Goal: Task Accomplishment & Management: Manage account settings

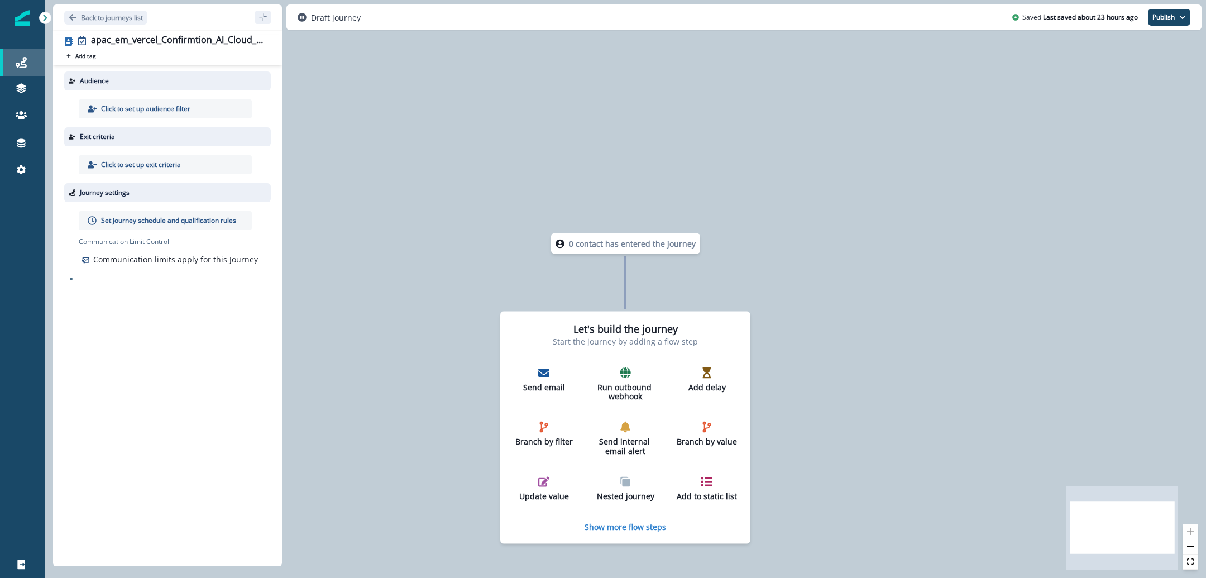
click at [27, 69] on div "Journeys" at bounding box center [22, 62] width 36 height 13
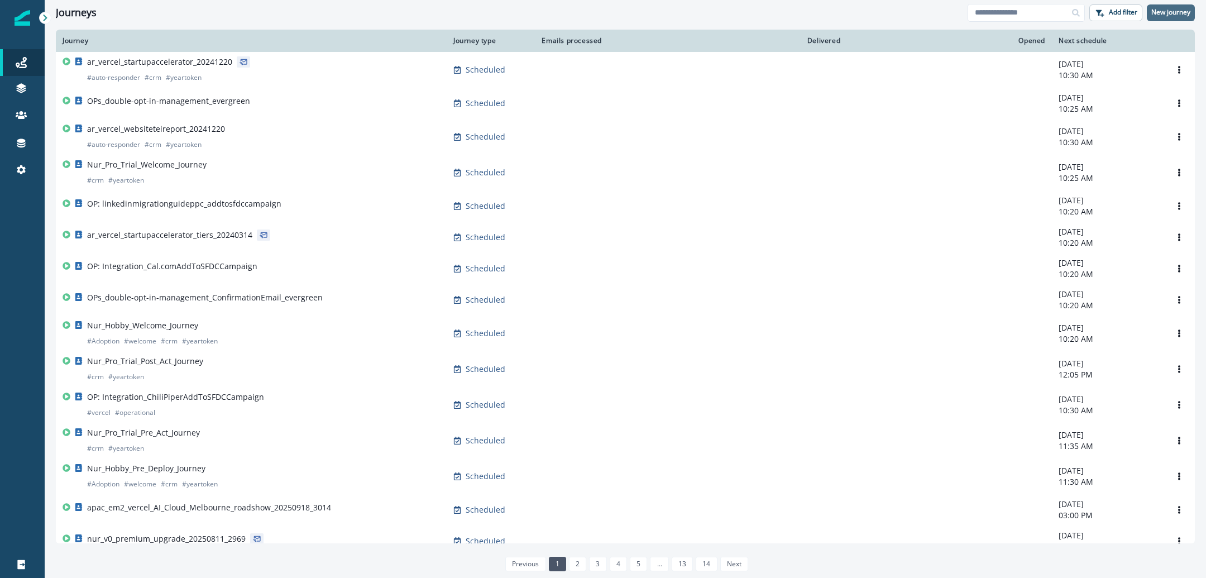
click at [1180, 12] on p "New journey" at bounding box center [1170, 12] width 39 height 8
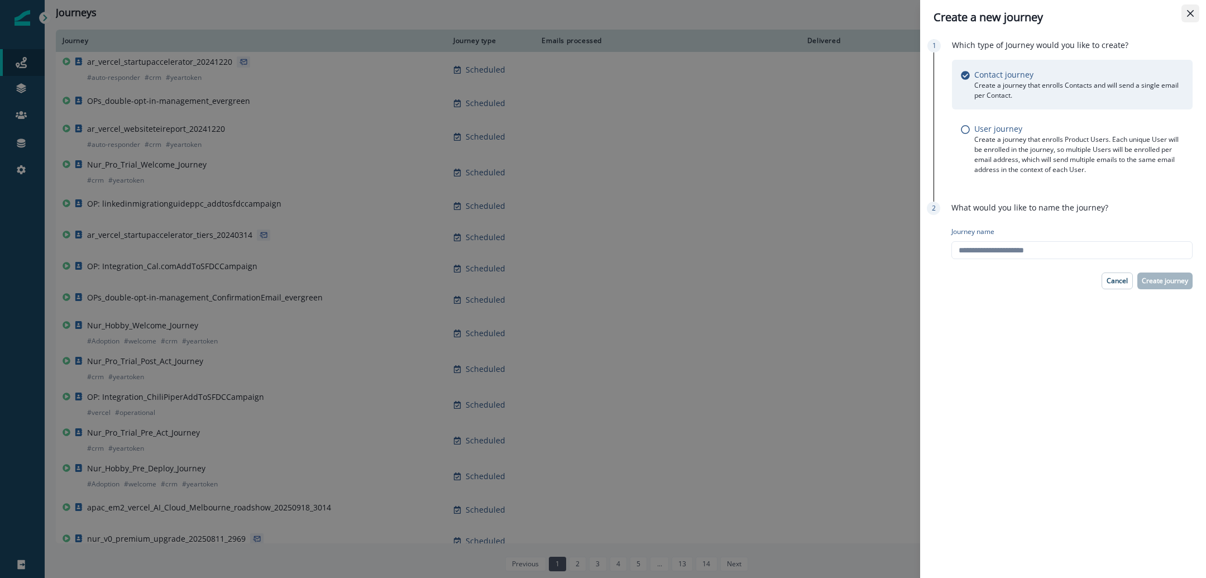
click at [1187, 13] on icon "Close" at bounding box center [1190, 13] width 7 height 7
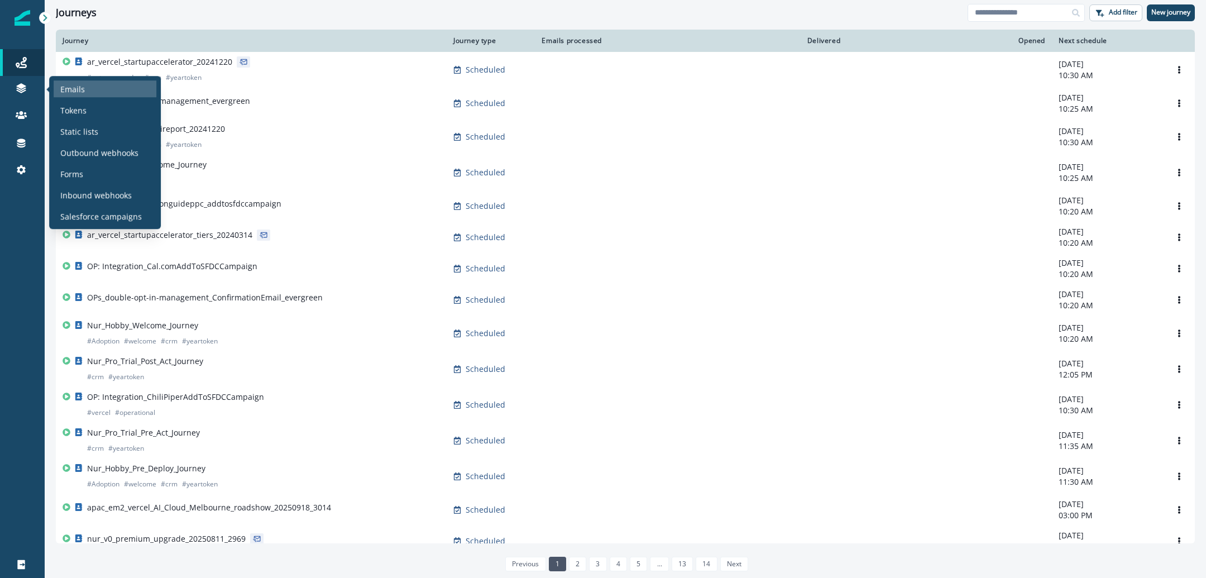
click at [86, 84] on div "Emails" at bounding box center [105, 88] width 103 height 17
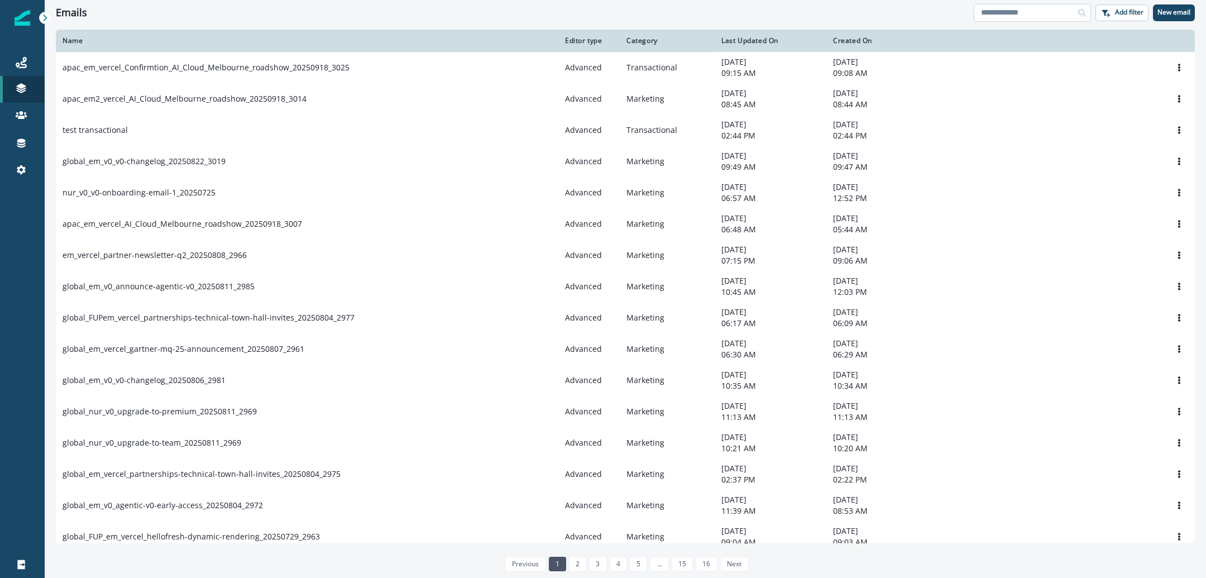
click at [1040, 18] on input at bounding box center [1031, 13] width 117 height 18
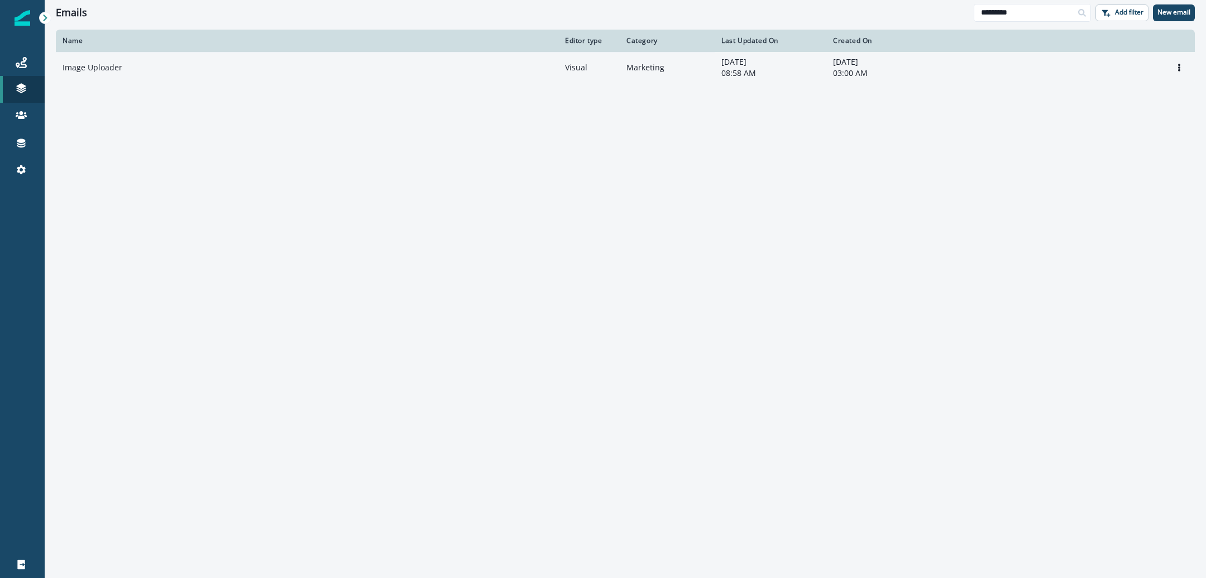
type input "*********"
click at [117, 61] on td "Image Uploader" at bounding box center [307, 67] width 502 height 31
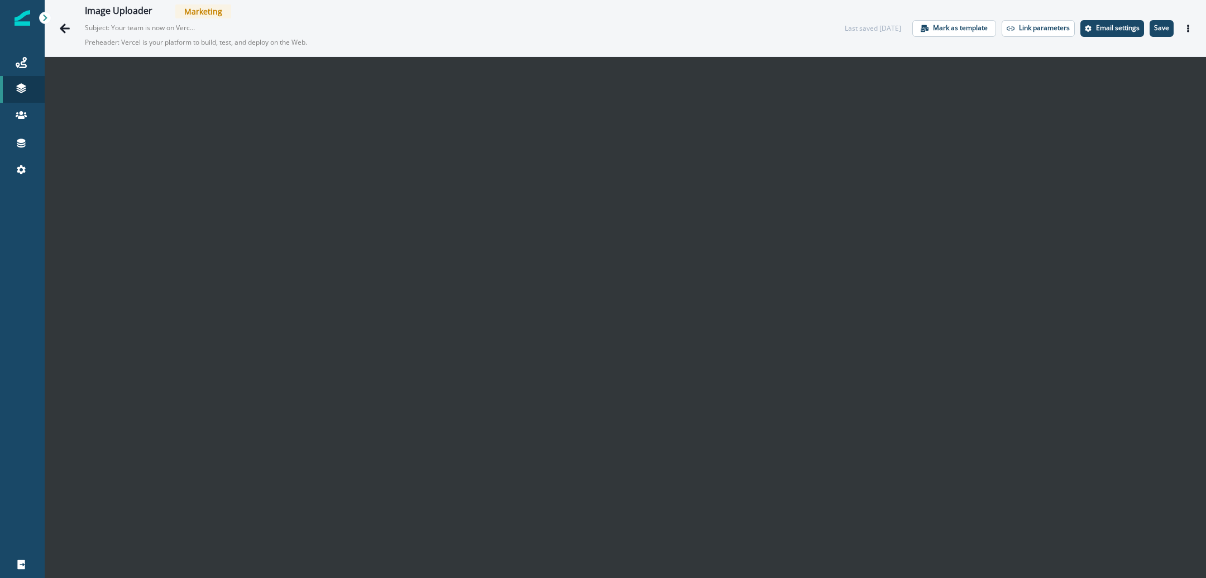
click at [27, 27] on div at bounding box center [23, 18] width 16 height 36
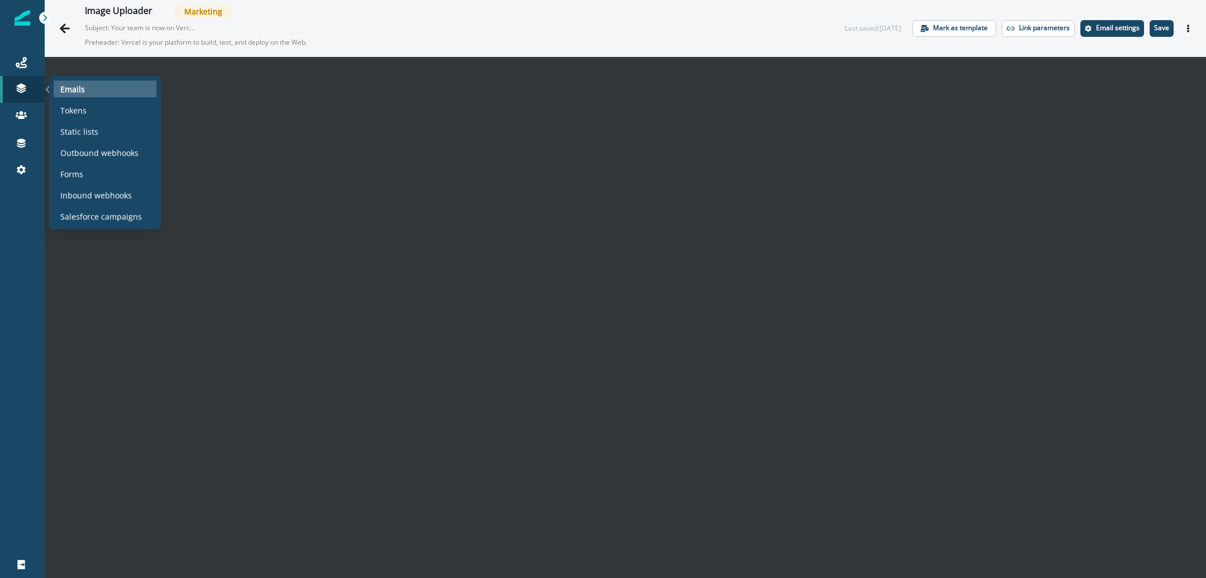
click at [104, 88] on div "Emails" at bounding box center [105, 88] width 103 height 17
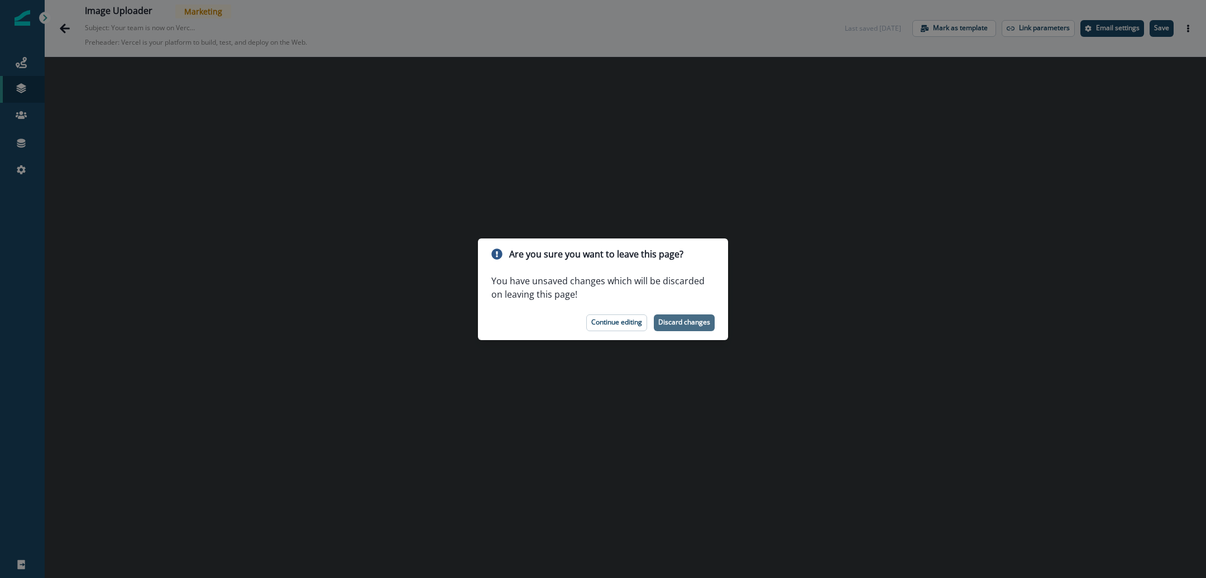
click at [678, 323] on p "Discard changes" at bounding box center [684, 322] width 52 height 8
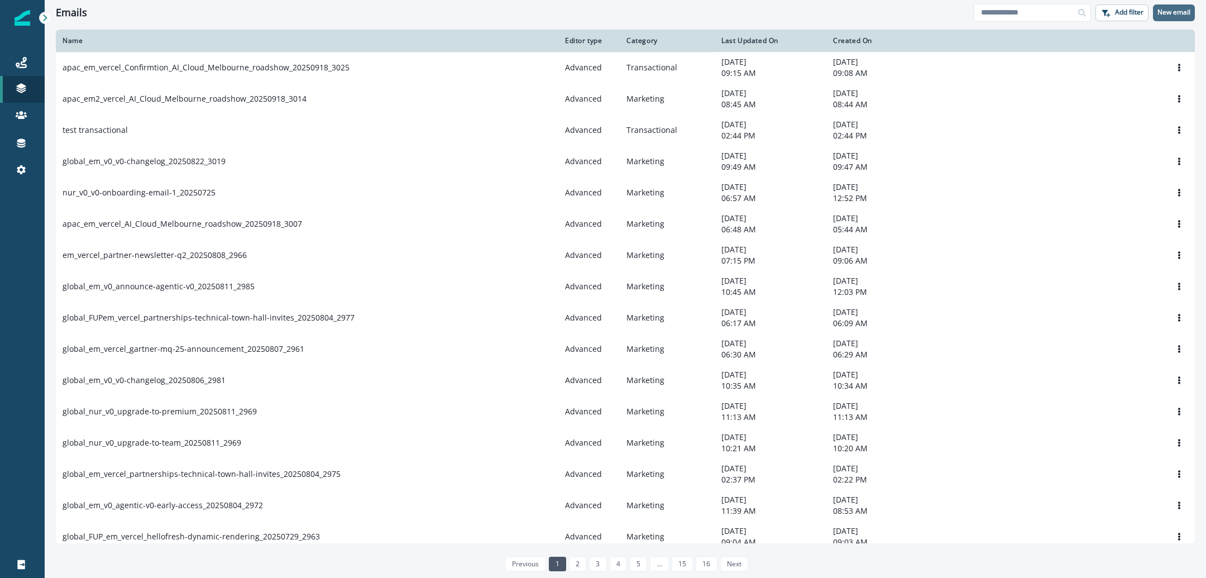
click at [1178, 17] on button "New email" at bounding box center [1174, 12] width 42 height 17
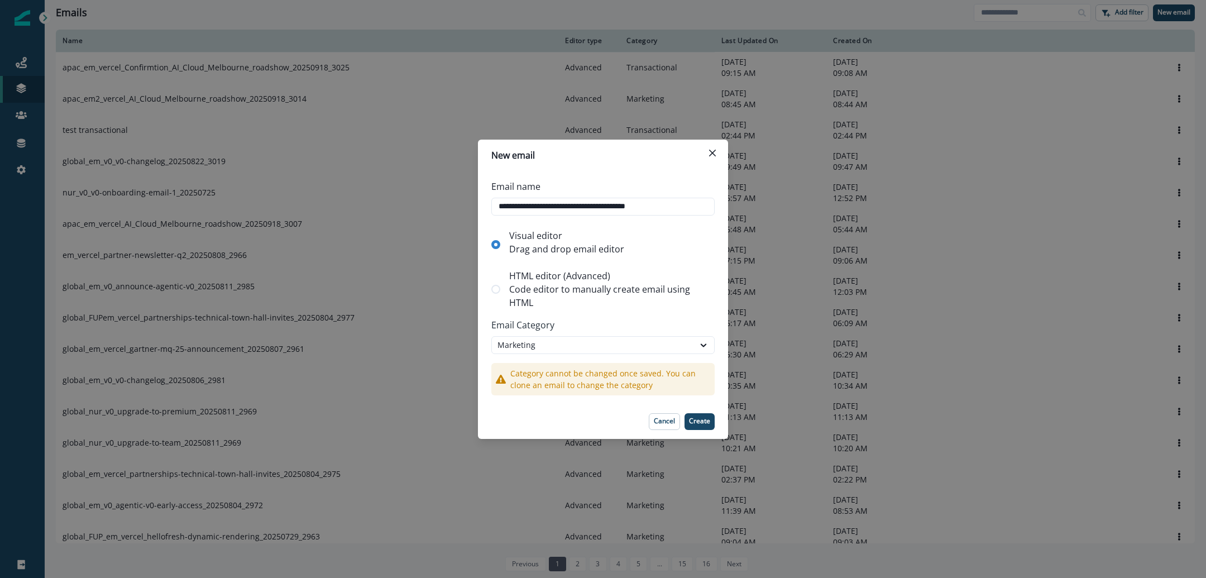
click at [570, 290] on p "Code editor to manually create email using HTML" at bounding box center [609, 295] width 201 height 27
type input "**********"
click at [703, 425] on p "Create" at bounding box center [699, 421] width 21 height 8
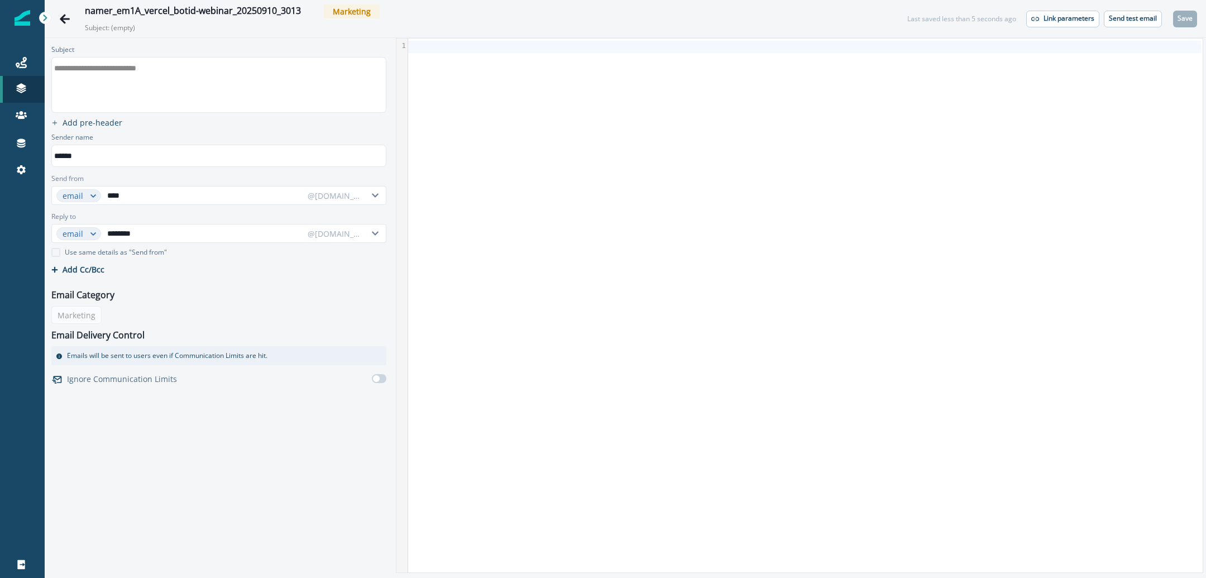
click at [179, 89] on div "**********" at bounding box center [218, 84] width 332 height 55
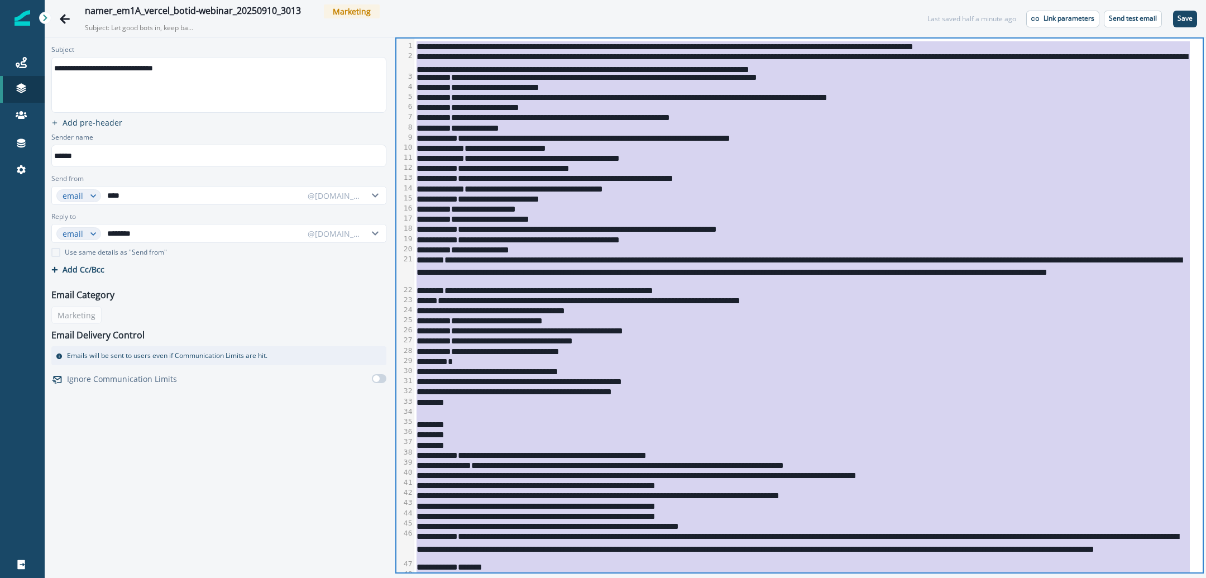
click at [842, 226] on div "**********" at bounding box center [802, 228] width 776 height 10
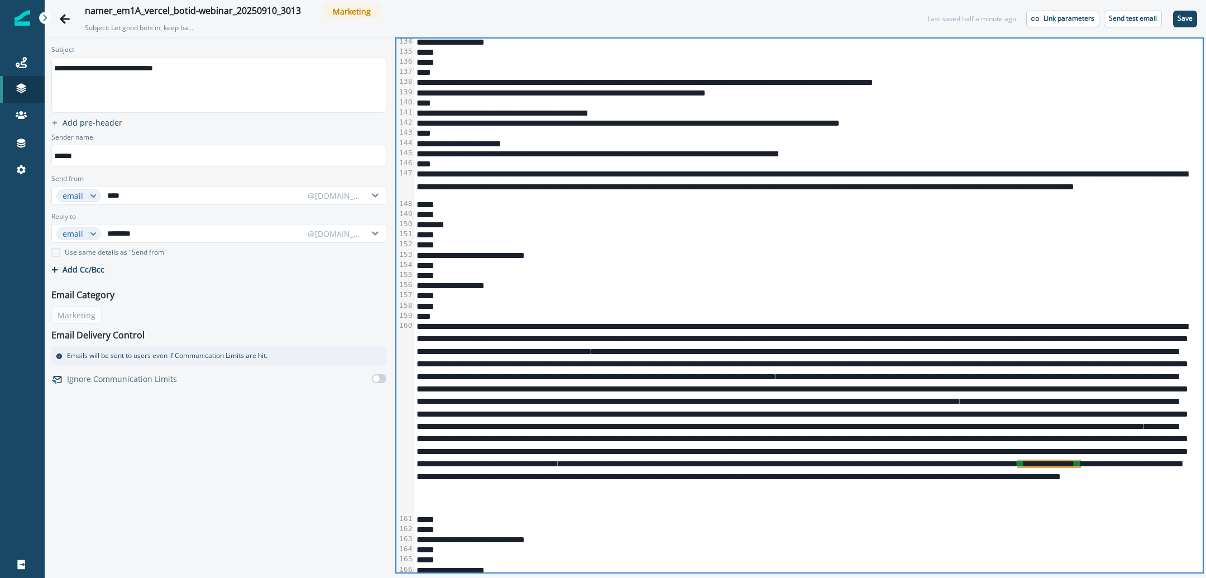
scroll to position [2135, 0]
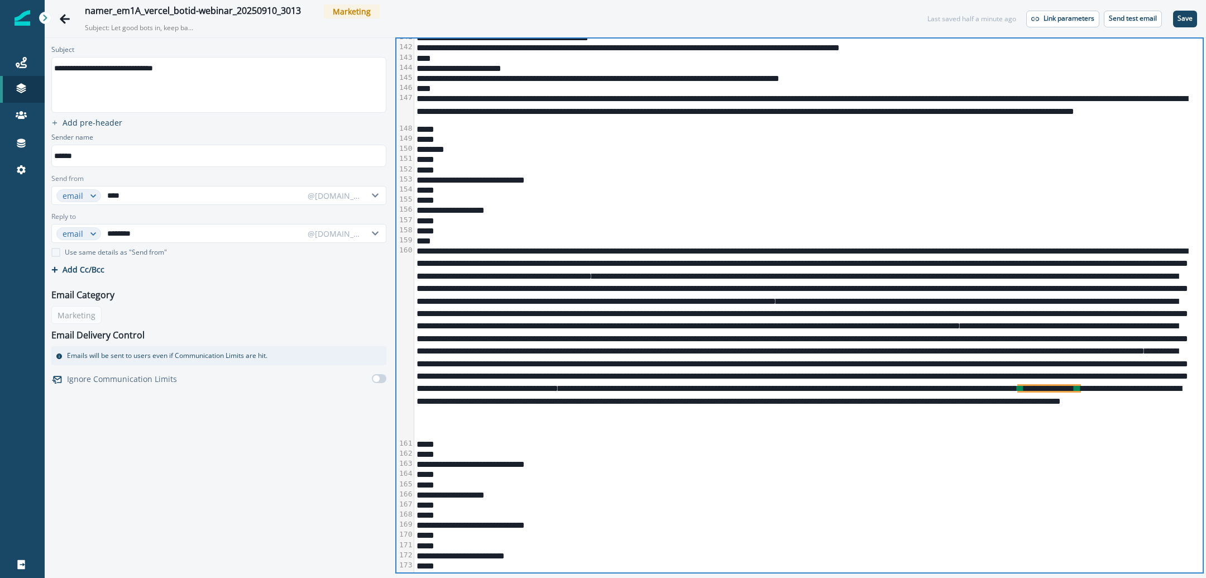
click at [810, 464] on div "**********" at bounding box center [802, 463] width 776 height 10
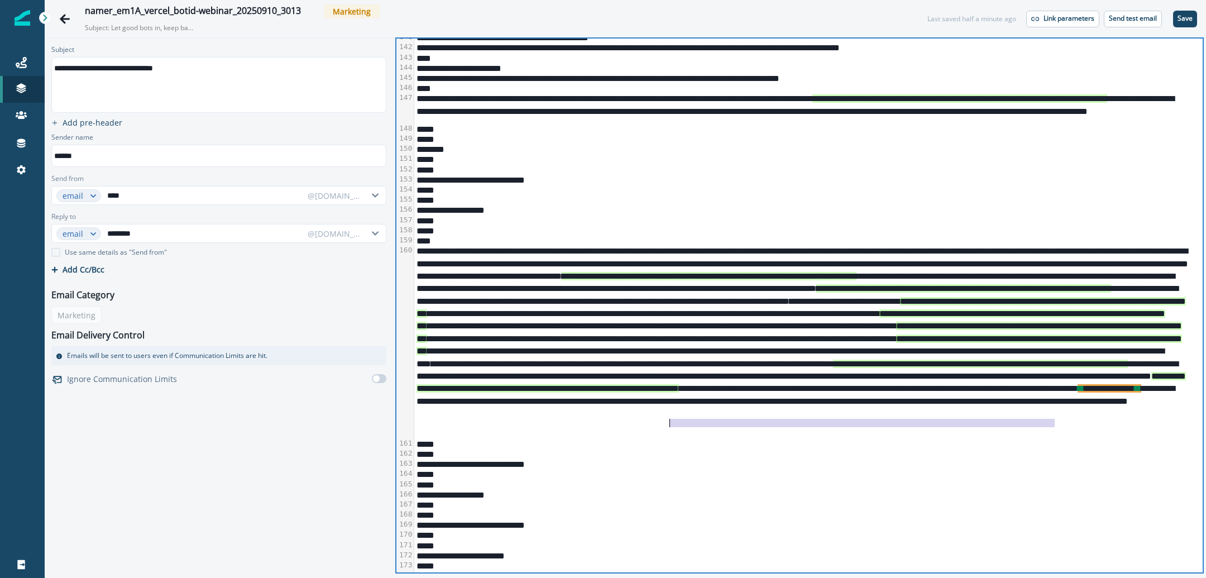
drag, startPoint x: 1052, startPoint y: 423, endPoint x: 668, endPoint y: 424, distance: 384.6
click at [668, 424] on div "**********" at bounding box center [802, 341] width 776 height 193
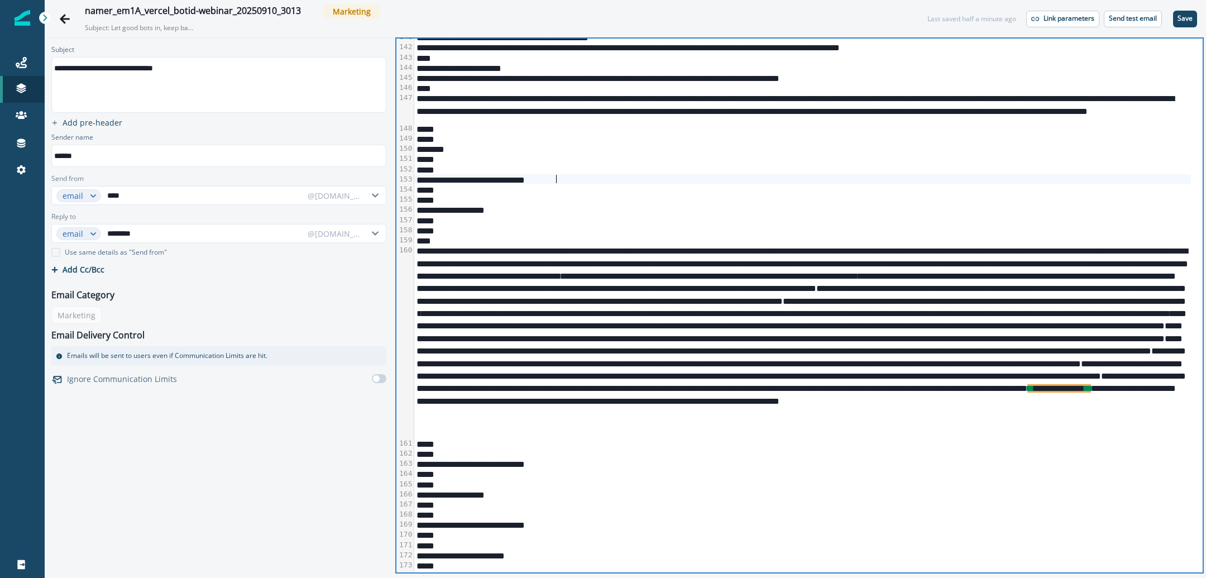
click at [791, 175] on div "**********" at bounding box center [802, 179] width 776 height 10
click at [1188, 19] on p "Save" at bounding box center [1184, 19] width 15 height 8
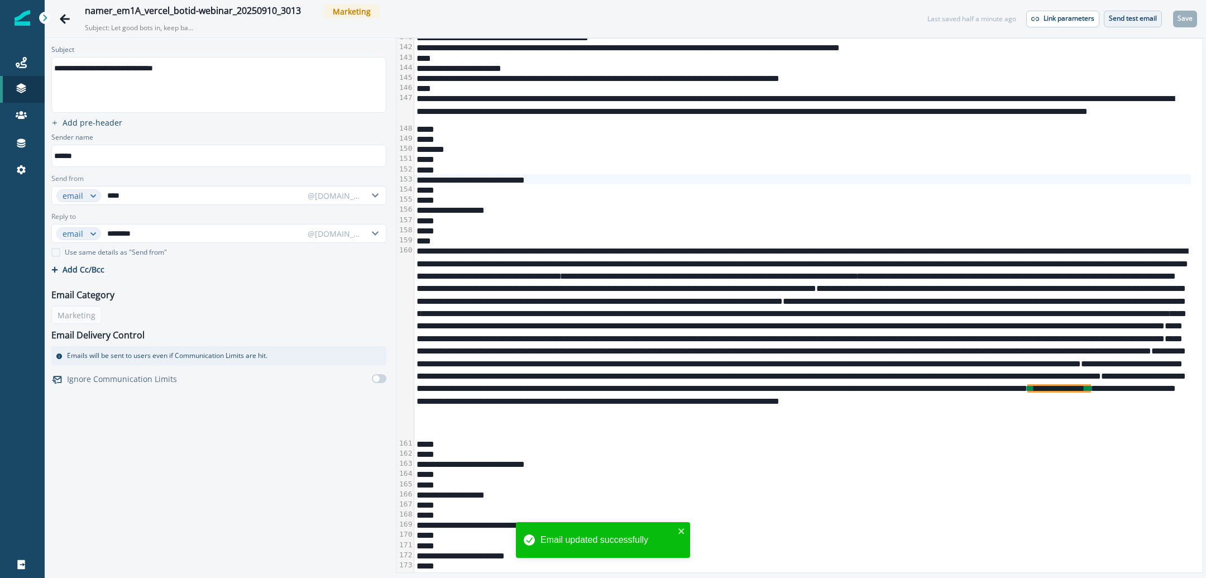
click at [1127, 21] on p "Send test email" at bounding box center [1132, 19] width 48 height 8
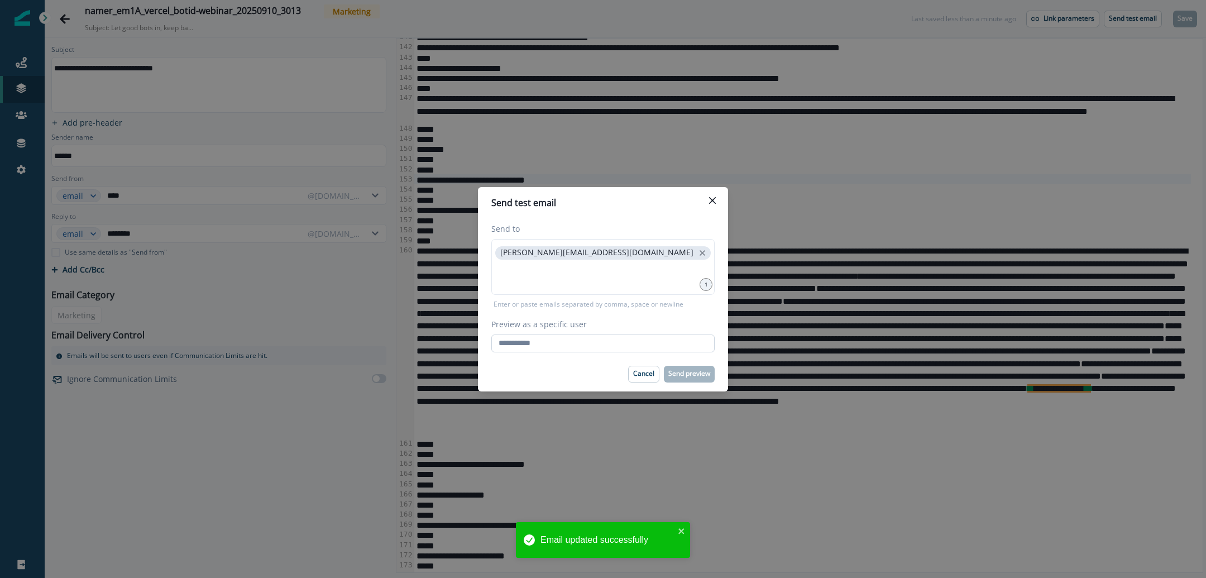
click at [517, 345] on input "Preview as a specific user" at bounding box center [602, 343] width 223 height 18
type input "**********"
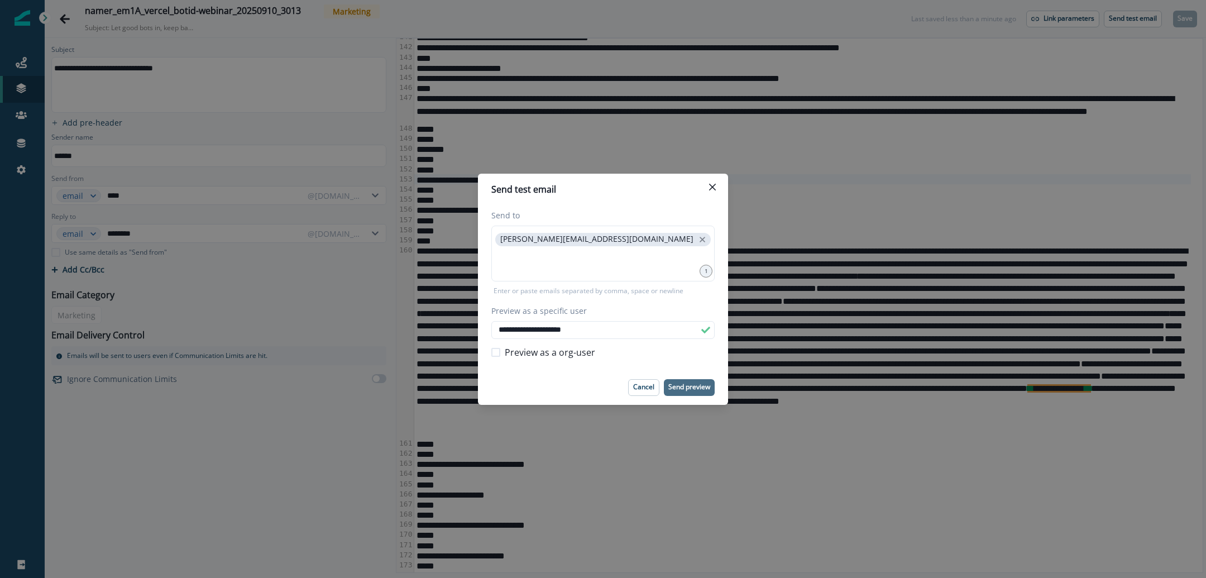
click at [687, 383] on p "Send preview" at bounding box center [689, 387] width 42 height 8
click at [69, 23] on div "**********" at bounding box center [603, 289] width 1206 height 578
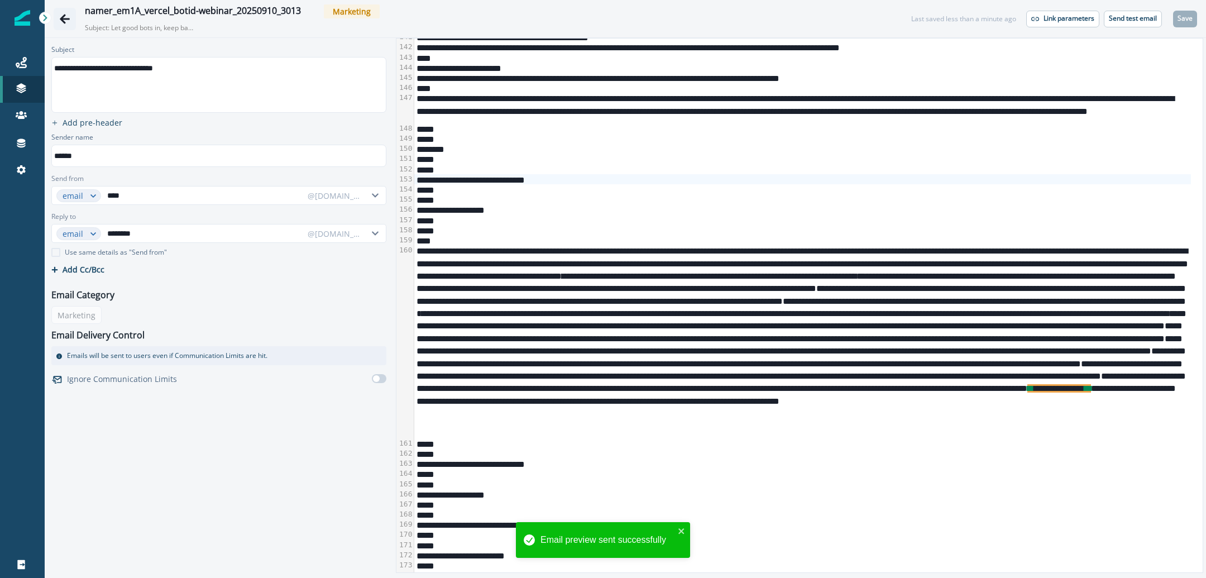
click at [69, 20] on icon "Go back" at bounding box center [64, 18] width 11 height 11
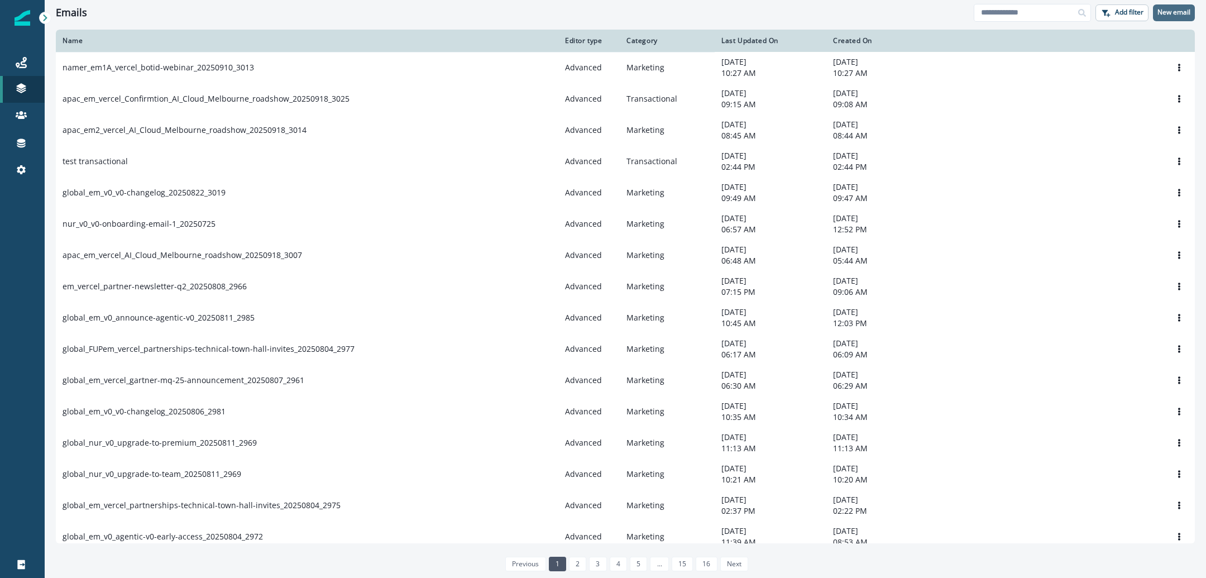
click at [1180, 17] on button "New email" at bounding box center [1174, 12] width 42 height 17
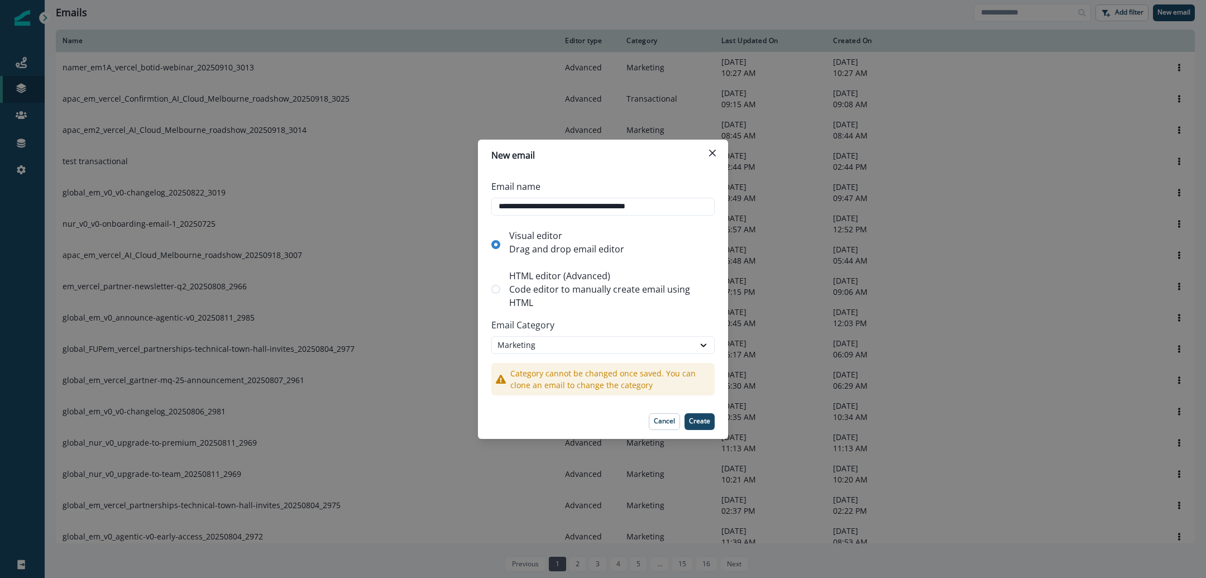
click at [633, 280] on p "HTML editor (Advanced)" at bounding box center [609, 275] width 201 height 13
type input "**********"
click at [694, 425] on p "Create" at bounding box center [699, 421] width 21 height 8
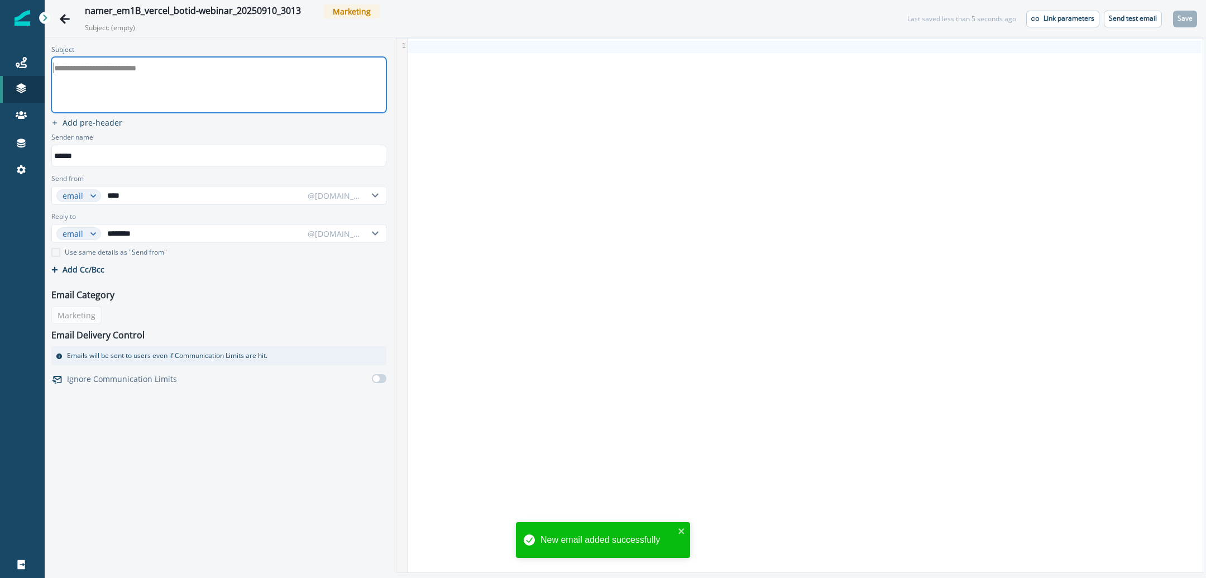
click at [126, 81] on div "**********" at bounding box center [218, 84] width 332 height 55
click at [459, 129] on div at bounding box center [804, 306] width 793 height 534
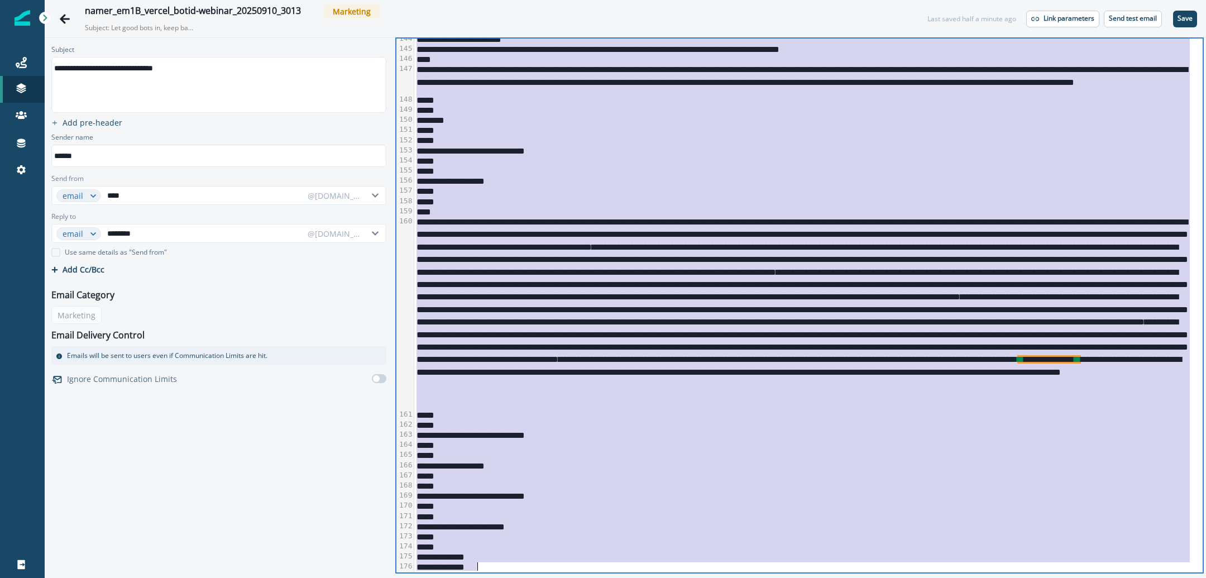
scroll to position [2156, 0]
click at [875, 421] on div "*****" at bounding box center [802, 423] width 776 height 10
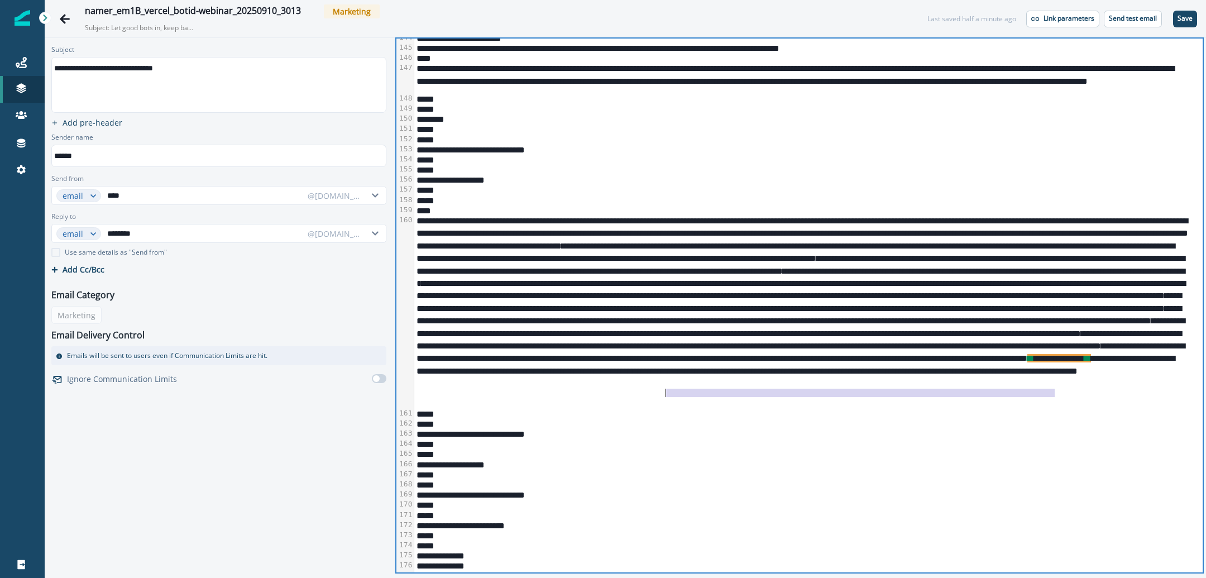
drag, startPoint x: 1053, startPoint y: 393, endPoint x: 666, endPoint y: 396, distance: 386.2
click at [666, 396] on div "**********" at bounding box center [802, 311] width 776 height 193
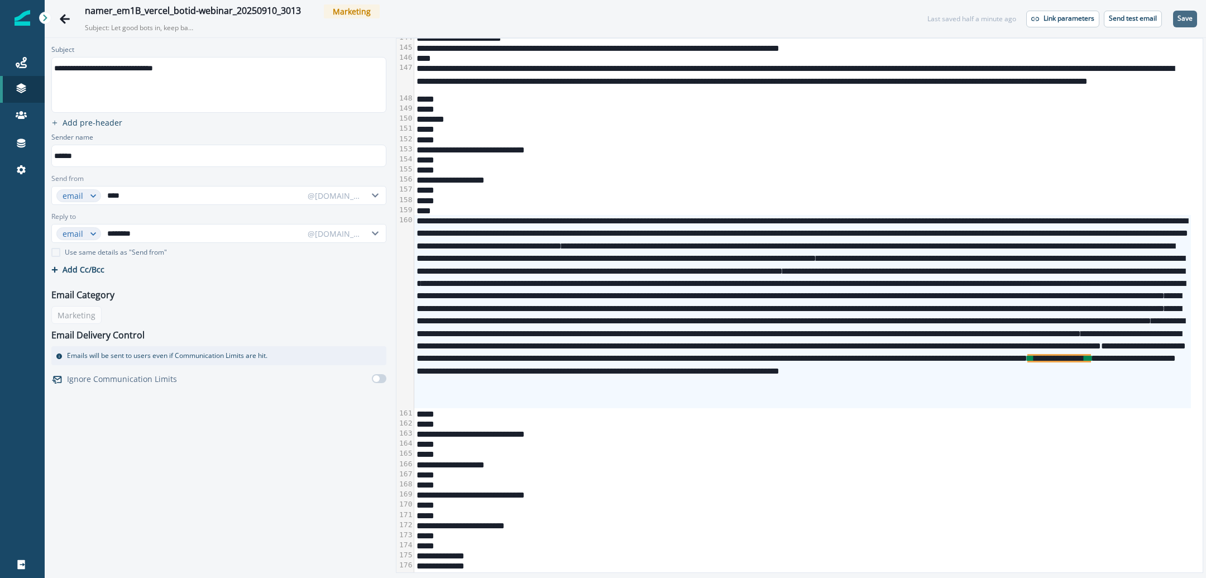
click at [1178, 23] on button "Save" at bounding box center [1185, 19] width 24 height 17
click at [1130, 25] on button "Send test email" at bounding box center [1132, 19] width 58 height 17
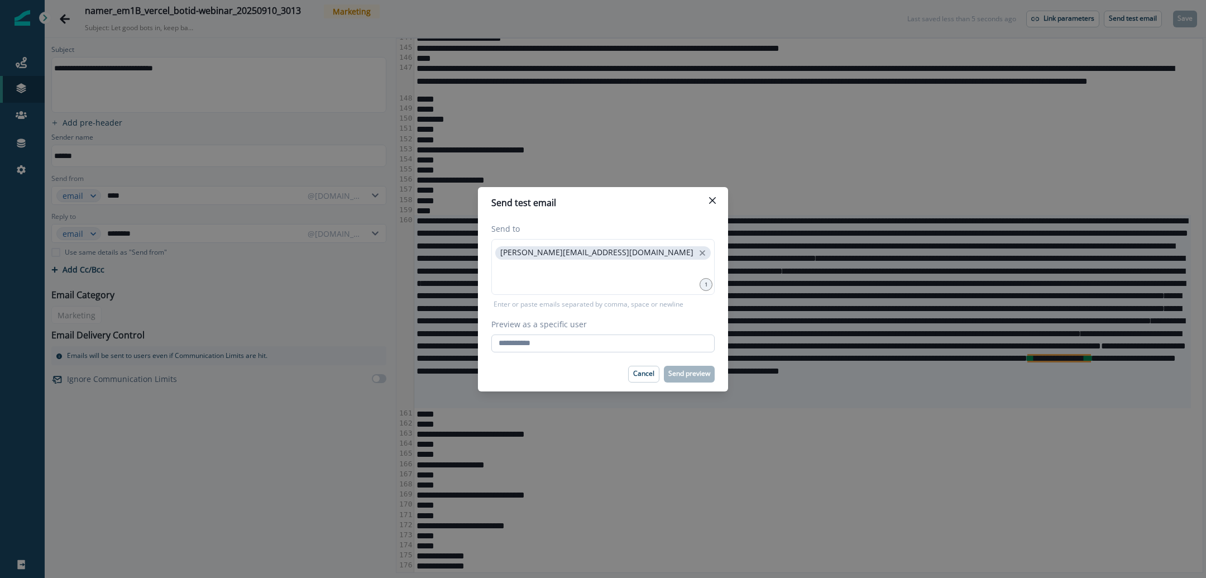
click at [611, 347] on input "Preview as a specific user" at bounding box center [602, 343] width 223 height 18
type input "**********"
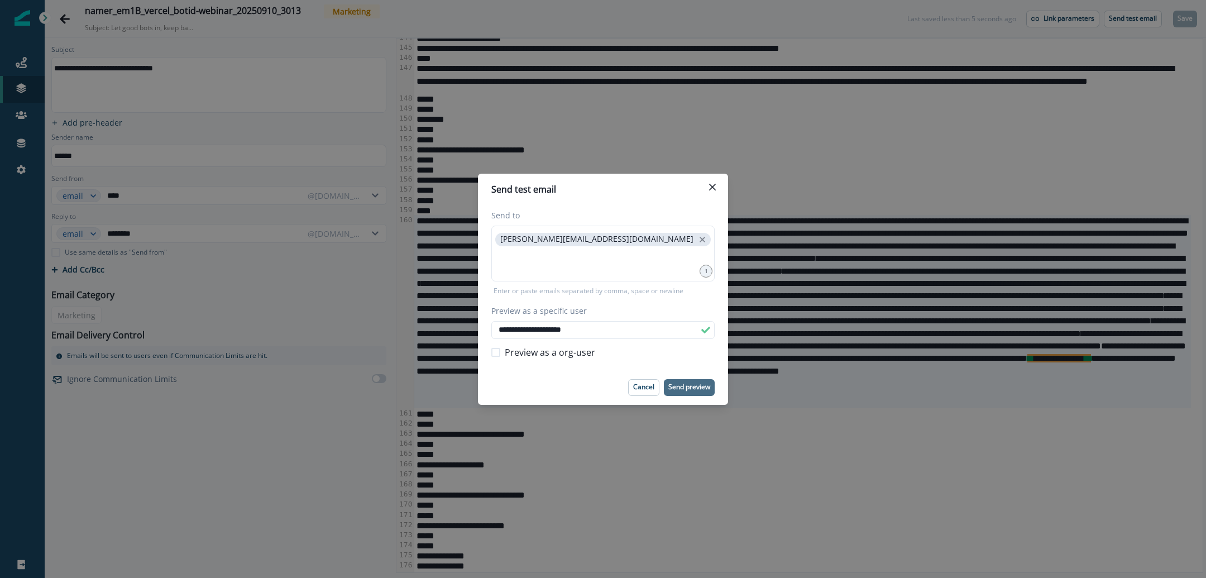
click at [689, 393] on button "Send preview" at bounding box center [689, 387] width 51 height 17
click at [299, 31] on div "**********" at bounding box center [603, 289] width 1206 height 578
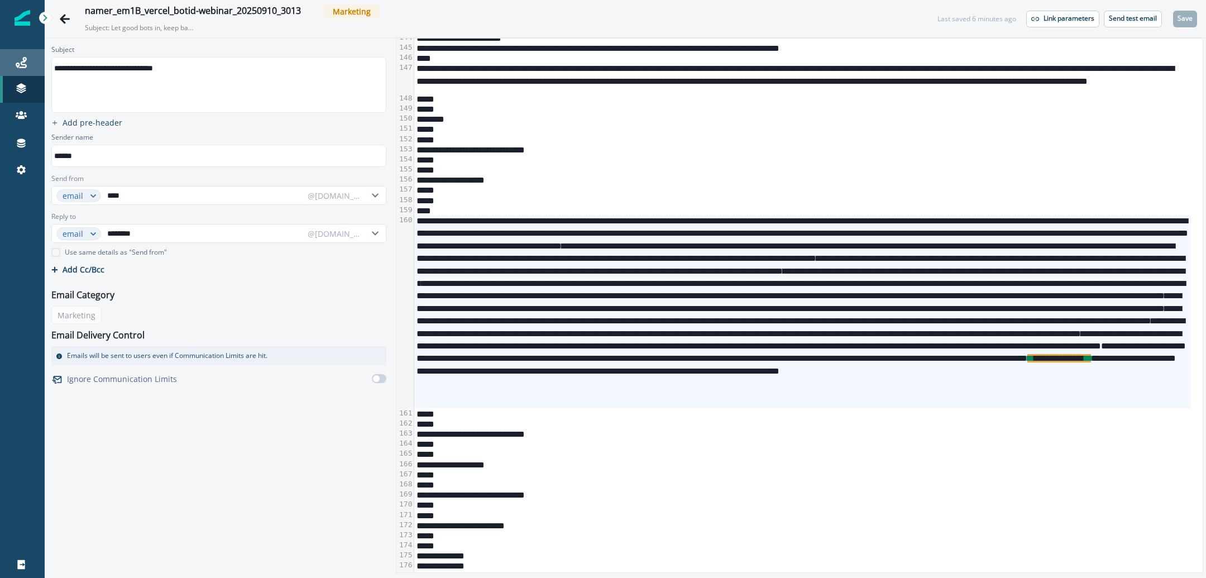
click at [27, 60] on div "Journeys" at bounding box center [22, 62] width 36 height 13
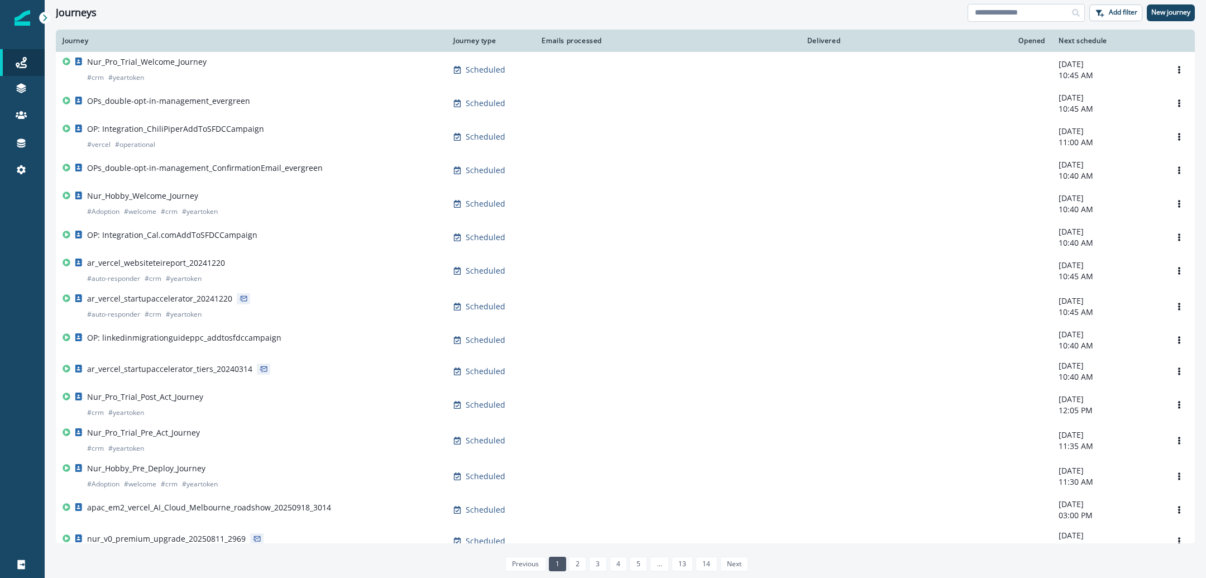
click at [1050, 17] on input at bounding box center [1025, 13] width 117 height 18
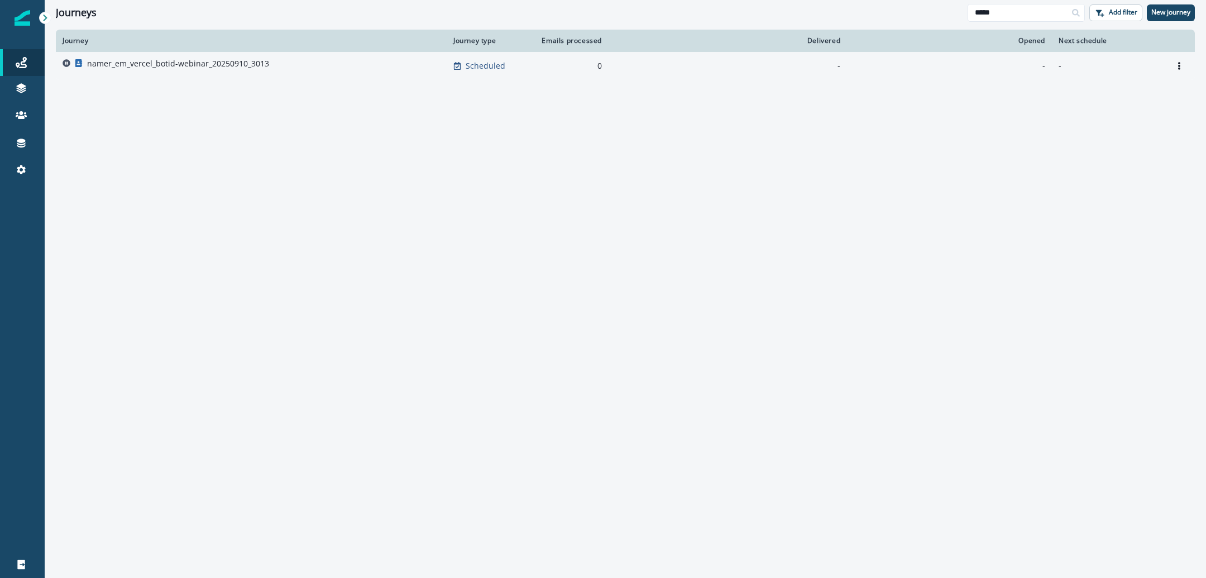
type input "*****"
click at [209, 71] on div "namer_em_vercel_botid-webinar_20250910_3013" at bounding box center [178, 66] width 182 height 16
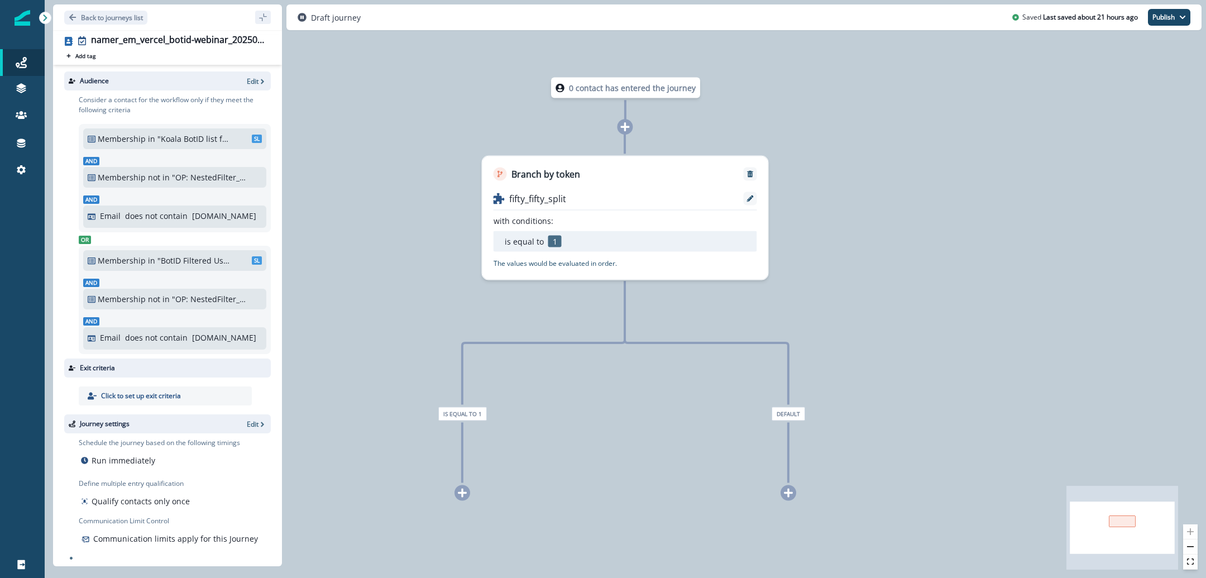
click at [464, 491] on icon at bounding box center [462, 493] width 10 height 10
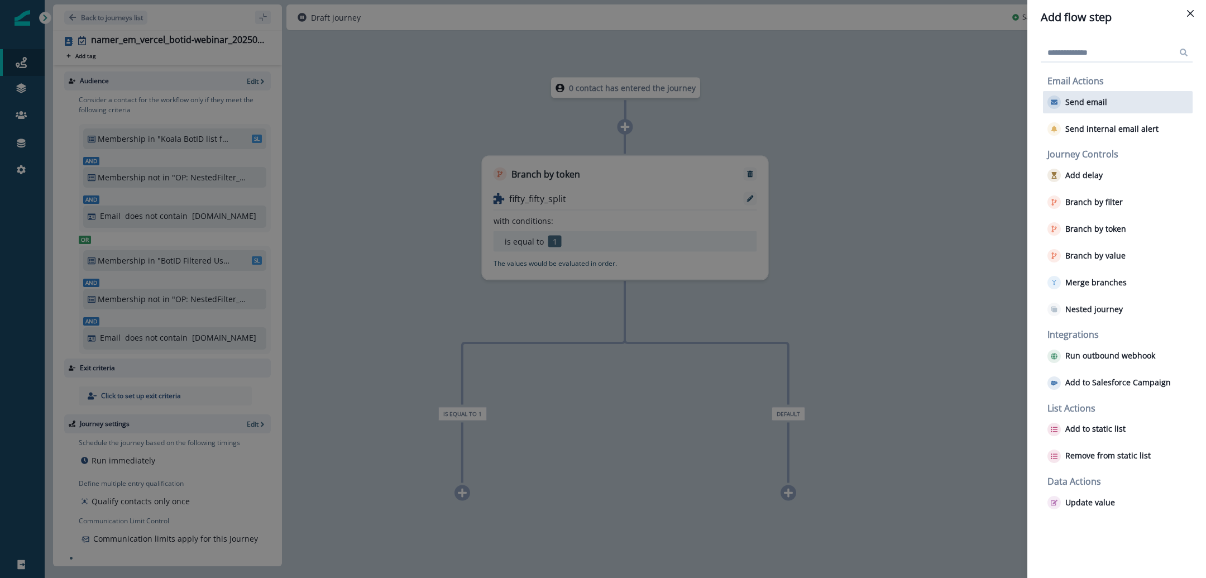
click at [1094, 107] on button "Send email" at bounding box center [1077, 101] width 60 height 13
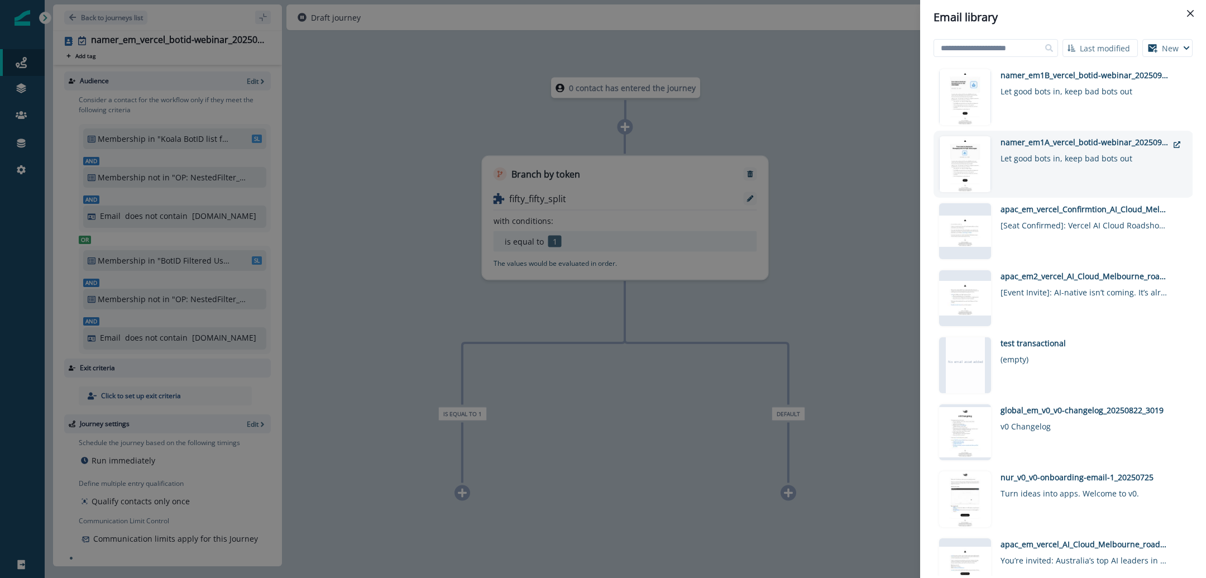
click at [1067, 141] on div "namer_em1A_vercel_botid-webinar_20250910_3013" at bounding box center [1083, 142] width 167 height 12
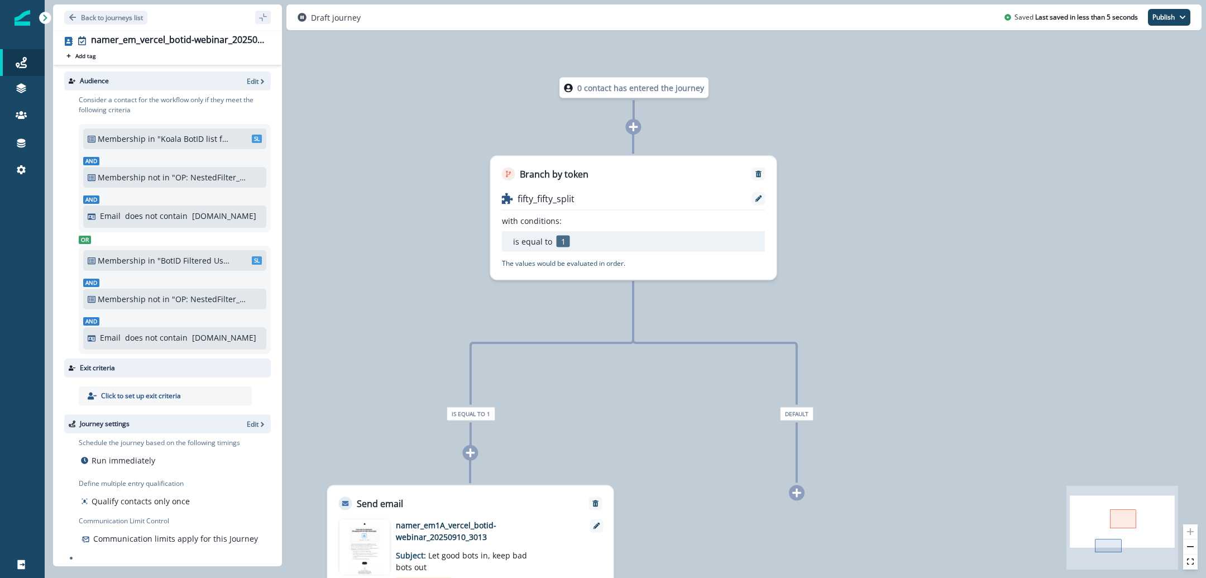
click at [798, 491] on icon at bounding box center [796, 493] width 10 height 10
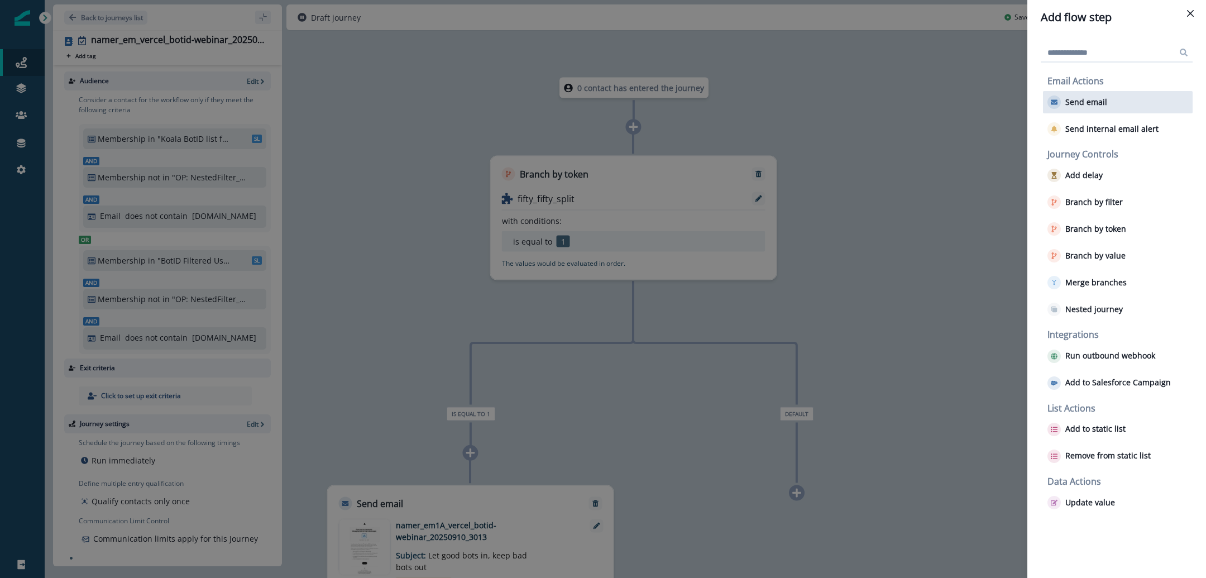
click at [1091, 106] on p "Send email" at bounding box center [1086, 102] width 42 height 9
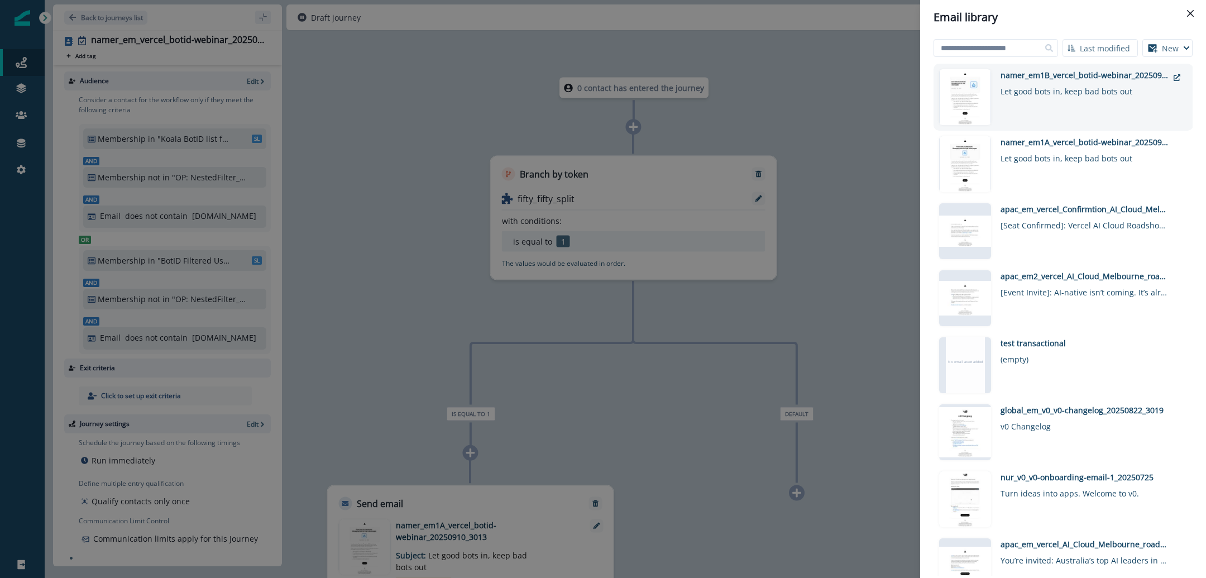
click at [1064, 114] on div "namer_em1B_vercel_botid-webinar_20250910_3013 Let good bots in, keep bad bots o…" at bounding box center [1083, 97] width 167 height 56
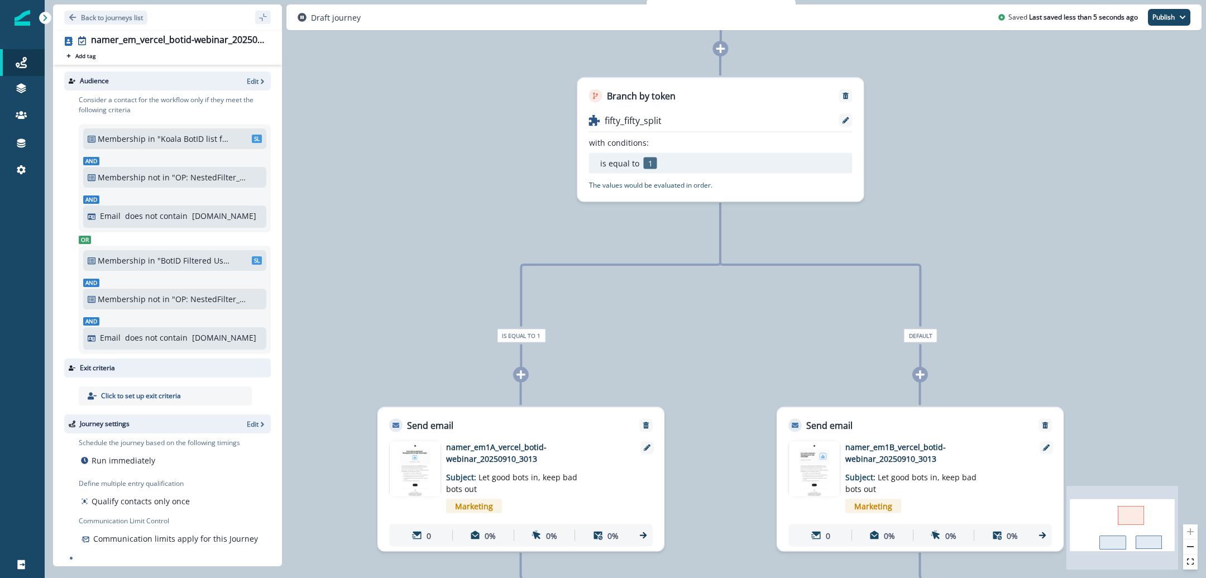
drag, startPoint x: 937, startPoint y: 246, endPoint x: 1020, endPoint y: 169, distance: 112.6
click at [1024, 171] on div "0 contact has entered the journey Branch by token fifty_fifty_split with condit…" at bounding box center [625, 289] width 1161 height 578
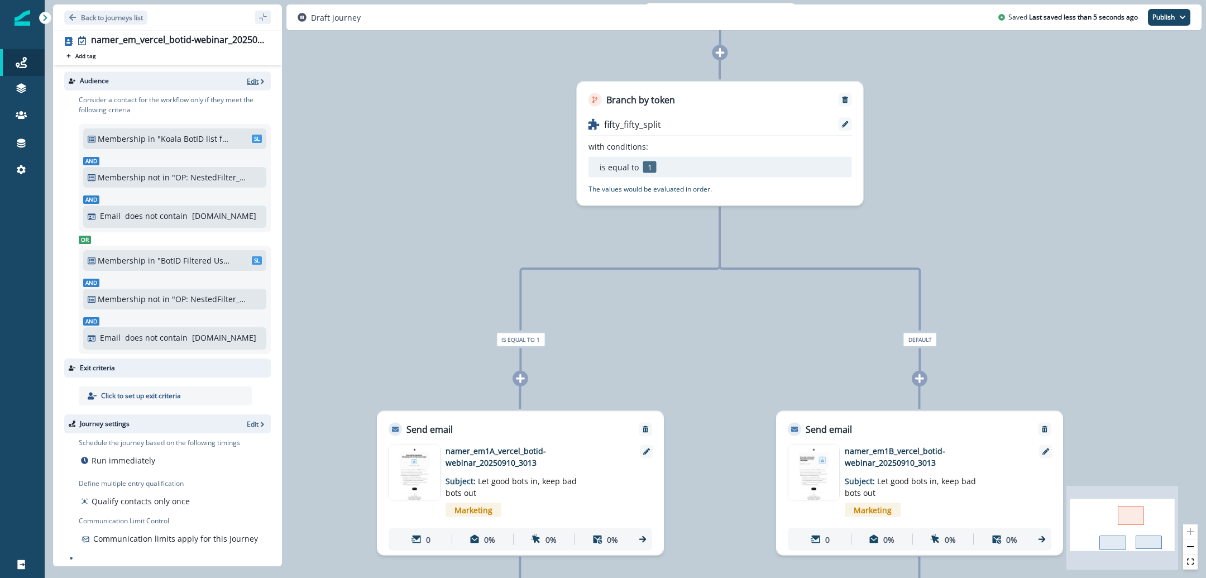
click at [247, 81] on p "Edit" at bounding box center [253, 80] width 12 height 9
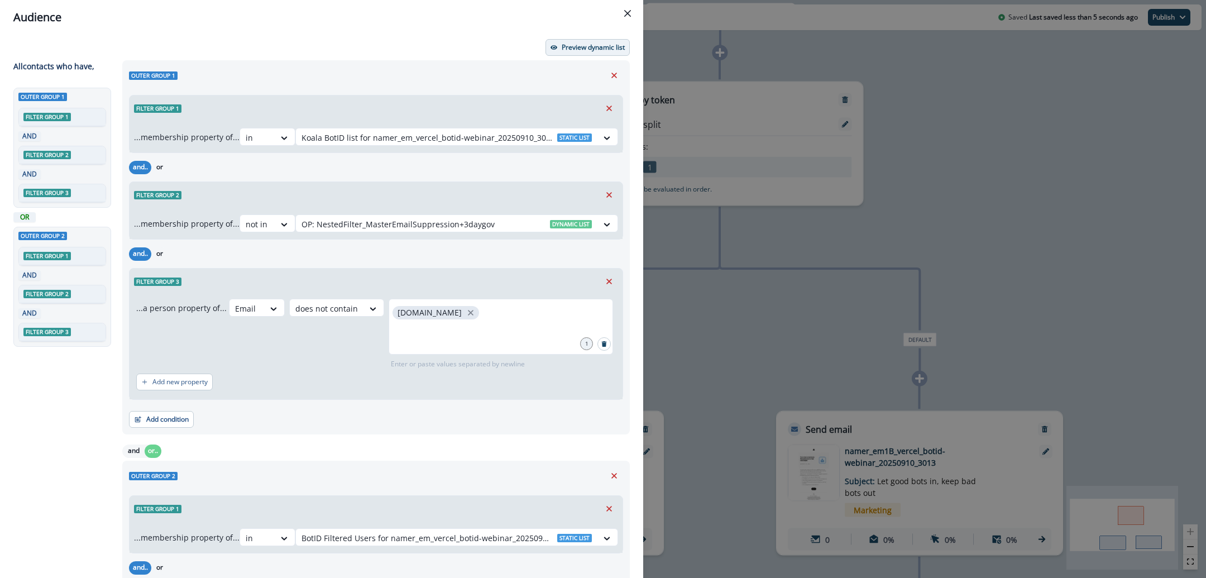
click at [578, 52] on button "Preview dynamic list" at bounding box center [587, 47] width 84 height 17
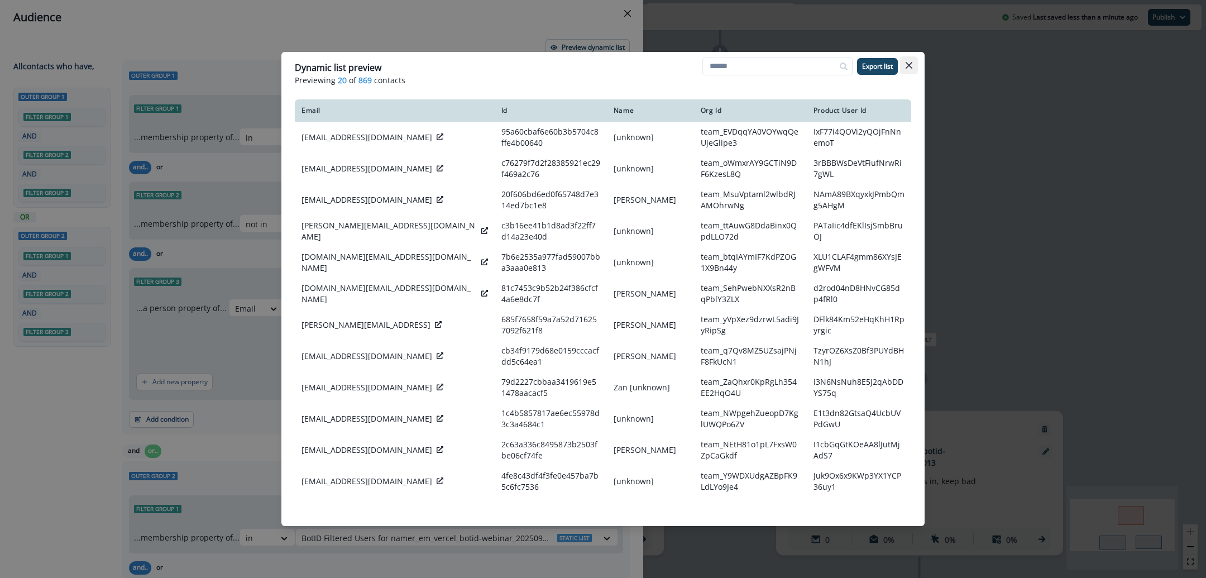
click at [907, 67] on icon "Close" at bounding box center [908, 65] width 7 height 7
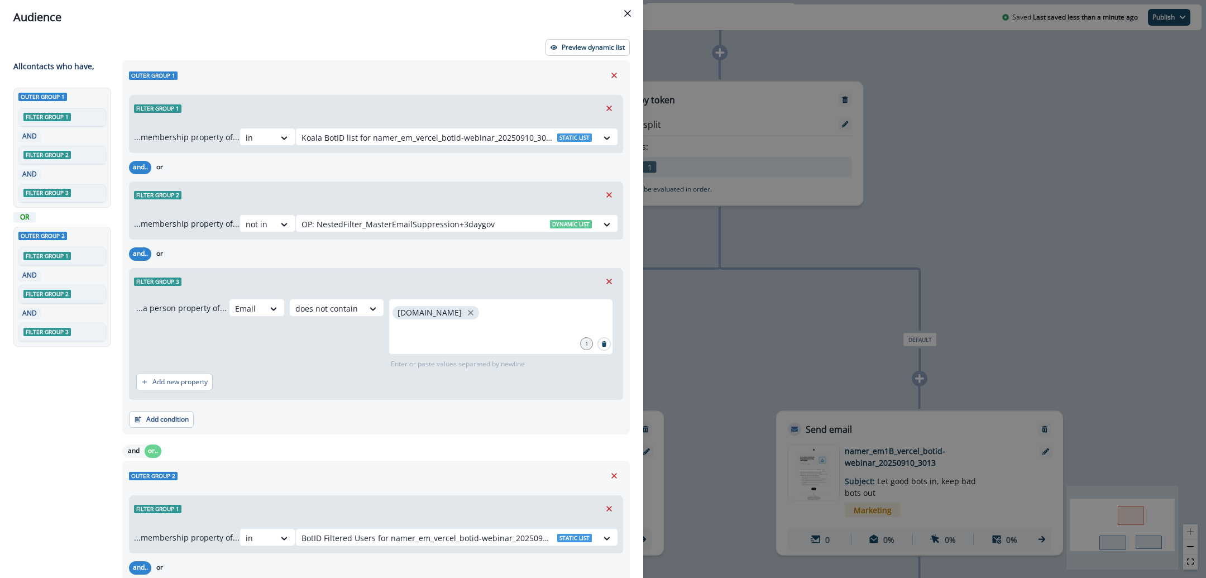
click at [979, 241] on div "Audience Preview dynamic list All contact s who have, Outer group 1 Filter grou…" at bounding box center [603, 289] width 1206 height 578
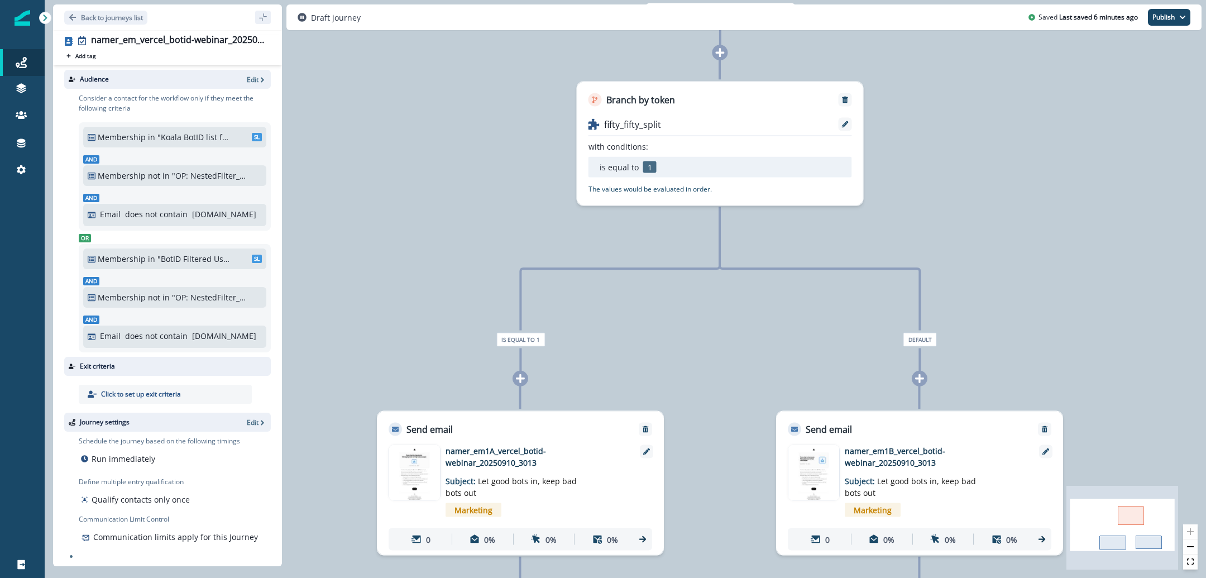
scroll to position [2, 0]
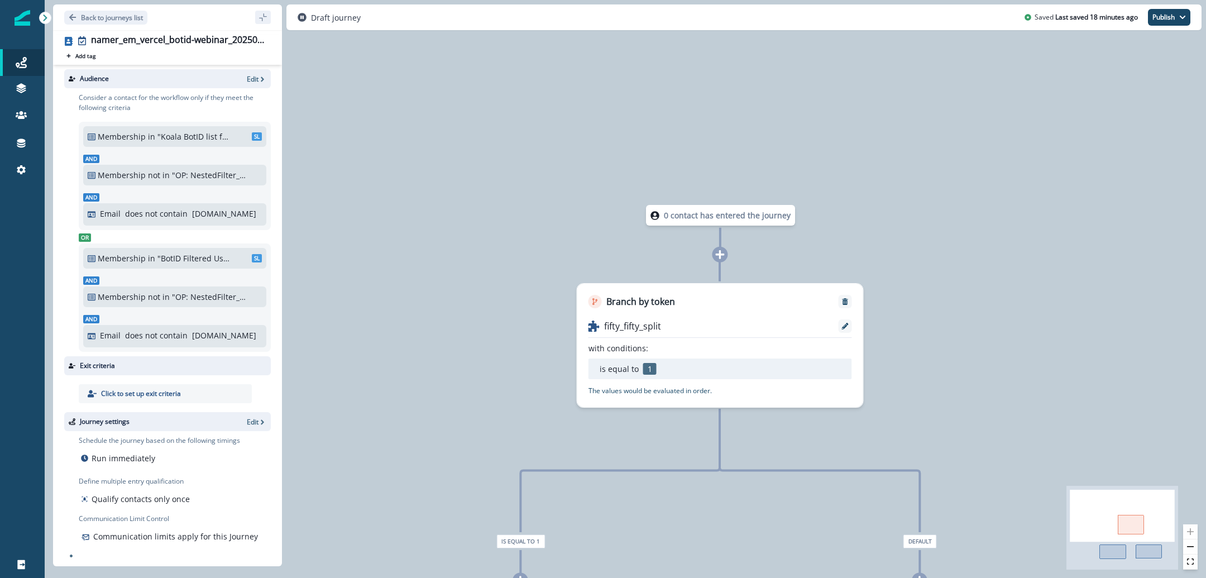
click at [17, 20] on img at bounding box center [23, 18] width 16 height 16
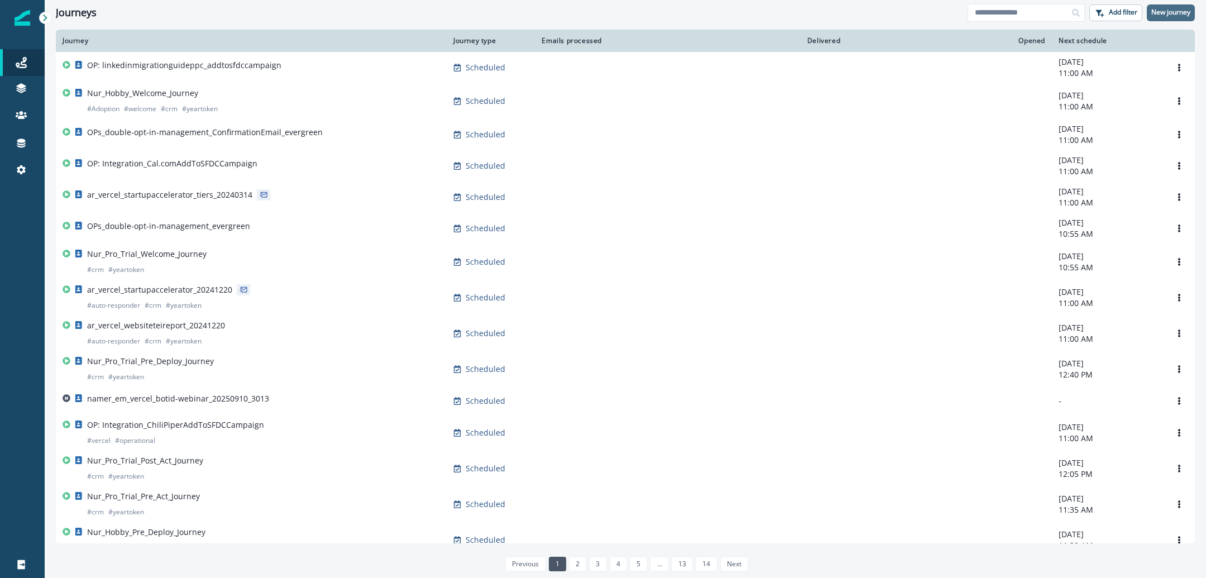
click at [1175, 18] on button "New journey" at bounding box center [1170, 12] width 48 height 17
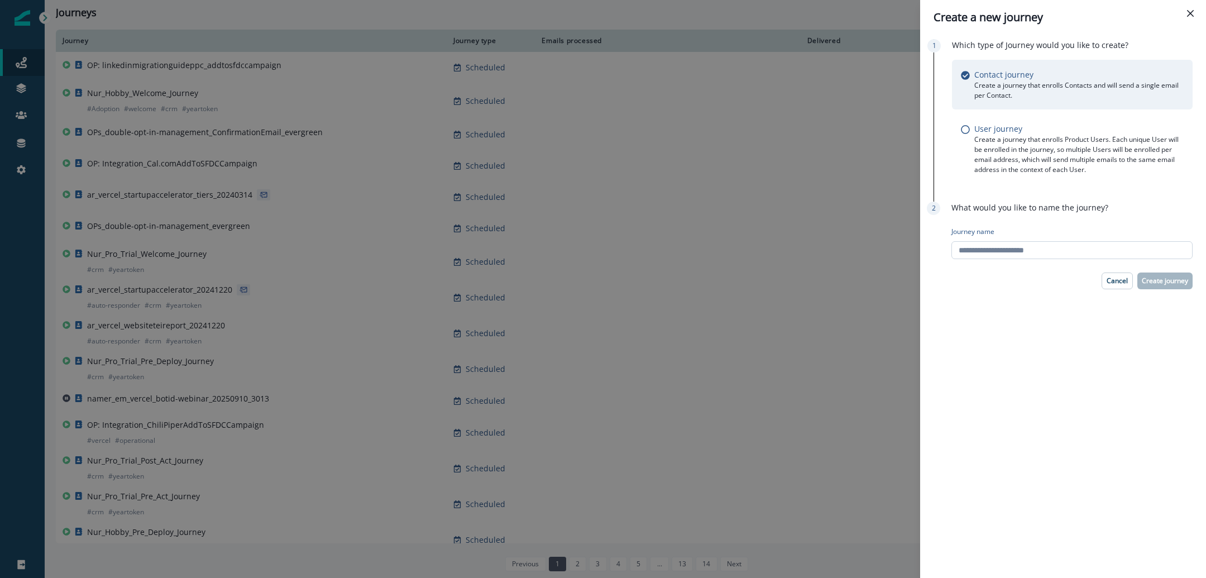
click at [1002, 254] on input "Journey name" at bounding box center [1071, 250] width 241 height 18
paste input "**********"
type input "**********"
click at [1168, 277] on p "Create journey" at bounding box center [1164, 281] width 46 height 8
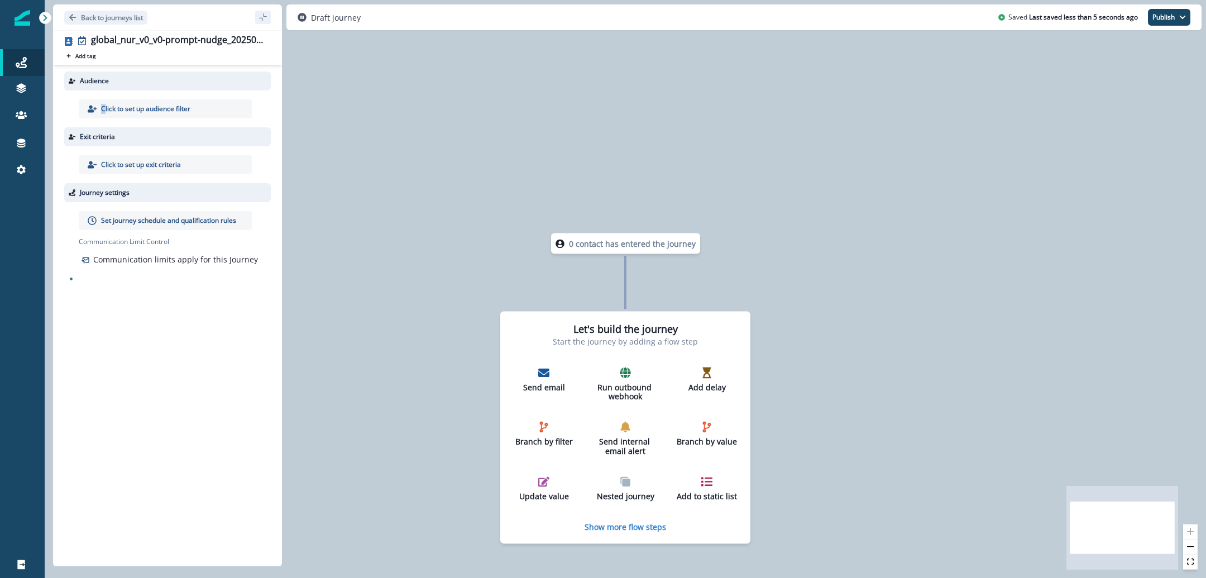
click at [102, 112] on p "Click to set up audience filter" at bounding box center [145, 109] width 89 height 10
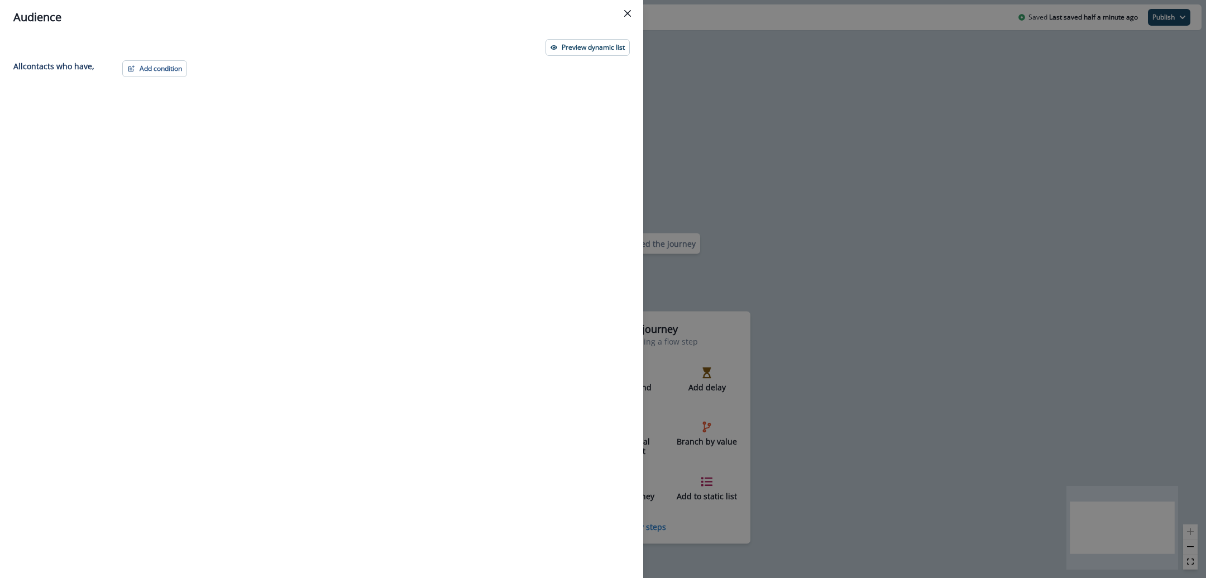
click at [167, 79] on div "Add condition Contact properties A person property Performed a product event Pe…" at bounding box center [373, 298] width 514 height 477
click at [167, 74] on button "Add condition" at bounding box center [154, 68] width 65 height 17
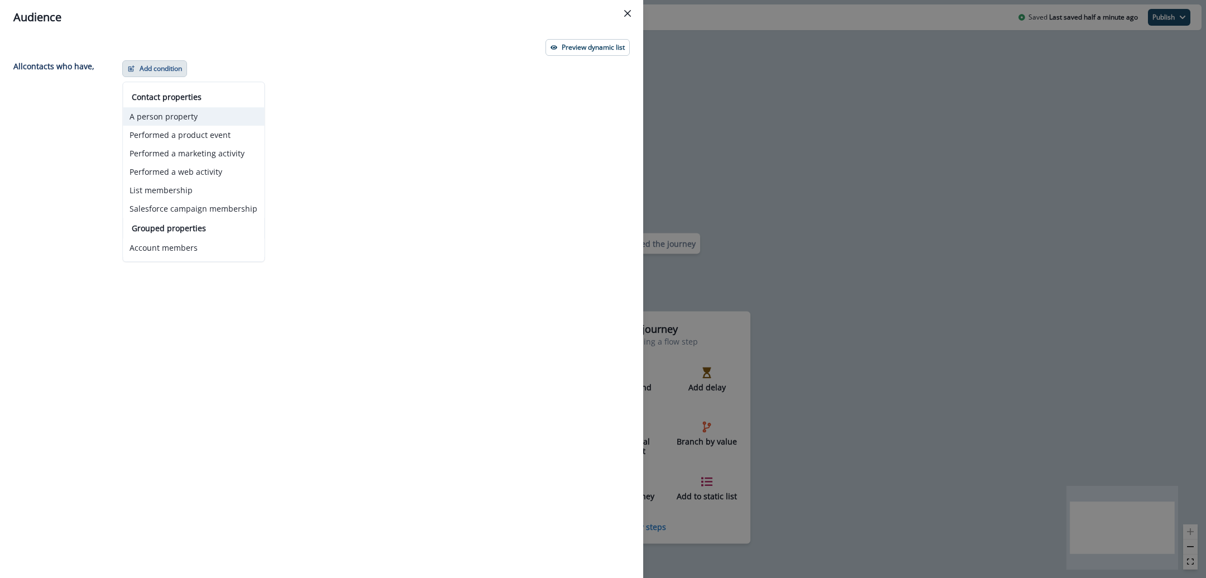
click at [161, 120] on button "A person property" at bounding box center [193, 116] width 141 height 18
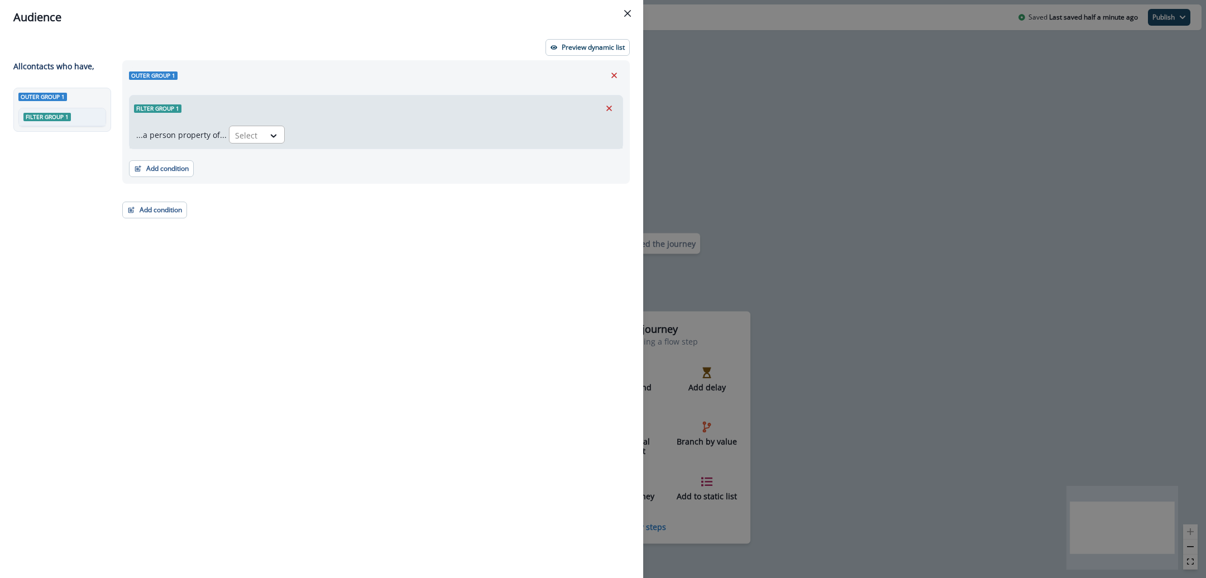
click at [235, 138] on input "text" at bounding box center [236, 135] width 2 height 12
type input "*******"
click at [277, 206] on div "v0 last prompt sent at" at bounding box center [272, 201] width 95 height 21
click at [376, 131] on div "Select" at bounding box center [365, 135] width 35 height 18
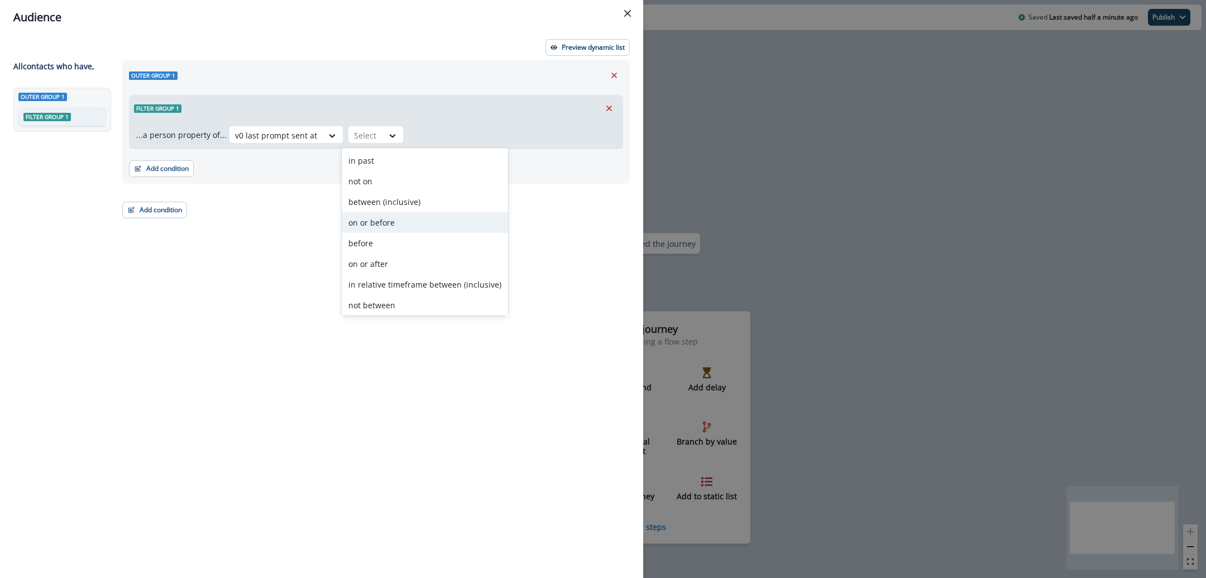
click at [421, 227] on div "on or before" at bounding box center [425, 222] width 166 height 21
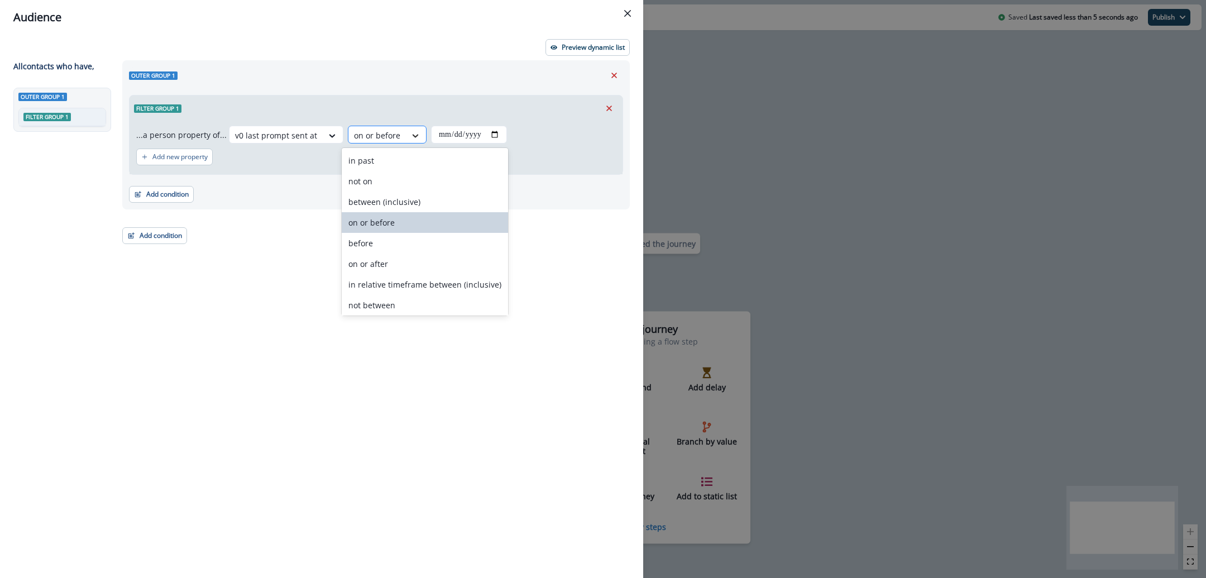
click at [406, 137] on div at bounding box center [415, 135] width 19 height 11
click at [424, 238] on div "before" at bounding box center [425, 243] width 166 height 21
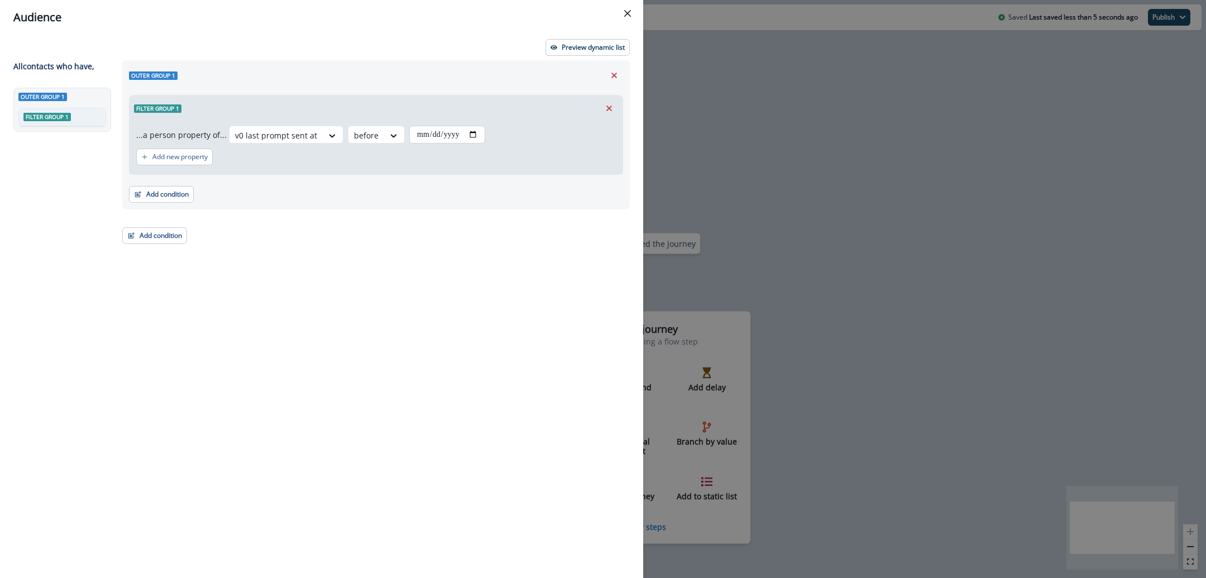
click at [473, 132] on input "date" at bounding box center [447, 135] width 76 height 18
click at [473, 135] on input "date" at bounding box center [447, 135] width 76 height 18
click at [343, 128] on div at bounding box center [333, 135] width 20 height 18
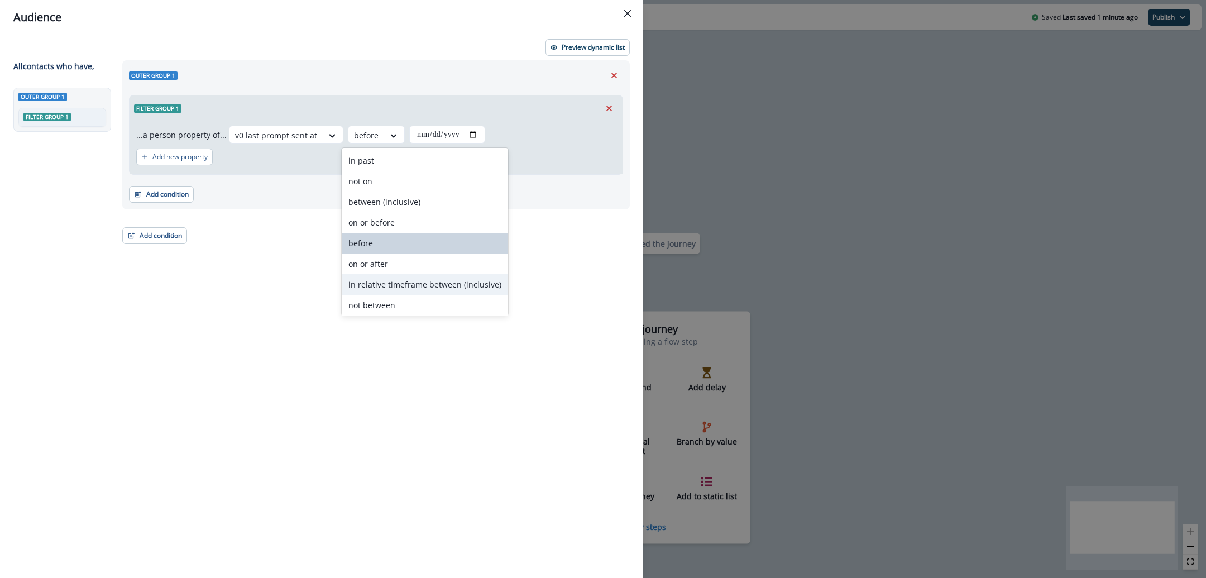
click at [410, 292] on div "in relative timeframe between (inclusive)" at bounding box center [425, 284] width 166 height 21
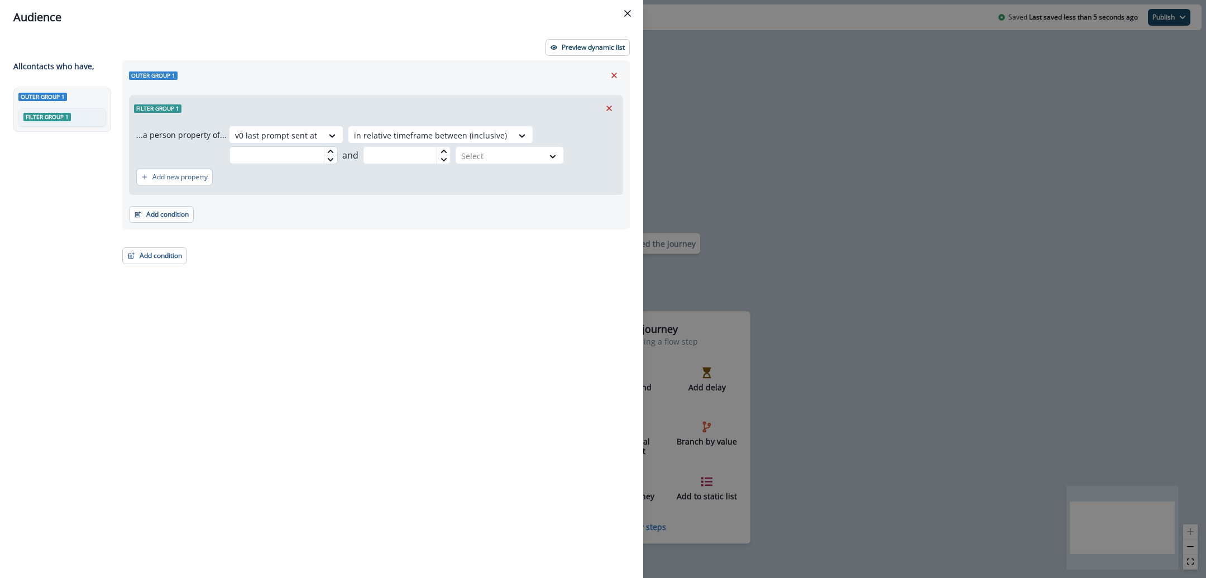
click at [246, 150] on input "text" at bounding box center [283, 155] width 109 height 18
click at [328, 160] on icon at bounding box center [331, 158] width 6 height 3
click at [498, 162] on div "Select" at bounding box center [499, 156] width 88 height 18
click at [287, 159] on input "**" at bounding box center [283, 155] width 109 height 18
type input "*"
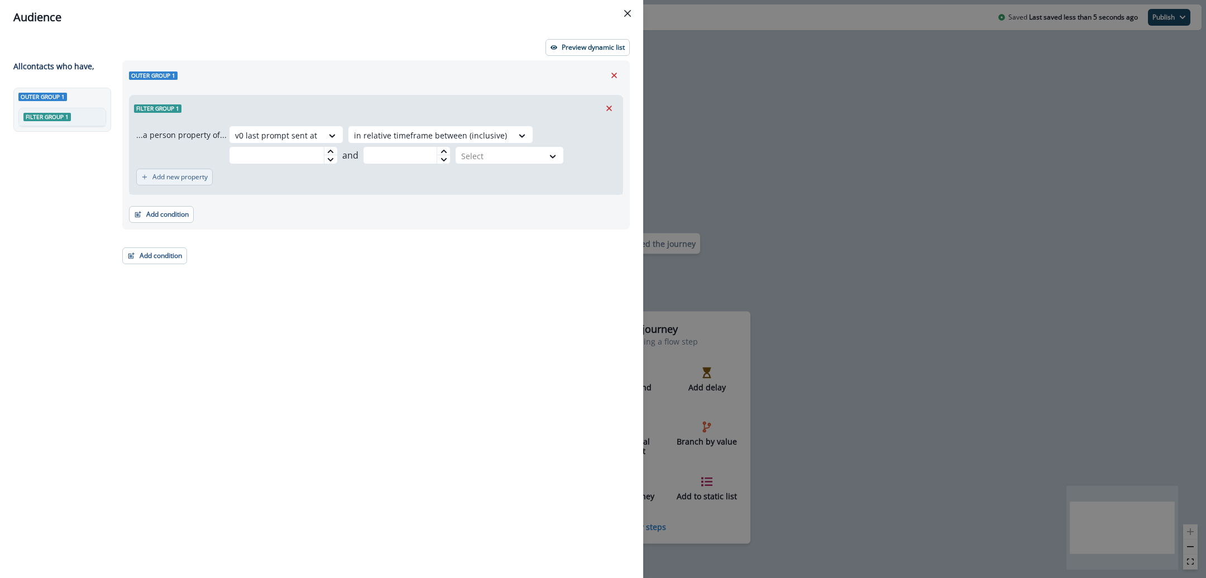
click at [178, 179] on p "Add new property" at bounding box center [179, 177] width 55 height 8
click at [512, 145] on div at bounding box center [522, 135] width 20 height 18
drag, startPoint x: 382, startPoint y: 197, endPoint x: 387, endPoint y: 188, distance: 10.5
click at [382, 198] on div "Add condition Contact properties A person property Performed a product event Pe…" at bounding box center [376, 212] width 494 height 28
click at [605, 185] on icon "Remove" at bounding box center [607, 181] width 10 height 10
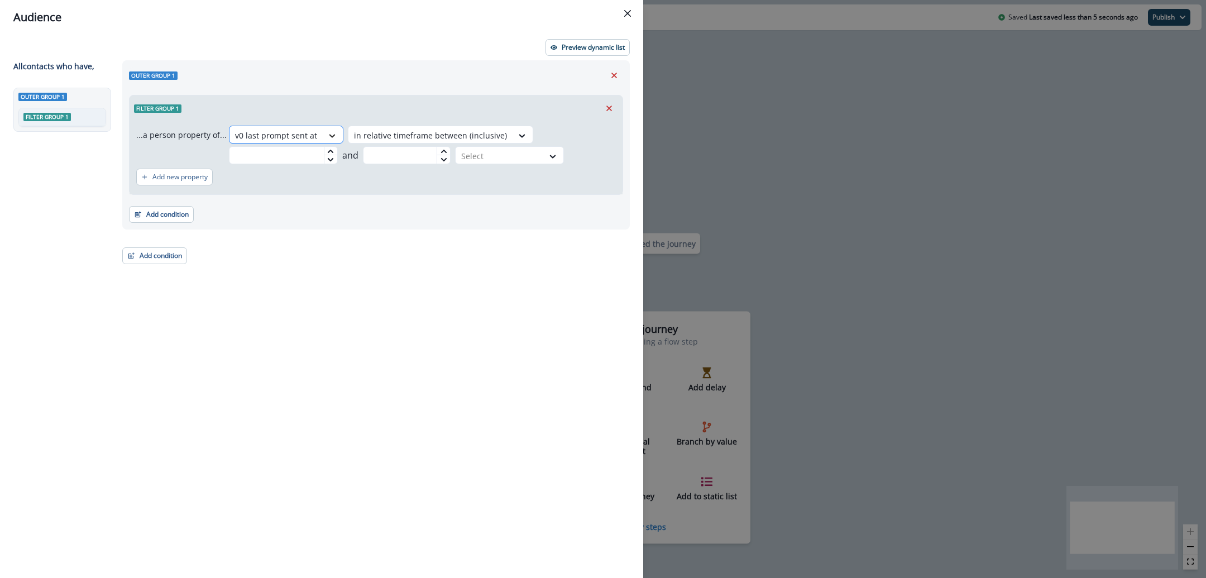
click at [327, 137] on icon at bounding box center [332, 135] width 10 height 11
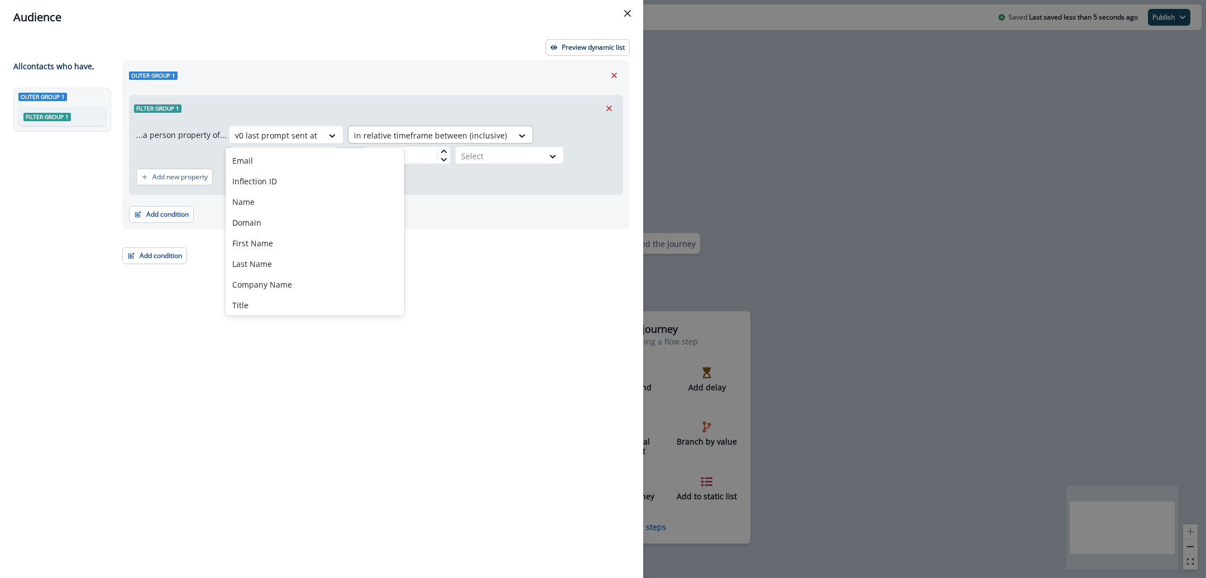
click at [472, 130] on div at bounding box center [430, 135] width 153 height 14
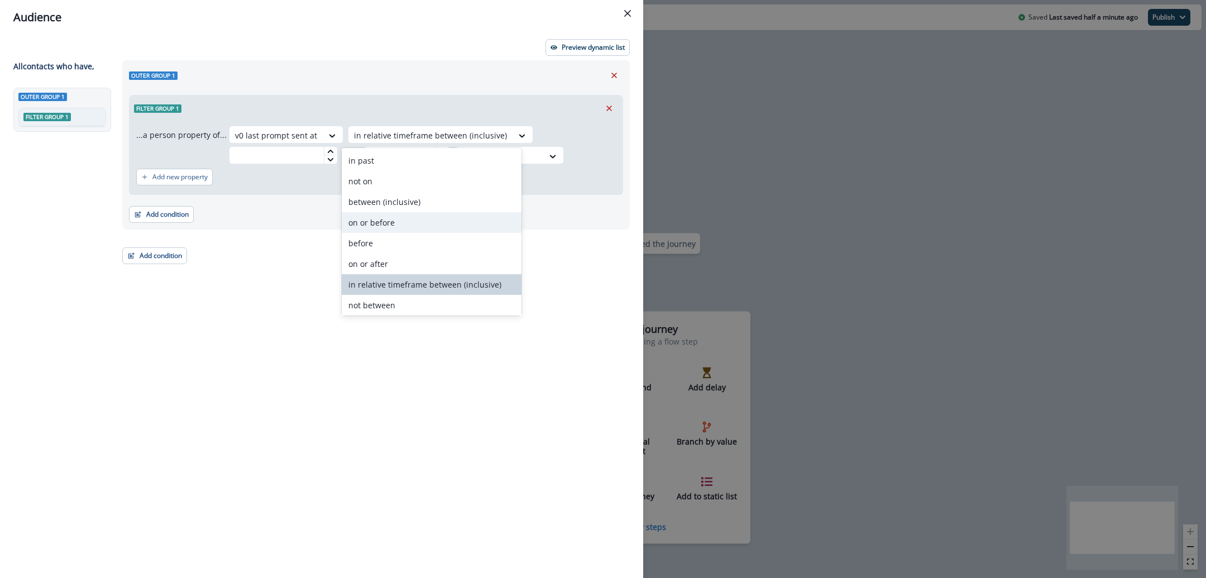
click at [404, 225] on div "on or before" at bounding box center [431, 222] width 179 height 21
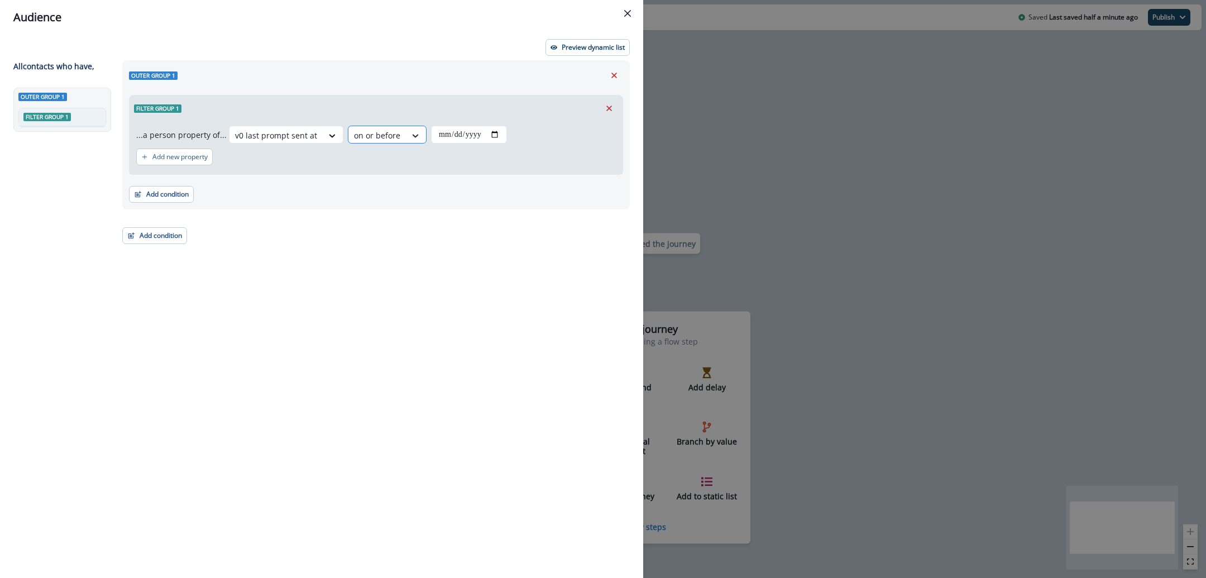
click at [410, 135] on icon at bounding box center [415, 135] width 10 height 11
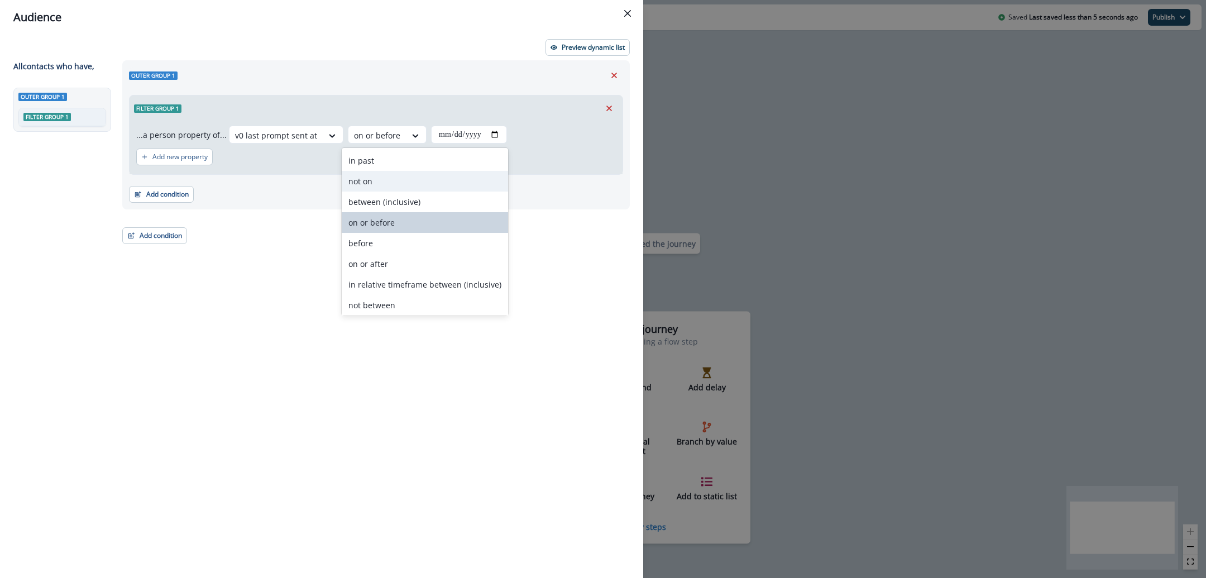
click at [429, 183] on div "not on" at bounding box center [425, 181] width 166 height 21
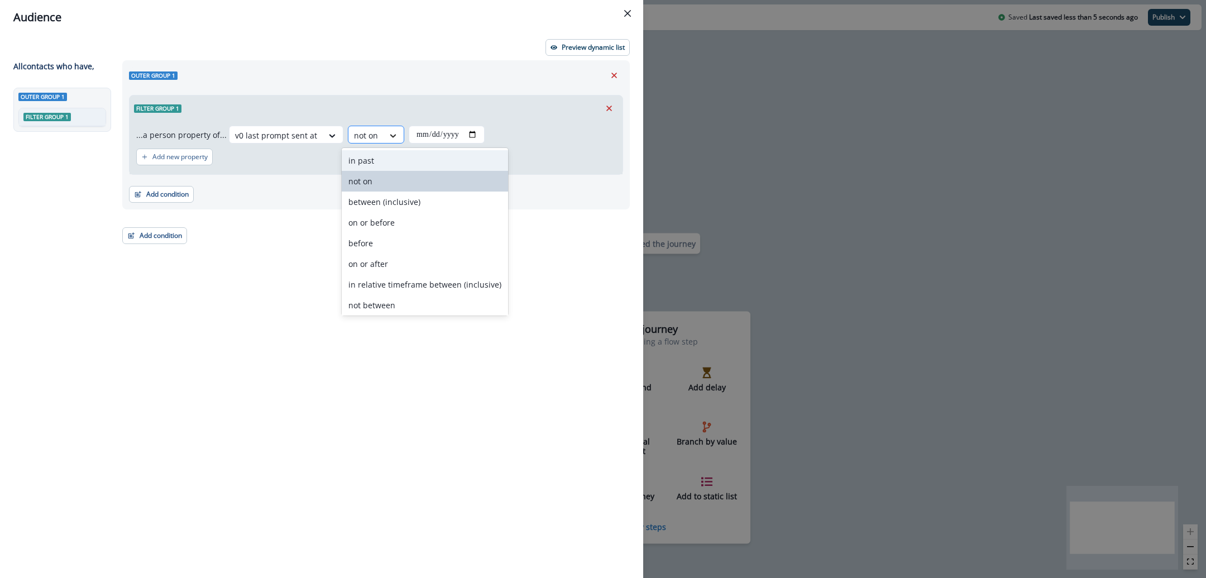
click at [392, 136] on div at bounding box center [392, 135] width 19 height 11
click at [425, 241] on div "before" at bounding box center [425, 243] width 166 height 21
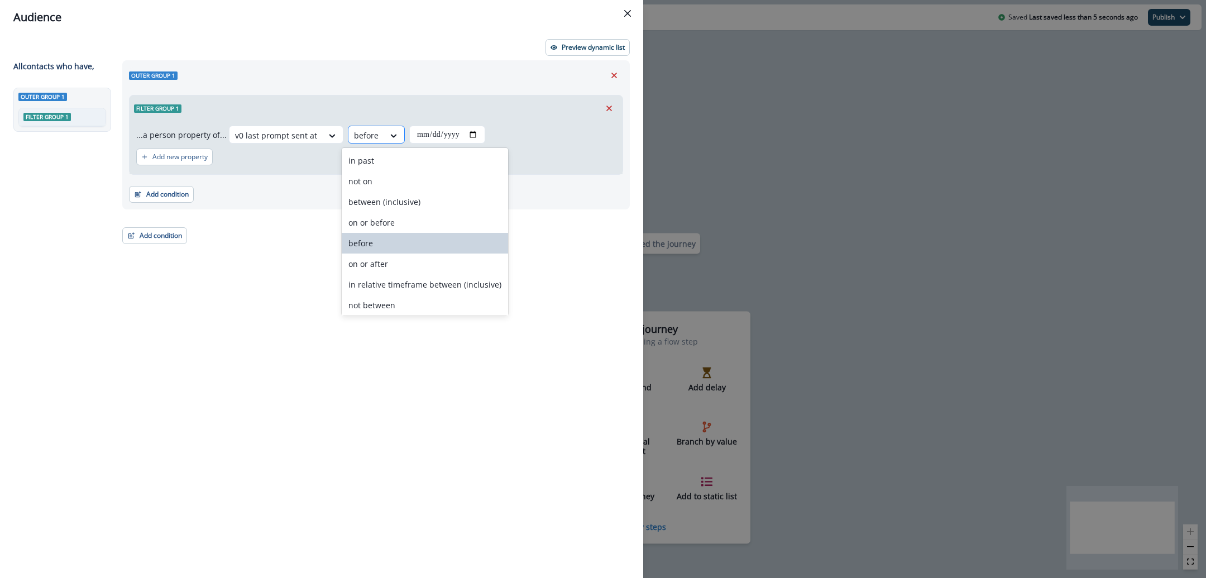
click at [370, 140] on div at bounding box center [366, 135] width 25 height 14
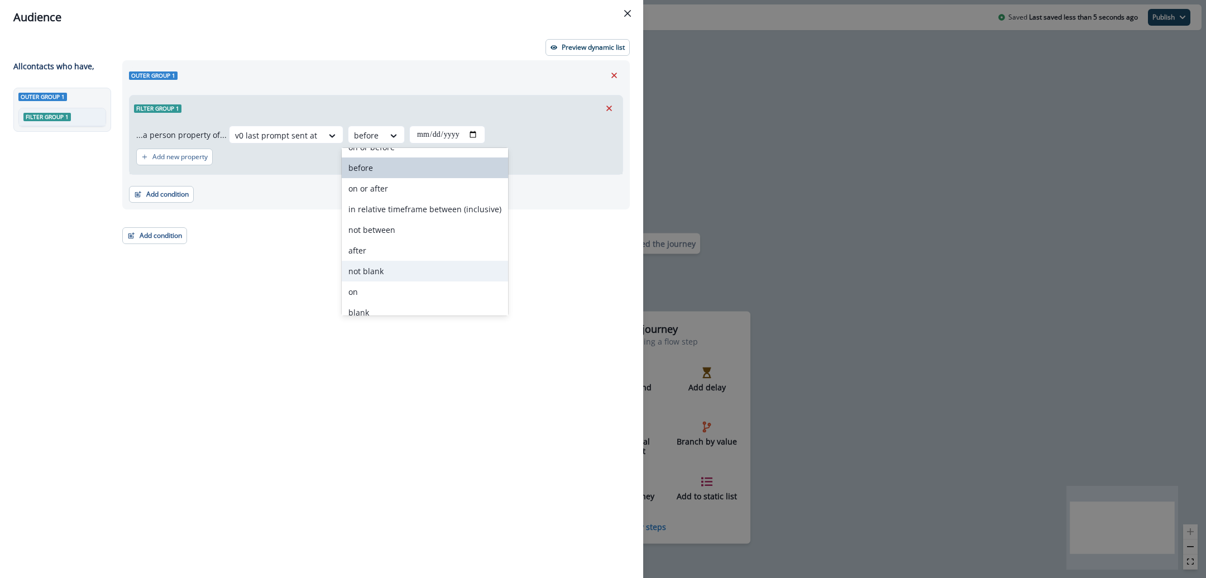
scroll to position [84, 0]
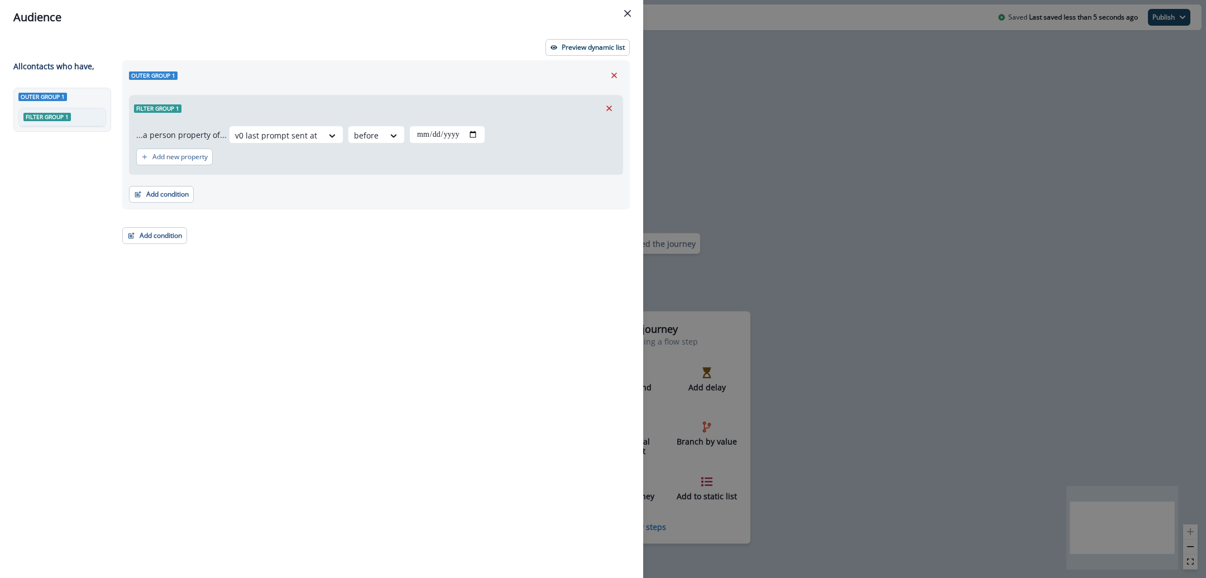
click at [526, 289] on div "Outer group 1 Filter group 1 ...a person property of... v0 last prompt sent at …" at bounding box center [373, 298] width 514 height 477
click at [448, 288] on div "Outer group 1 Filter group 1 ...a person property of... v0 last prompt sent at …" at bounding box center [373, 298] width 514 height 477
click at [1060, 225] on div "Audience Preview dynamic list All contact s who have, Outer group 1 Filter grou…" at bounding box center [603, 289] width 1206 height 578
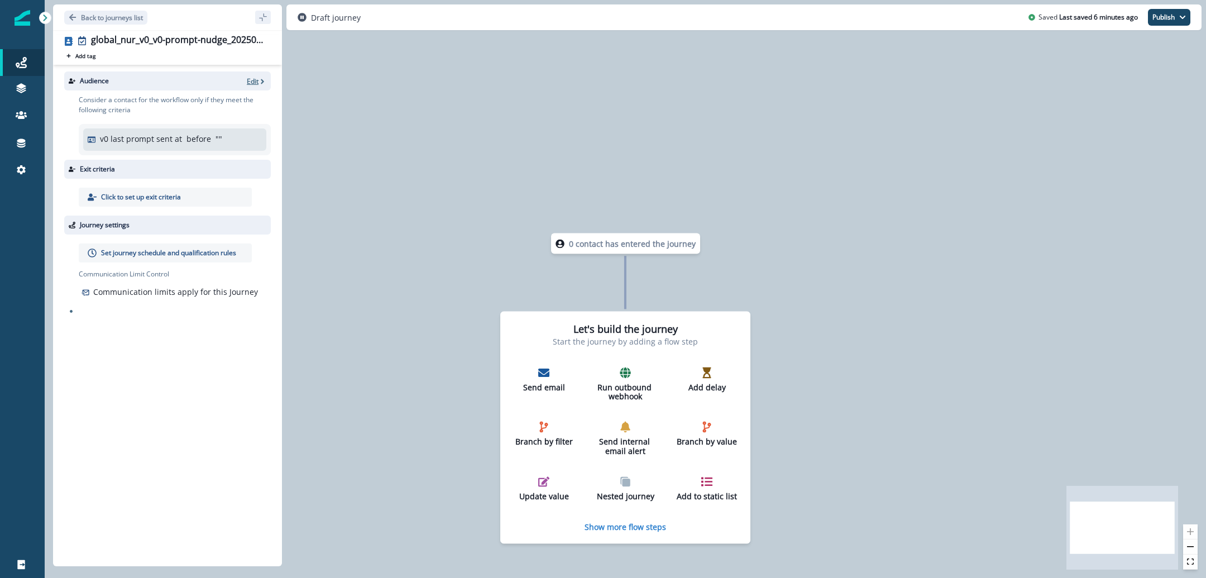
click at [258, 79] on icon "button" at bounding box center [262, 82] width 8 height 8
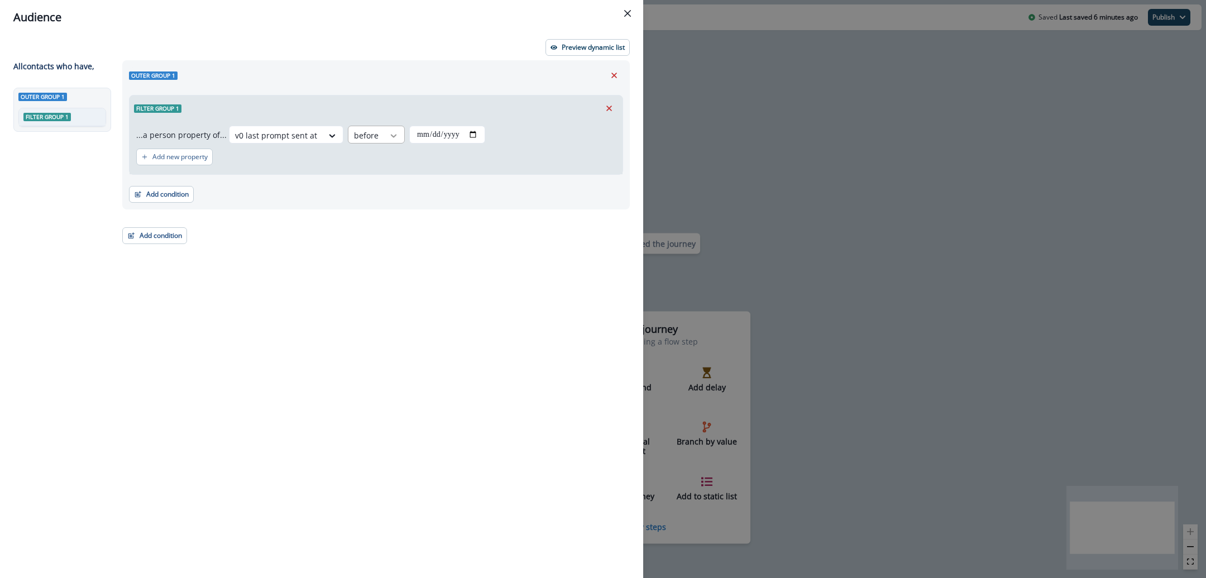
click at [342, 138] on div at bounding box center [332, 135] width 19 height 11
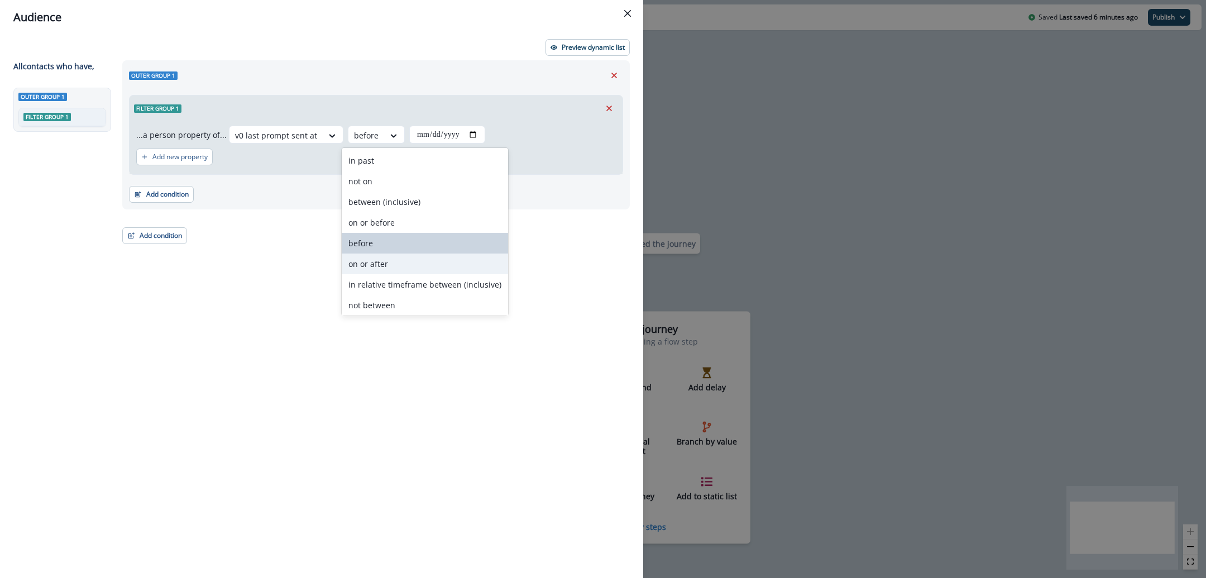
drag, startPoint x: 522, startPoint y: 240, endPoint x: 526, endPoint y: 234, distance: 6.8
click at [524, 238] on div "Outer group 1 Filter group 1 ...a person property of... v0 last prompt sent at …" at bounding box center [373, 298] width 514 height 477
click at [385, 141] on div at bounding box center [394, 135] width 20 height 18
click at [529, 252] on div "Outer group 1 Filter group 1 ...a person property of... v0 last prompt sent at …" at bounding box center [373, 298] width 514 height 477
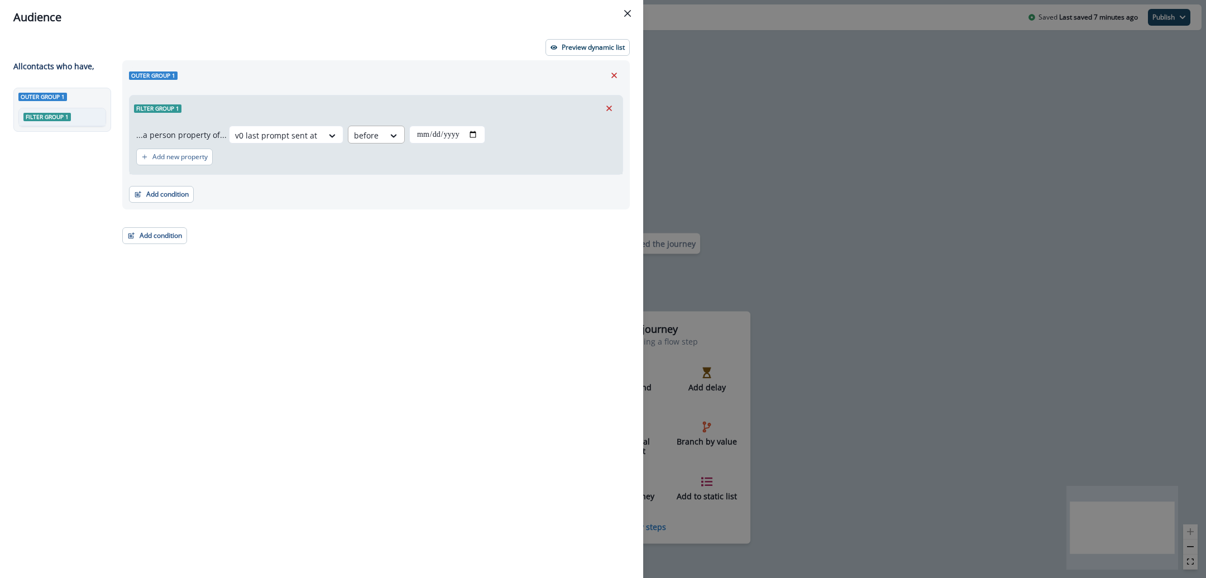
click at [317, 133] on div at bounding box center [276, 135] width 82 height 14
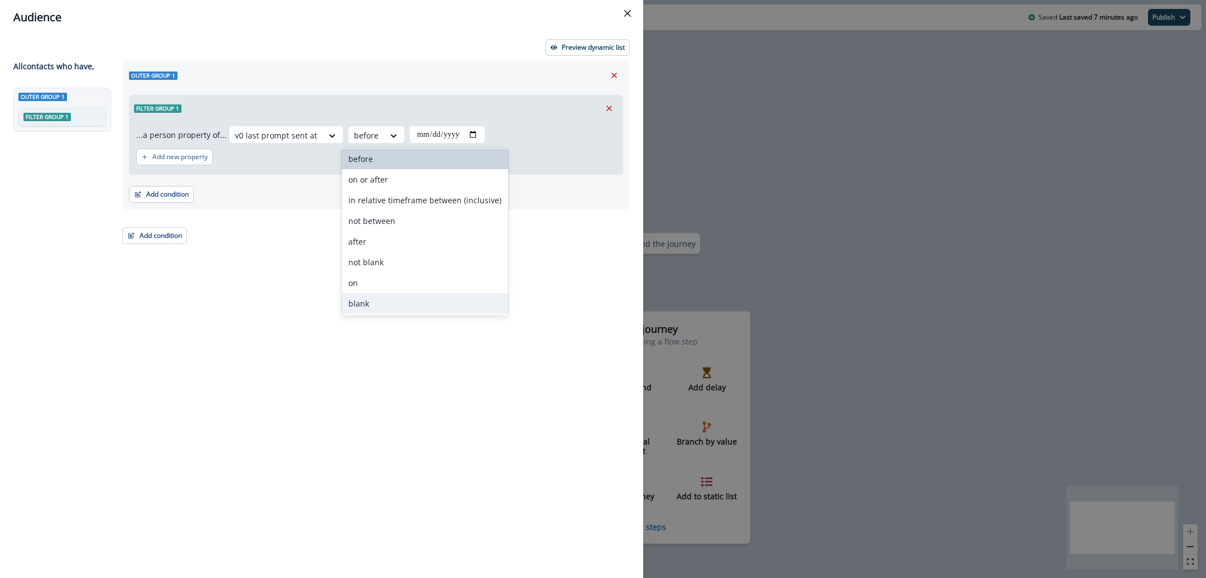
click at [356, 395] on div "Outer group 1 Filter group 1 ...a person property of... v0 last prompt sent at …" at bounding box center [373, 298] width 514 height 477
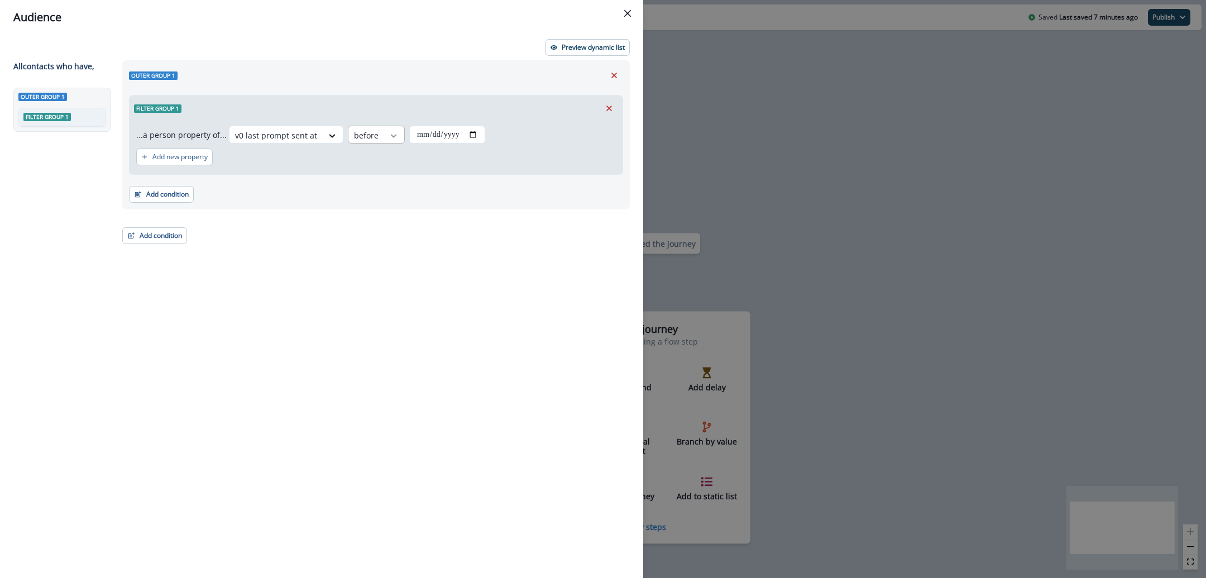
click at [342, 137] on div at bounding box center [332, 135] width 19 height 11
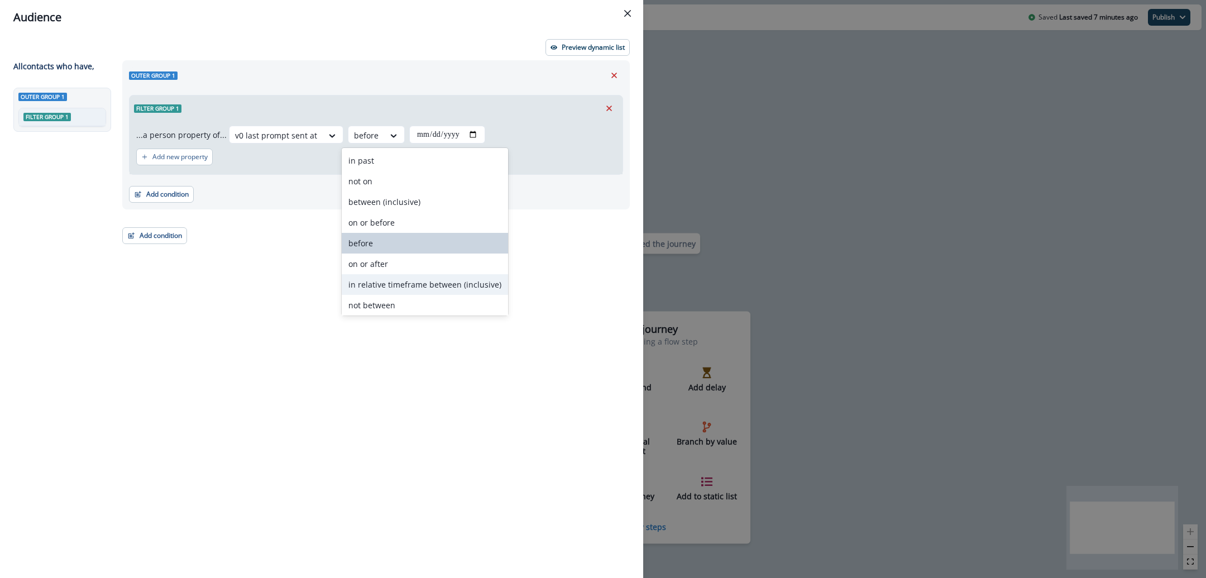
click at [397, 283] on div "in relative timeframe between (inclusive)" at bounding box center [425, 284] width 166 height 21
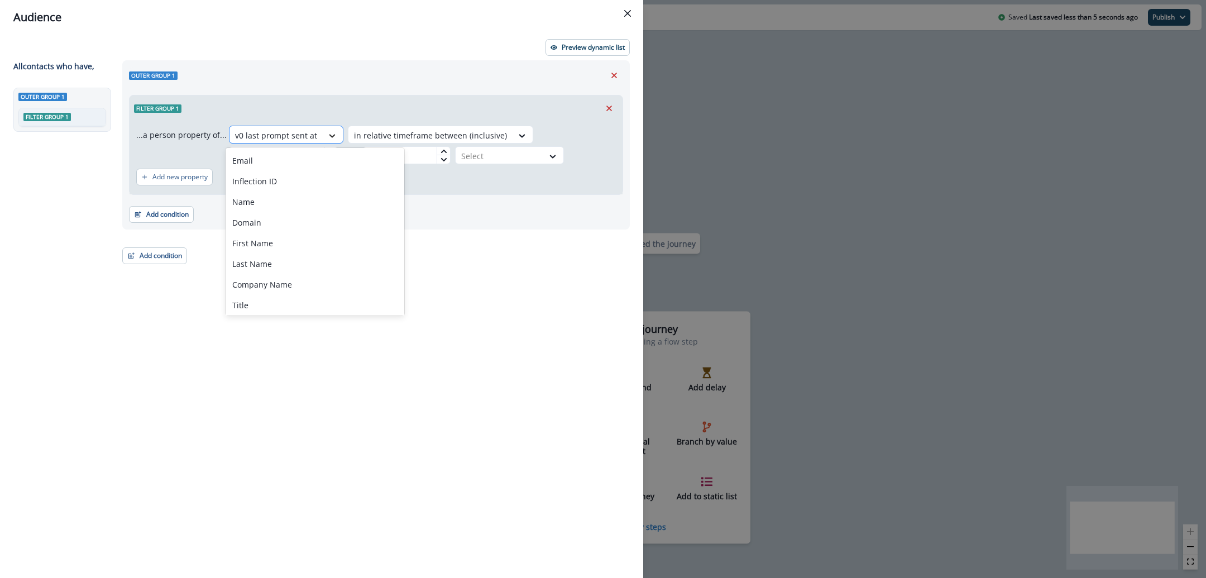
click at [328, 137] on icon at bounding box center [332, 135] width 10 height 11
click at [512, 352] on div "Outer group 1 Filter group 1 ...a person property of... First Name, 5 of 256. 2…" at bounding box center [373, 298] width 514 height 477
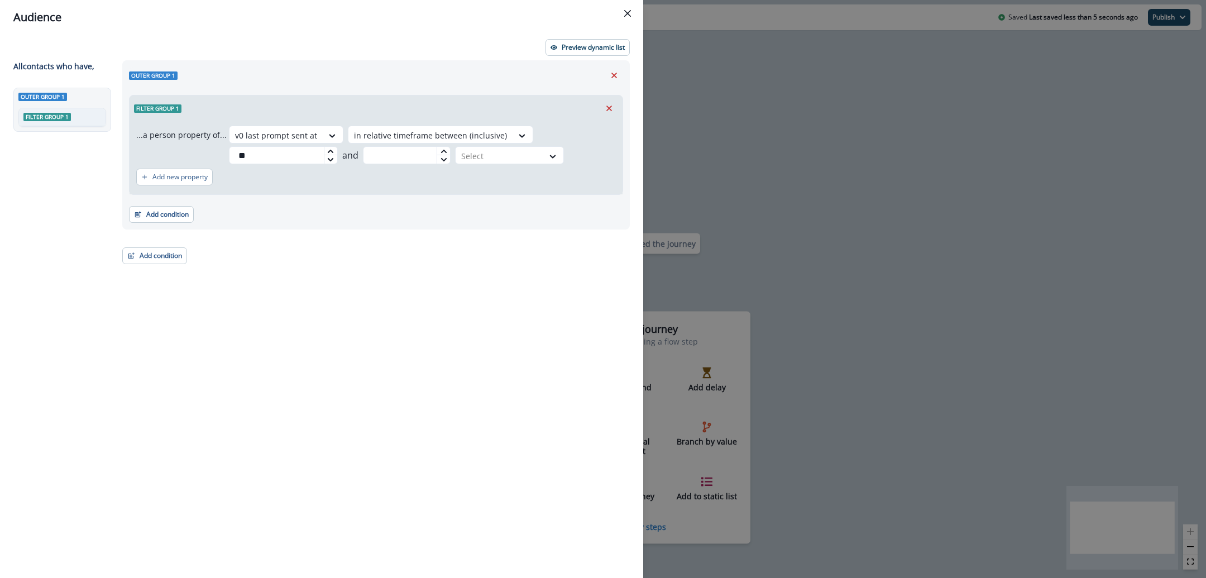
click at [328, 159] on icon at bounding box center [331, 158] width 6 height 3
click at [327, 237] on div "Outer group 1 Filter group 1 ...a person property of... v0 last prompt sent at …" at bounding box center [373, 298] width 514 height 477
click at [307, 160] on input "**" at bounding box center [283, 155] width 109 height 18
type input "*"
click at [317, 132] on div at bounding box center [276, 135] width 82 height 14
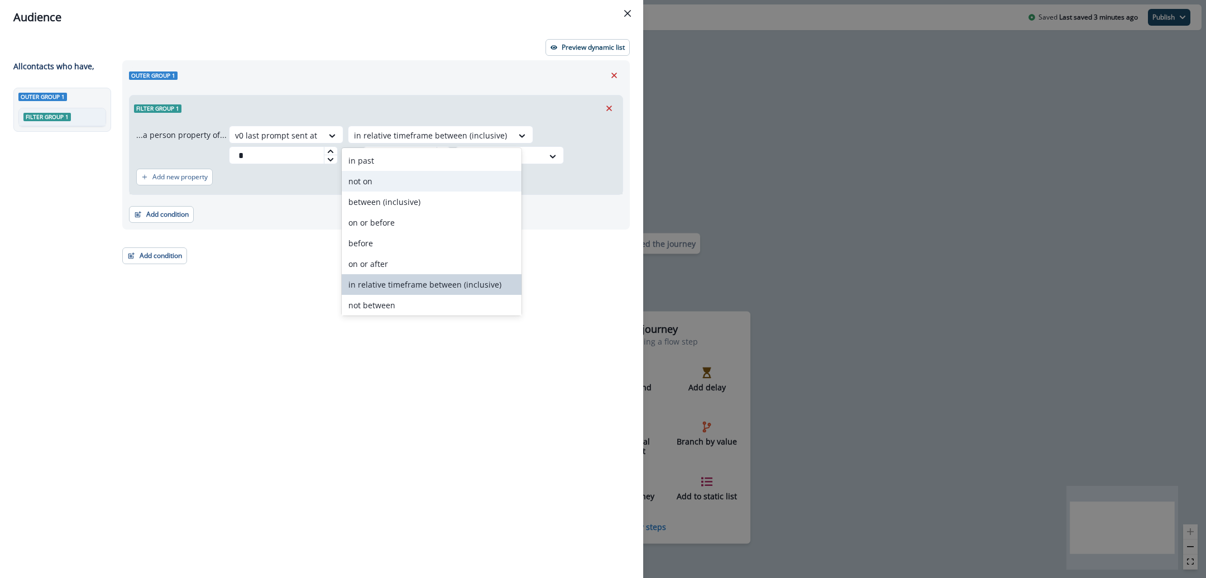
click at [416, 181] on div "not on" at bounding box center [431, 181] width 179 height 21
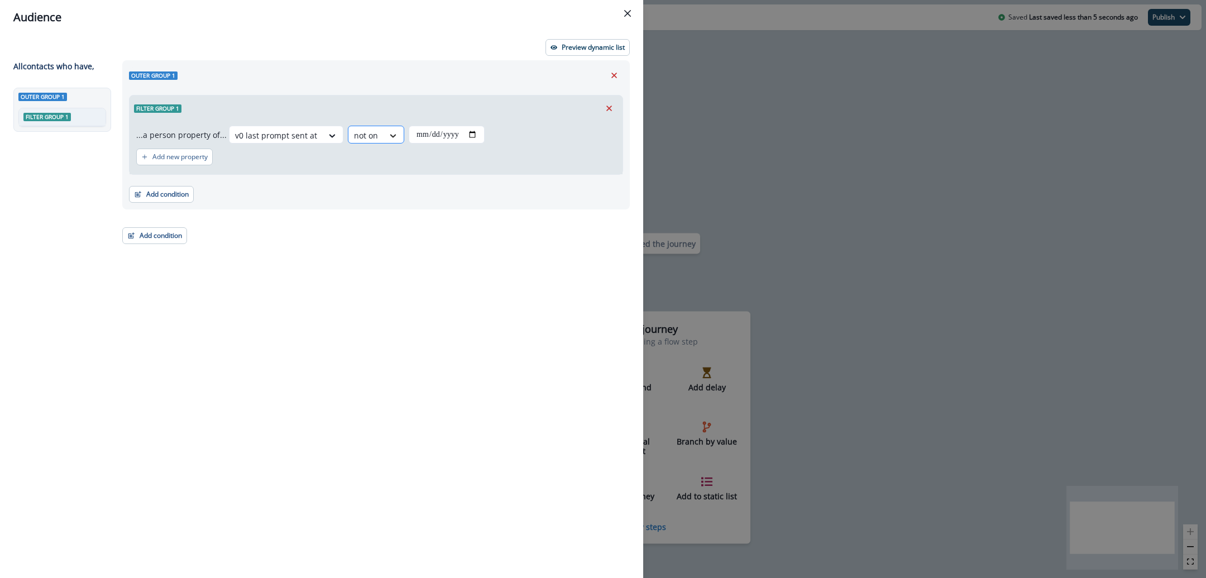
click at [388, 134] on icon at bounding box center [393, 135] width 10 height 11
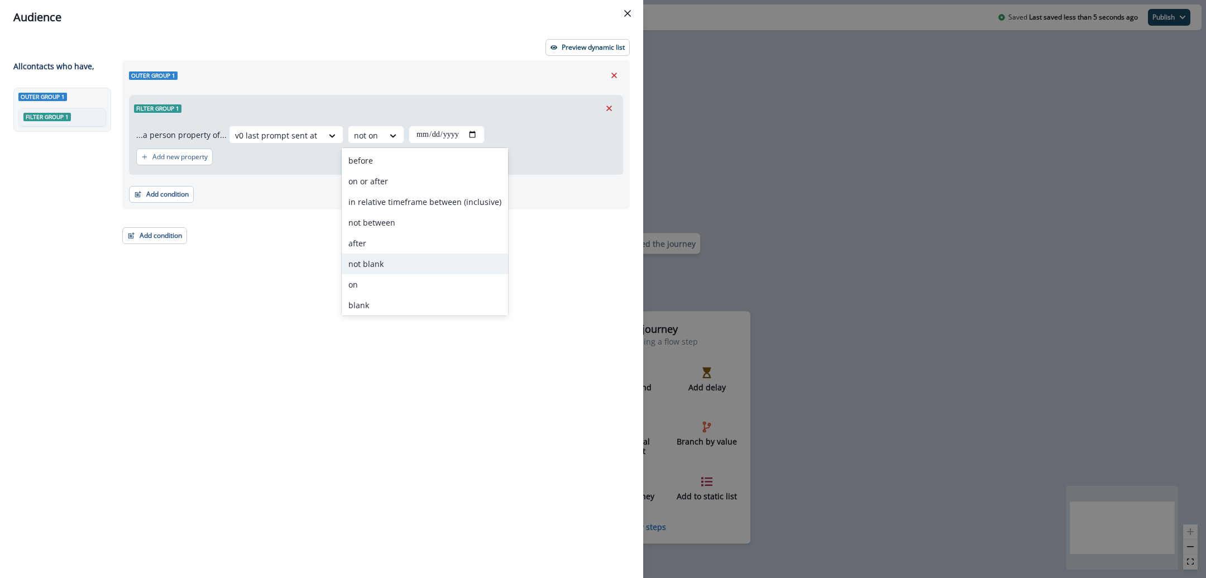
scroll to position [82, 0]
click at [414, 227] on div "not between" at bounding box center [425, 223] width 166 height 21
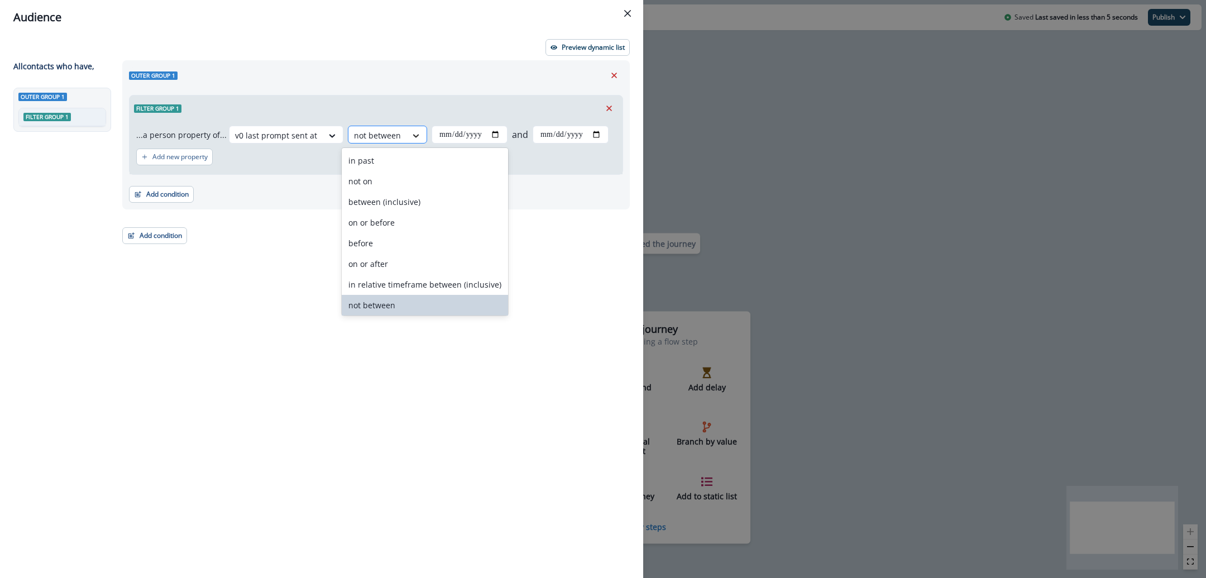
click at [411, 131] on icon at bounding box center [416, 135] width 10 height 11
click at [437, 183] on div "not on" at bounding box center [425, 181] width 166 height 21
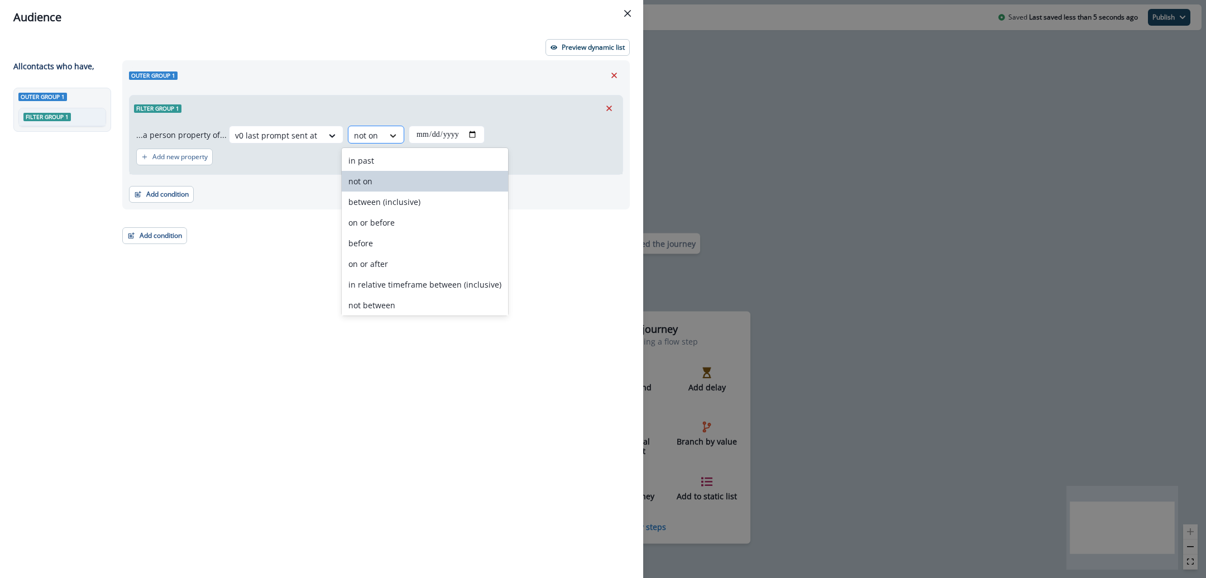
click at [390, 137] on icon at bounding box center [393, 135] width 10 height 11
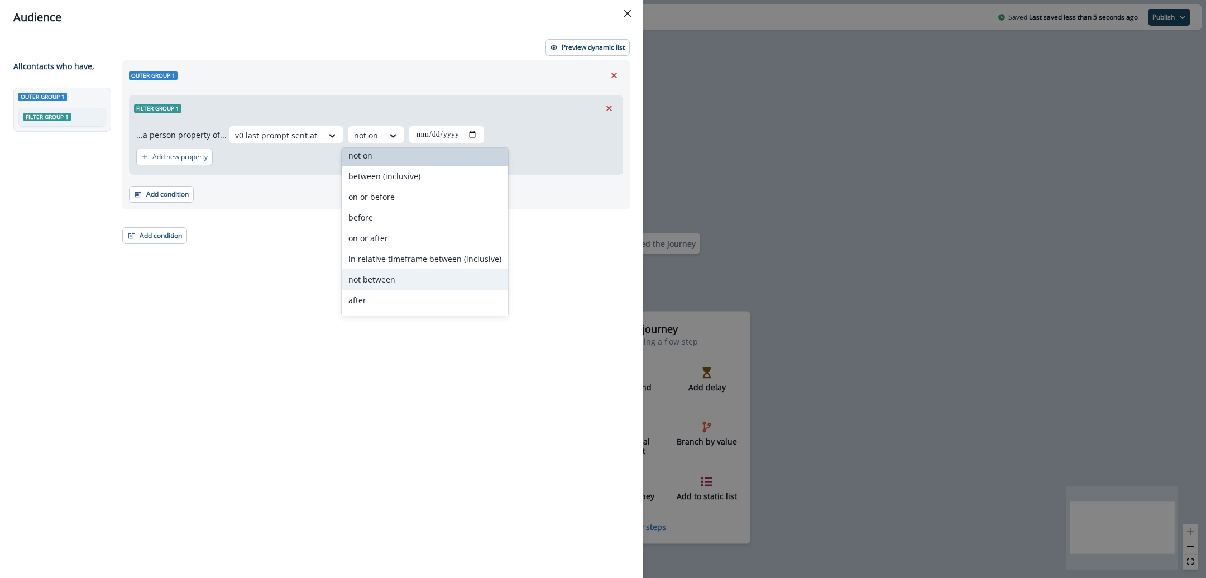
scroll to position [84, 0]
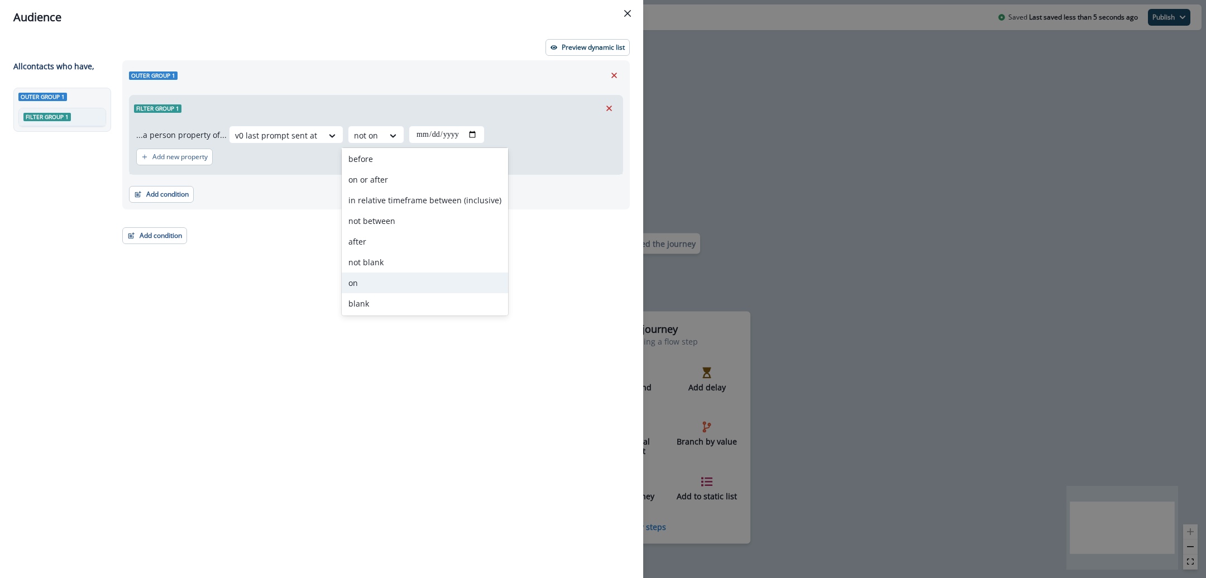
click at [536, 265] on div "Outer group 1 Filter group 1 ...a person property of... v0 last prompt sent at …" at bounding box center [373, 298] width 514 height 477
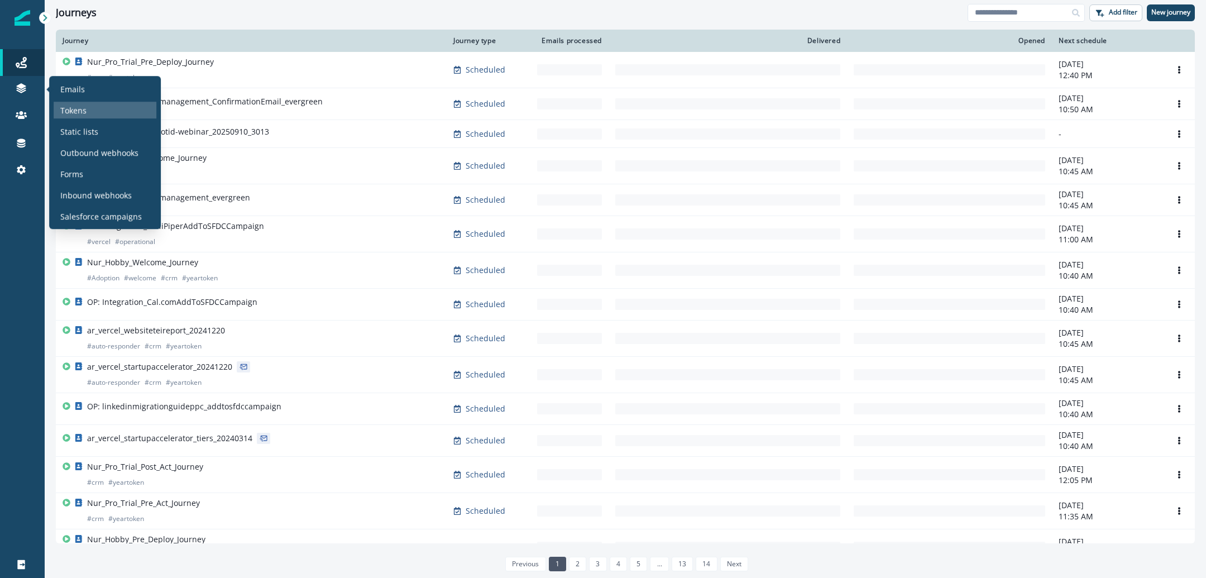
click at [97, 108] on div "Tokens" at bounding box center [105, 110] width 103 height 17
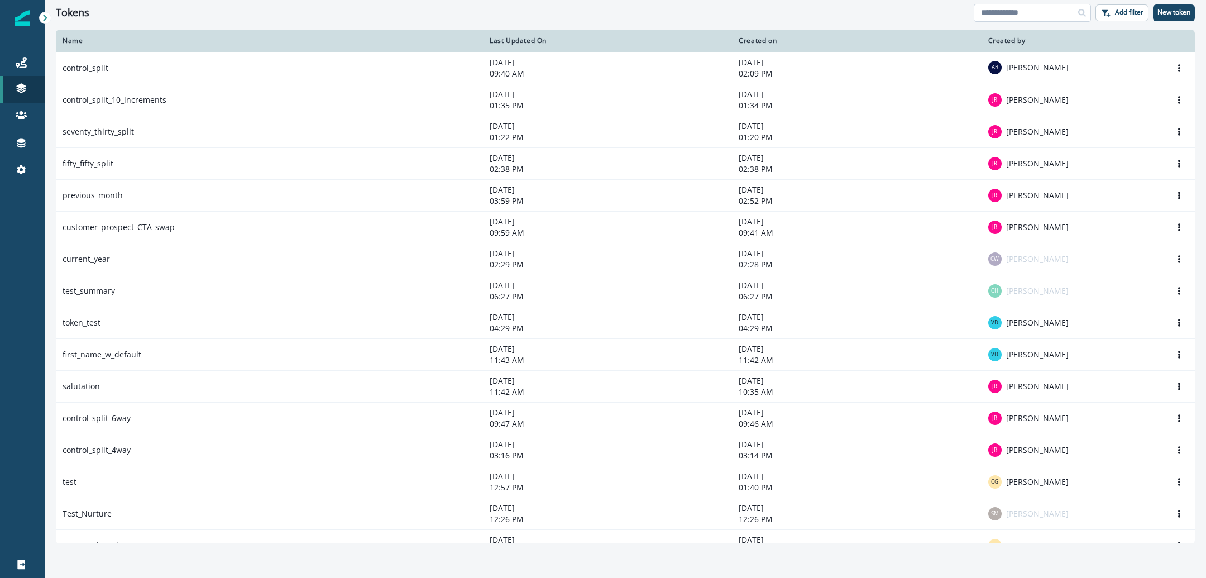
click at [1015, 13] on input at bounding box center [1031, 13] width 117 height 18
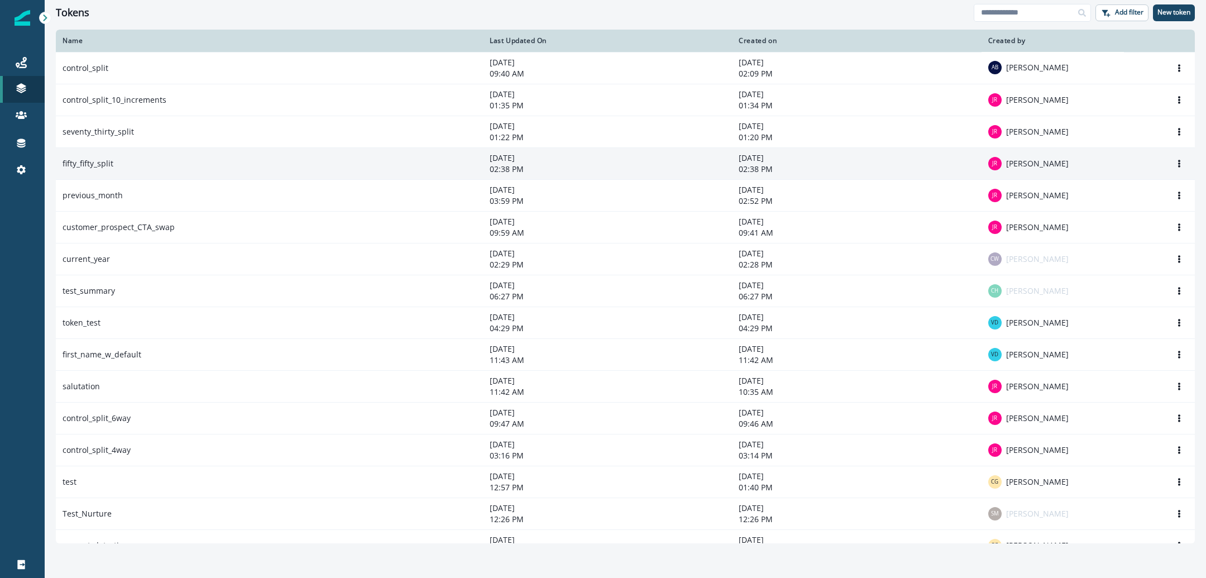
click at [142, 170] on td "fifty_fifty_split" at bounding box center [269, 163] width 427 height 32
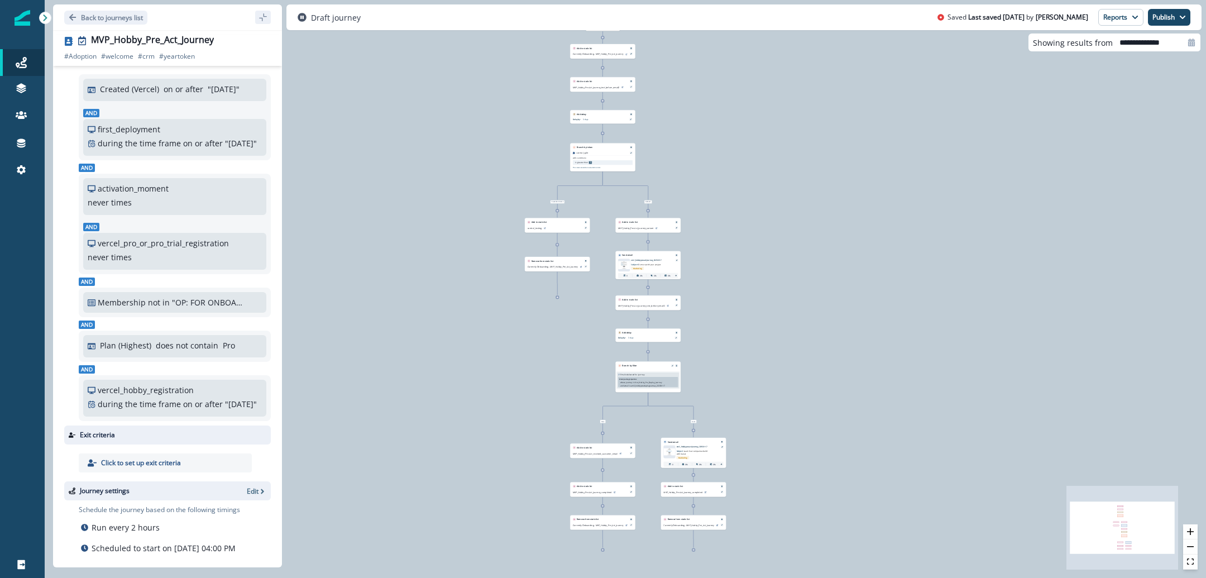
scroll to position [141, 0]
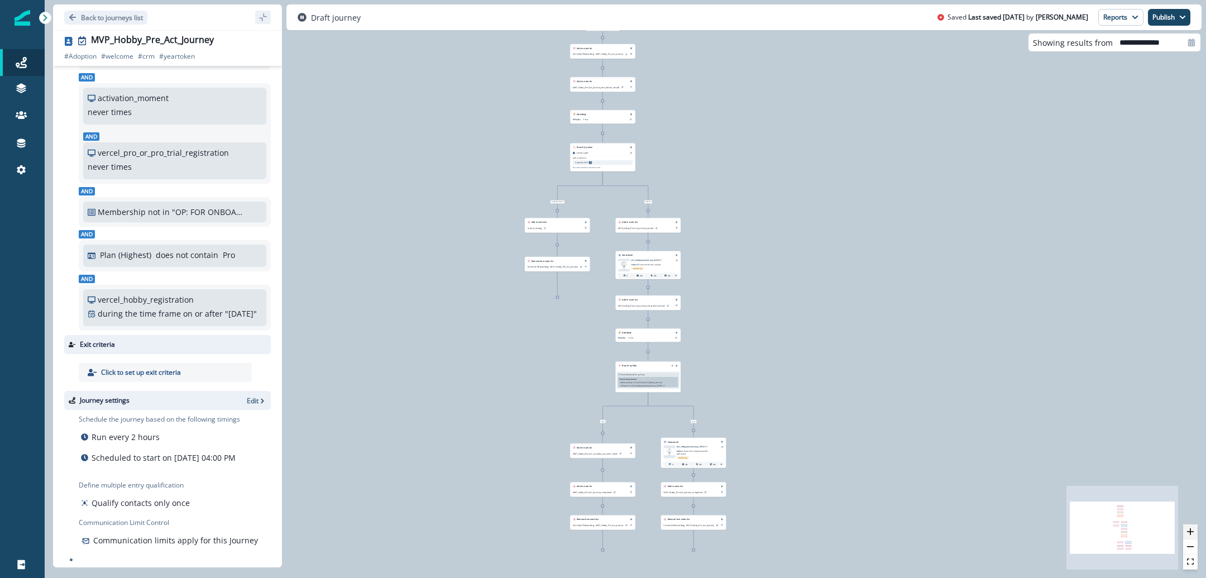
click at [1189, 533] on icon "zoom in" at bounding box center [1190, 531] width 7 height 7
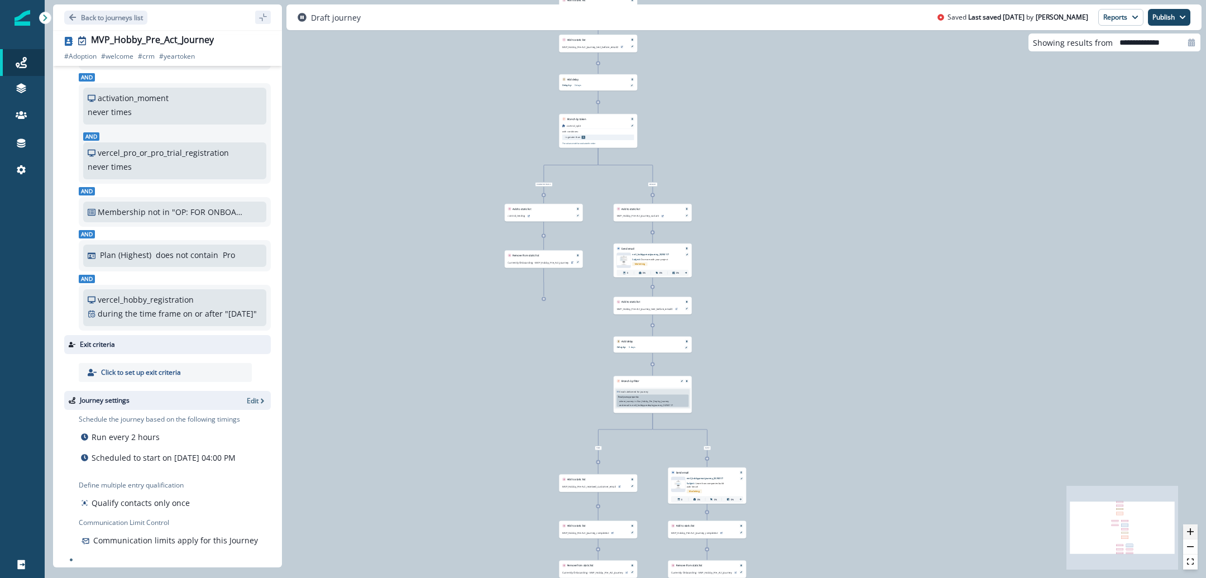
click at [1189, 533] on icon "zoom in" at bounding box center [1190, 531] width 7 height 7
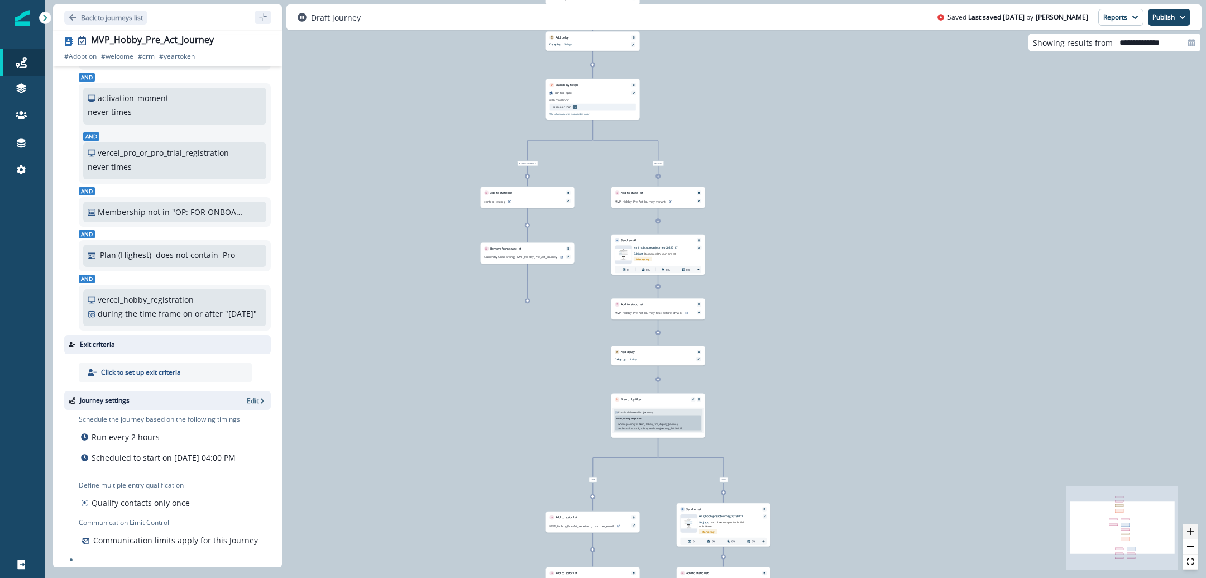
click at [1189, 533] on icon "zoom in" at bounding box center [1190, 531] width 7 height 7
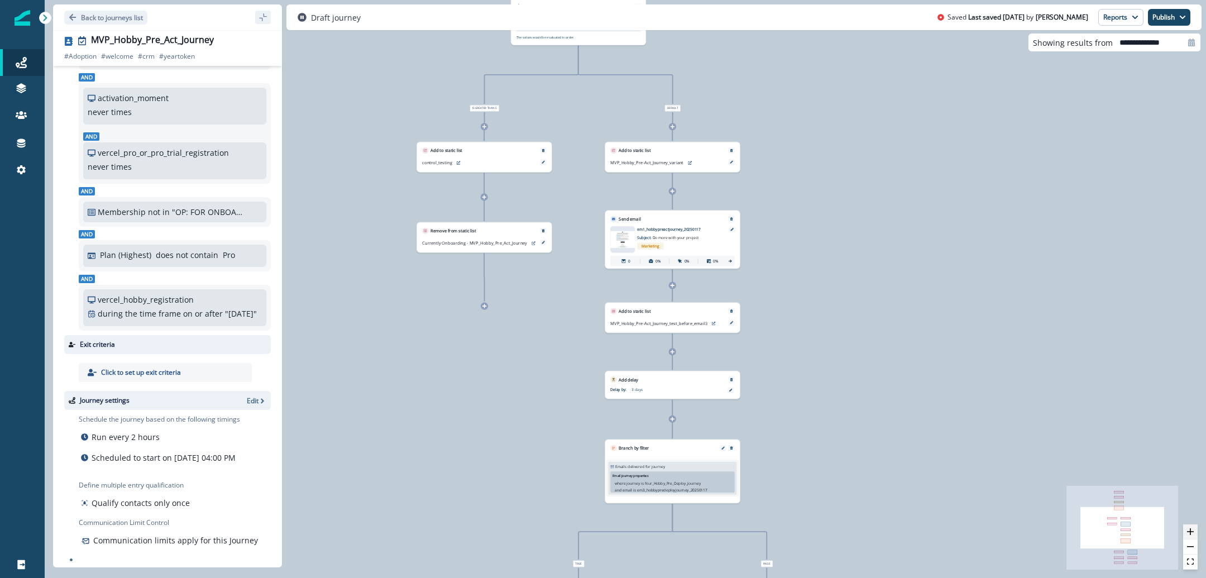
click at [1189, 533] on icon "zoom in" at bounding box center [1190, 531] width 7 height 7
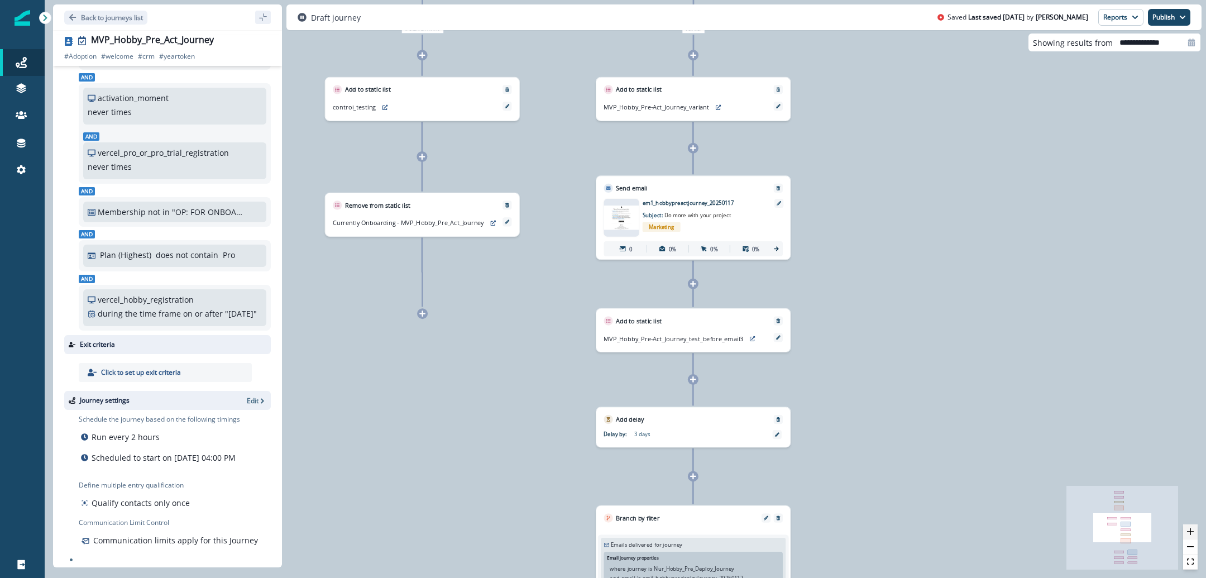
click at [1192, 528] on icon "zoom in" at bounding box center [1190, 531] width 7 height 7
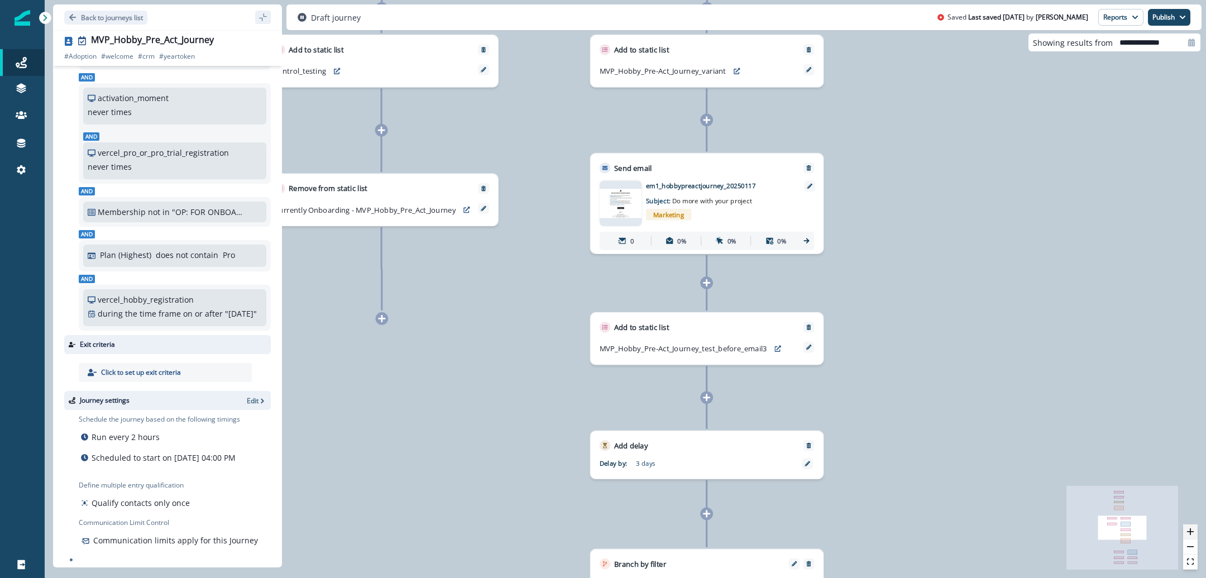
click at [1192, 529] on icon "zoom in" at bounding box center [1190, 531] width 7 height 7
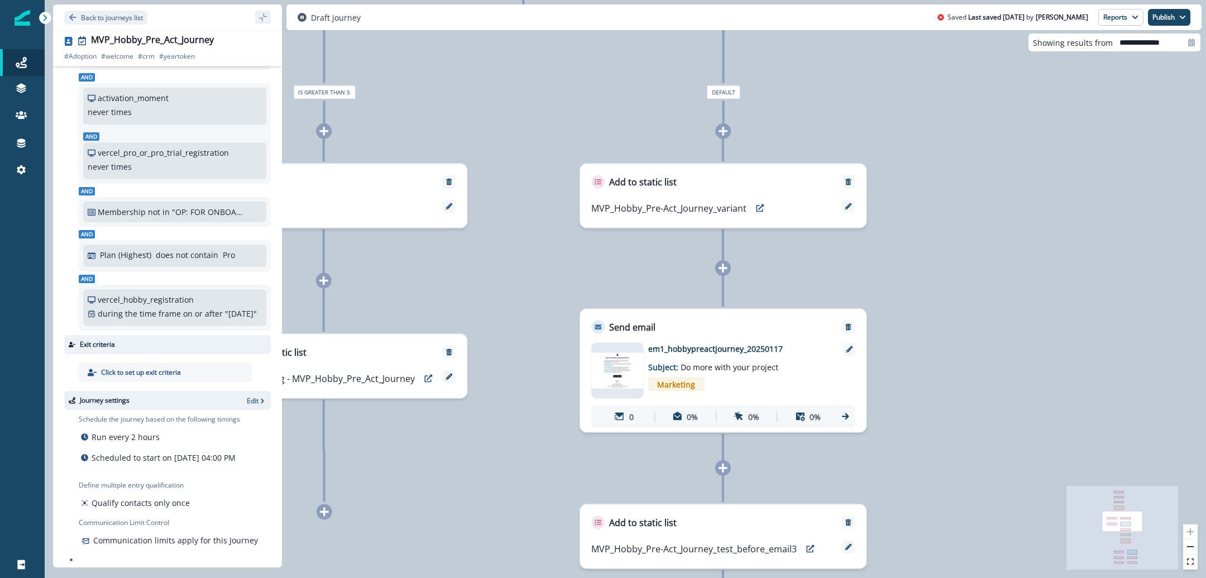
drag, startPoint x: 1010, startPoint y: 187, endPoint x: 1008, endPoint y: 369, distance: 182.0
click at [1008, 369] on div "0 contact has entered the journey Add to static list Currently Onboarding - MVP…" at bounding box center [625, 289] width 1161 height 578
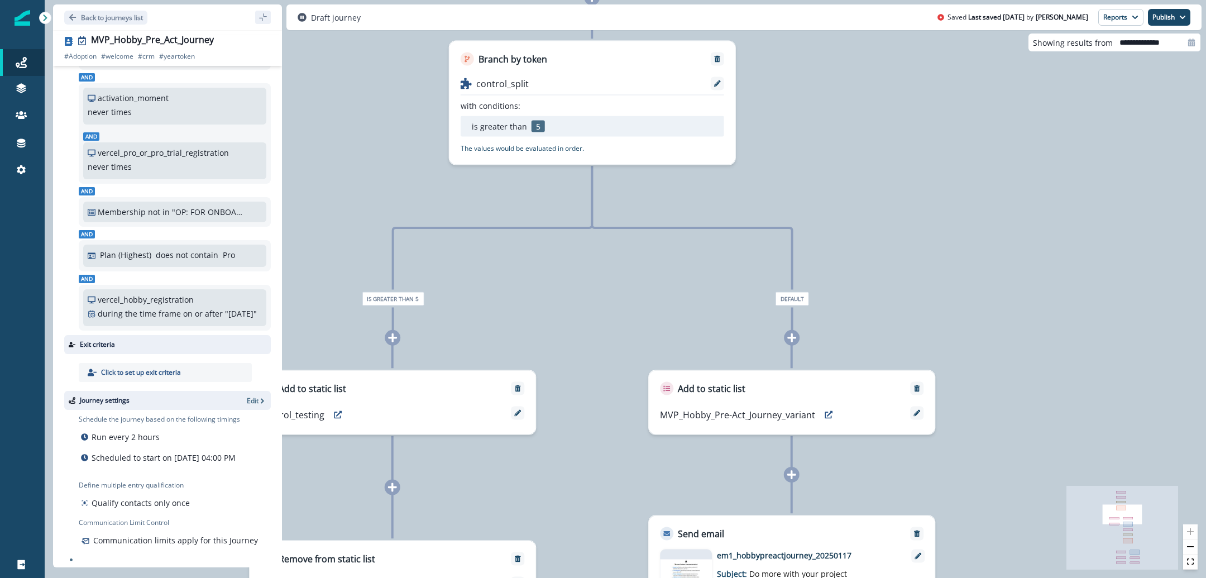
drag, startPoint x: 997, startPoint y: 216, endPoint x: 1041, endPoint y: 416, distance: 204.6
click at [1056, 427] on div "0 contact has entered the journey Add to static list Currently Onboarding - MVP…" at bounding box center [625, 289] width 1161 height 578
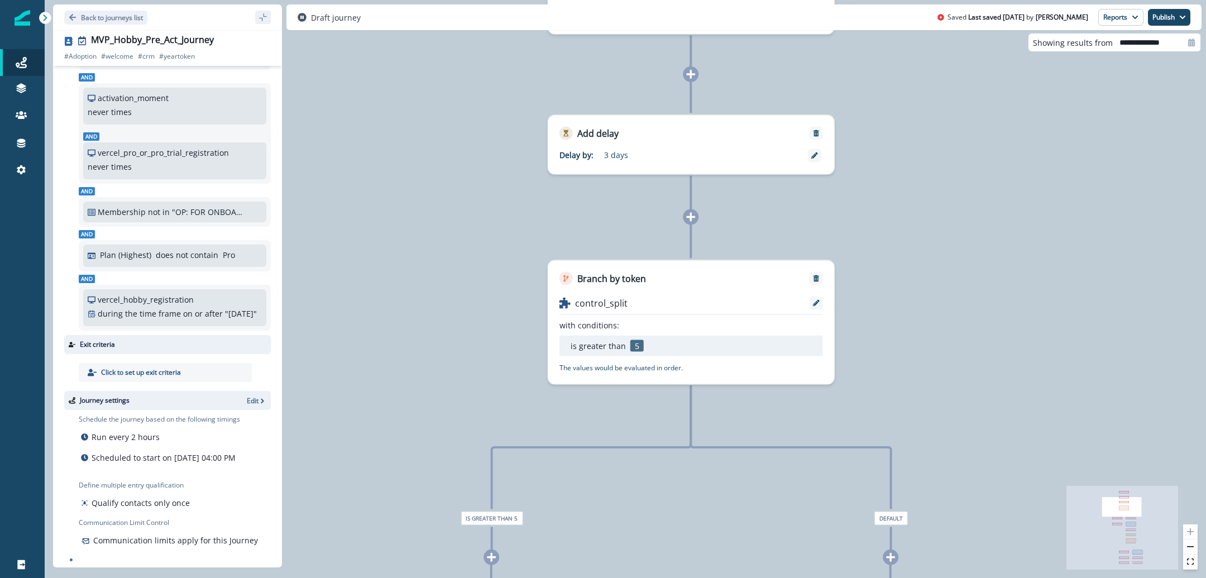
drag, startPoint x: 884, startPoint y: 250, endPoint x: 916, endPoint y: 487, distance: 239.4
click at [918, 487] on div "0 contact has entered the journey Add to static list Currently Onboarding - MVP…" at bounding box center [625, 289] width 1161 height 578
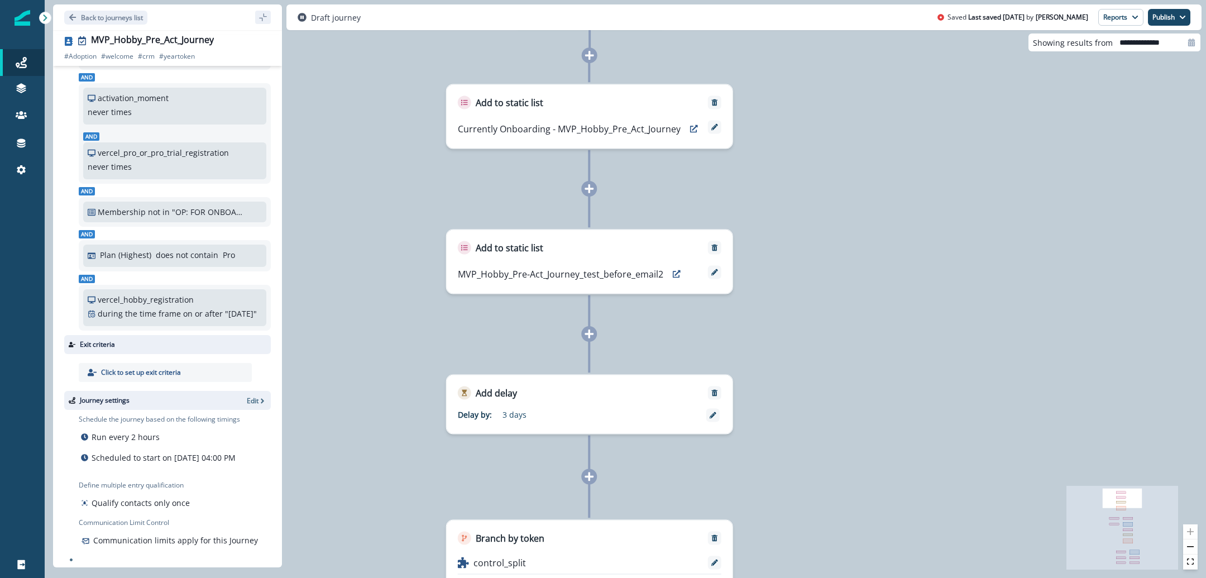
drag, startPoint x: 918, startPoint y: 276, endPoint x: 871, endPoint y: 495, distance: 224.3
click at [871, 497] on div "0 contact has entered the journey Add to static list Currently Onboarding - MVP…" at bounding box center [625, 289] width 1161 height 578
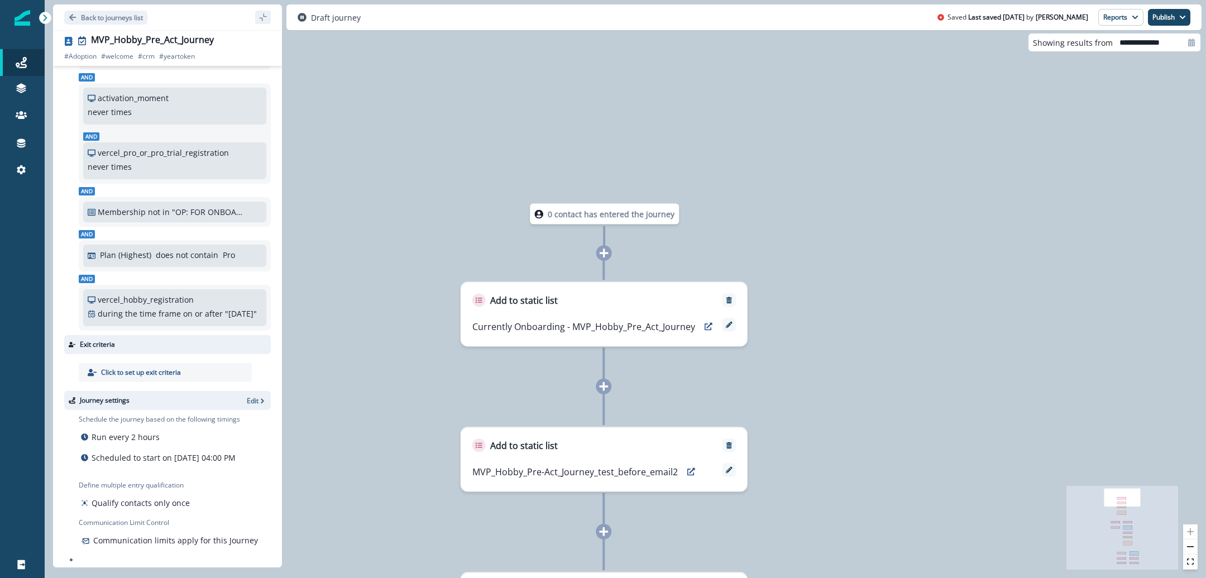
drag, startPoint x: 877, startPoint y: 313, endPoint x: 890, endPoint y: 496, distance: 183.5
click at [890, 497] on div "0 contact has entered the journey Add to static list Currently Onboarding - MVP…" at bounding box center [625, 289] width 1161 height 578
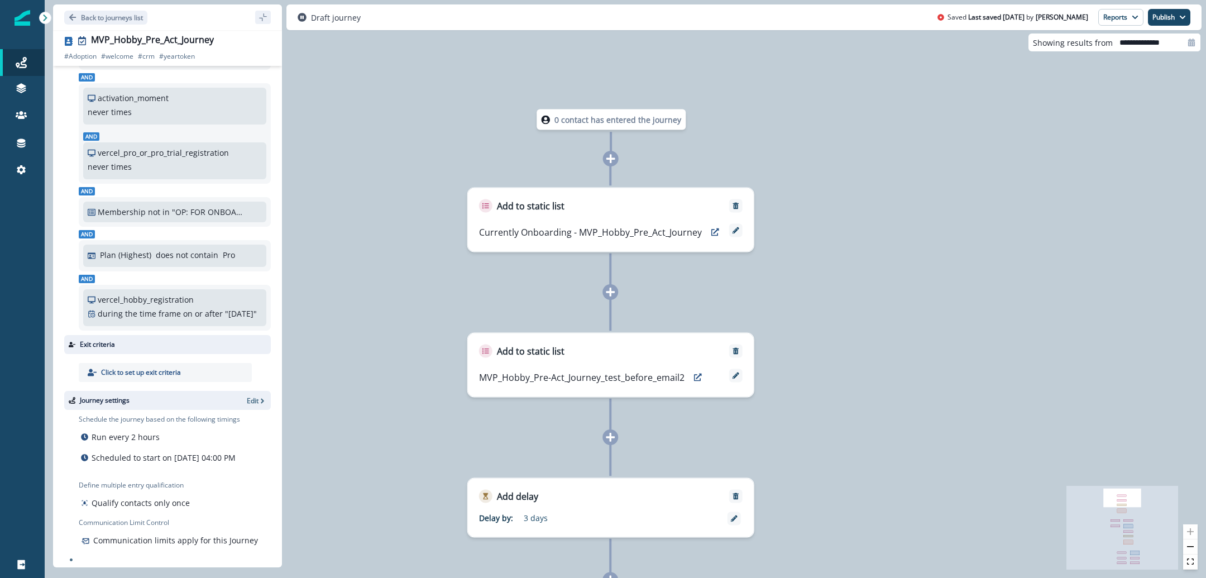
drag, startPoint x: 854, startPoint y: 373, endPoint x: 881, endPoint y: 162, distance: 212.6
click at [881, 162] on div "0 contact has entered the journey Add to static list Currently Onboarding - MVP…" at bounding box center [625, 289] width 1161 height 578
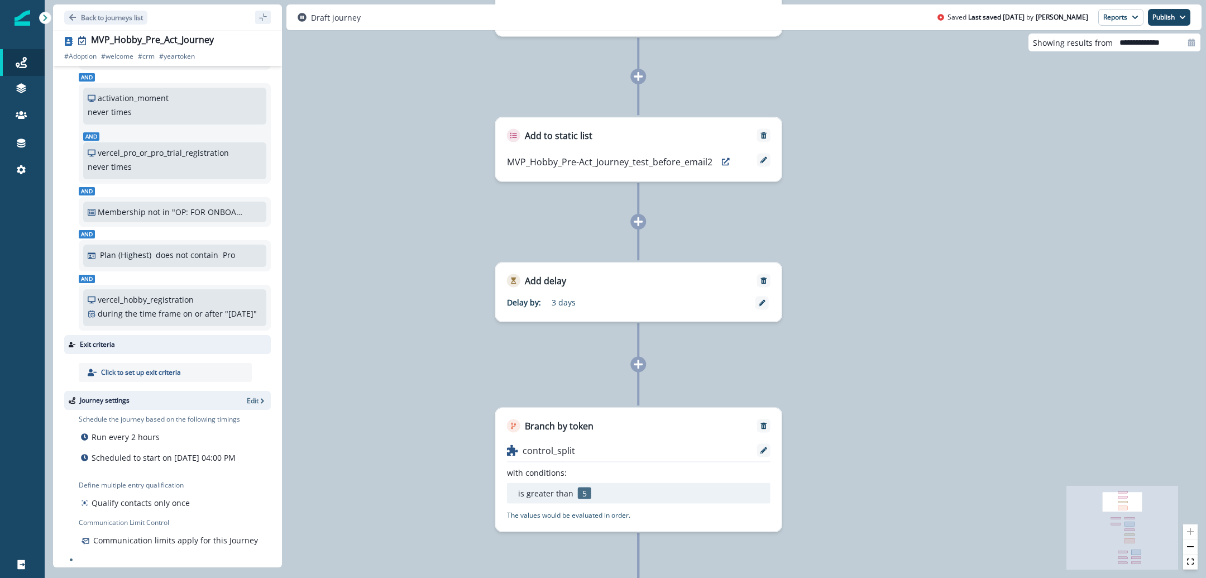
drag, startPoint x: 880, startPoint y: 335, endPoint x: 887, endPoint y: 227, distance: 108.5
click at [887, 229] on div "0 contact has entered the journey Add to static list Currently Onboarding - MVP…" at bounding box center [625, 289] width 1161 height 578
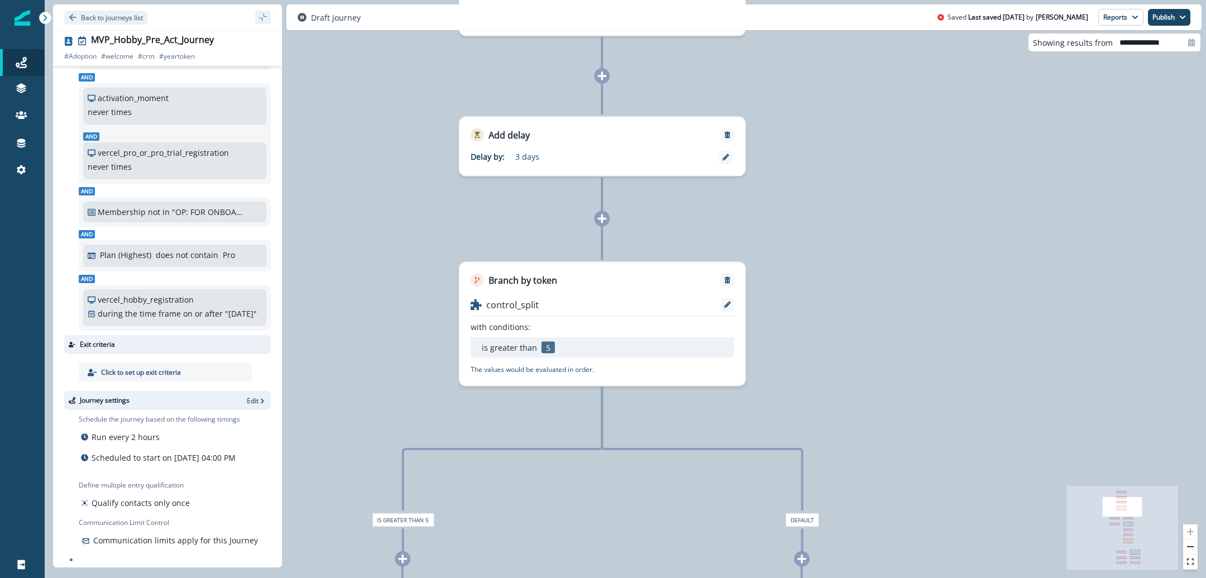
drag, startPoint x: 911, startPoint y: 374, endPoint x: 875, endPoint y: 227, distance: 151.2
click at [875, 228] on div "0 contact has entered the journey Add to static list Currently Onboarding - MVP…" at bounding box center [625, 289] width 1161 height 578
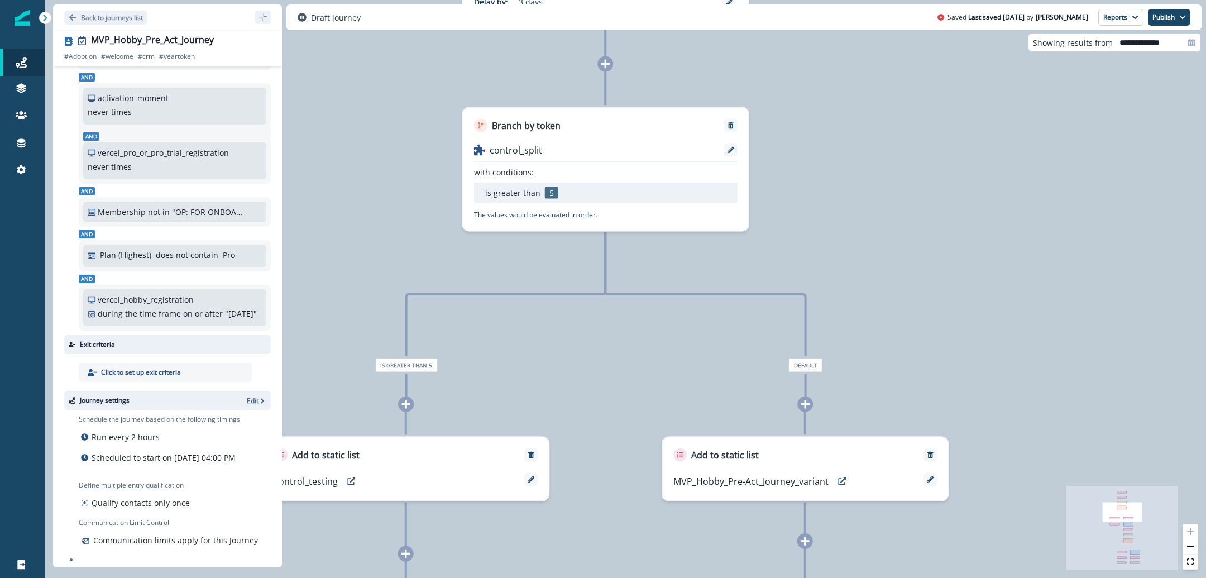
drag, startPoint x: 898, startPoint y: 397, endPoint x: 902, endPoint y: 248, distance: 148.5
click at [902, 248] on div "0 contact has entered the journey Add to static list Currently Onboarding - MVP…" at bounding box center [625, 289] width 1161 height 578
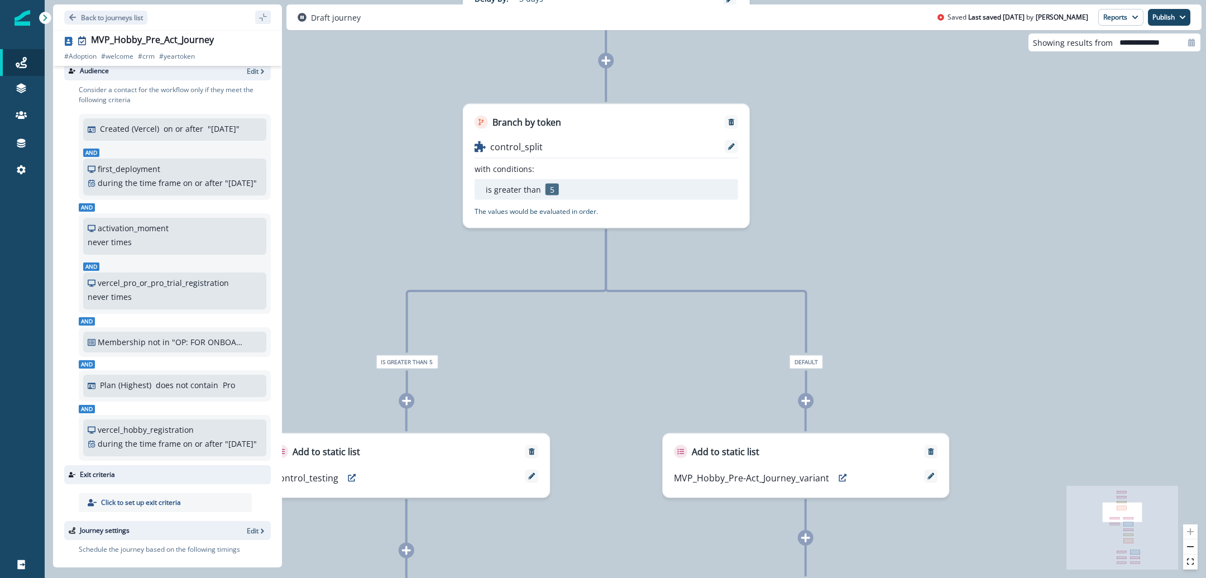
scroll to position [0, 0]
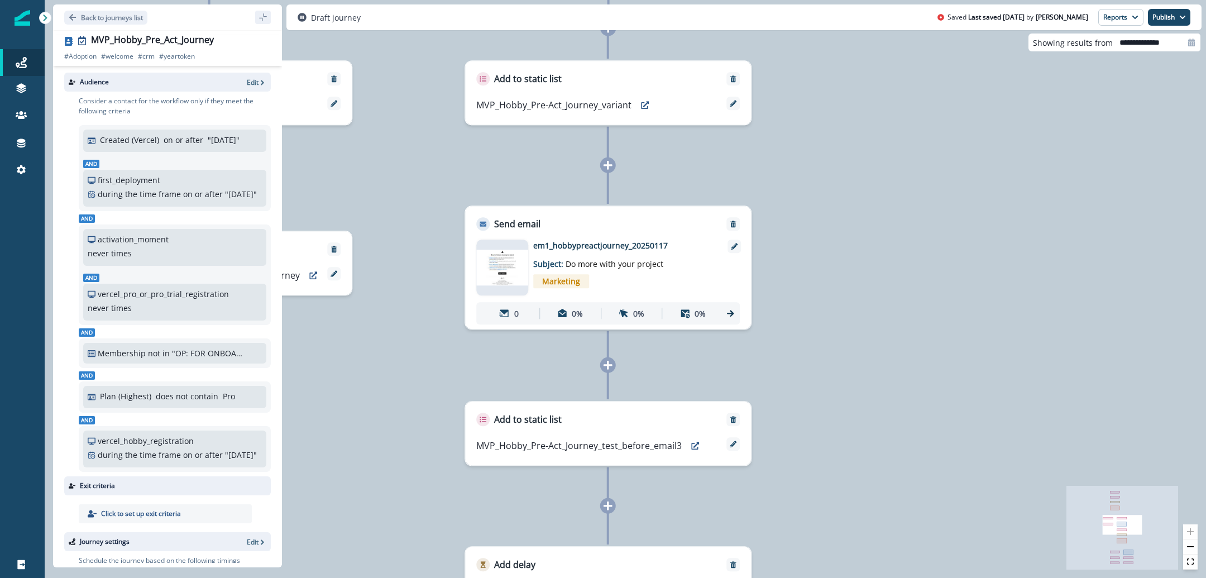
drag, startPoint x: 1063, startPoint y: 228, endPoint x: 869, endPoint y: 140, distance: 213.5
click at [869, 140] on div "0 contact has entered the journey Add to static list Currently Onboarding - MVP…" at bounding box center [625, 289] width 1161 height 578
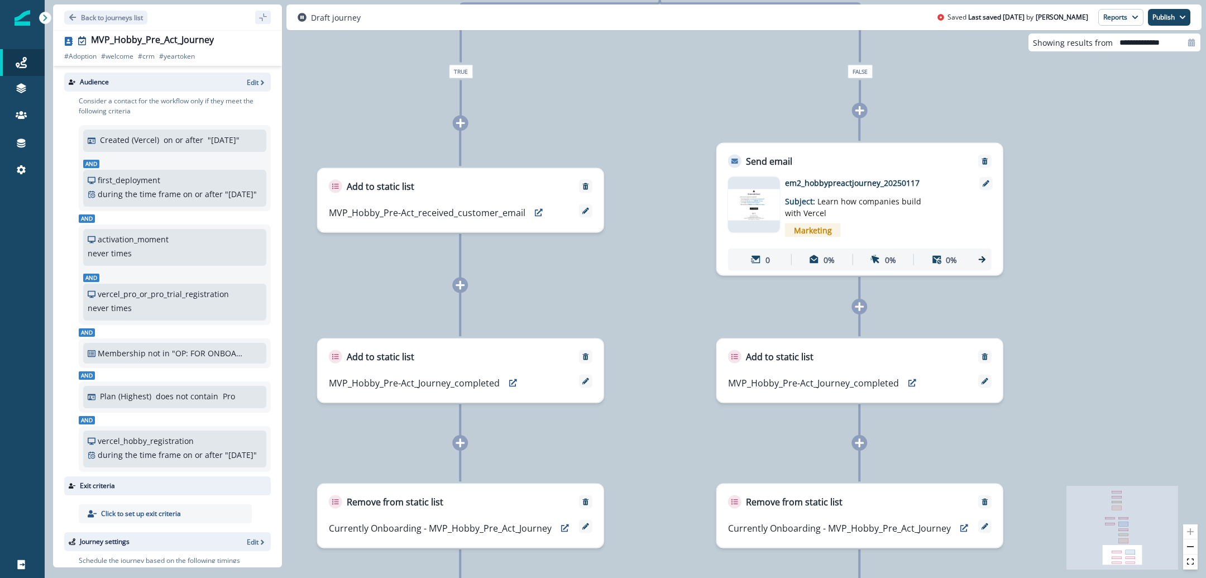
drag, startPoint x: 966, startPoint y: 387, endPoint x: 1019, endPoint y: 273, distance: 125.4
click at [1019, 274] on div "0 contact has entered the journey Add to static list Currently Onboarding - MVP…" at bounding box center [625, 289] width 1161 height 578
click at [755, 208] on img at bounding box center [754, 202] width 52 height 31
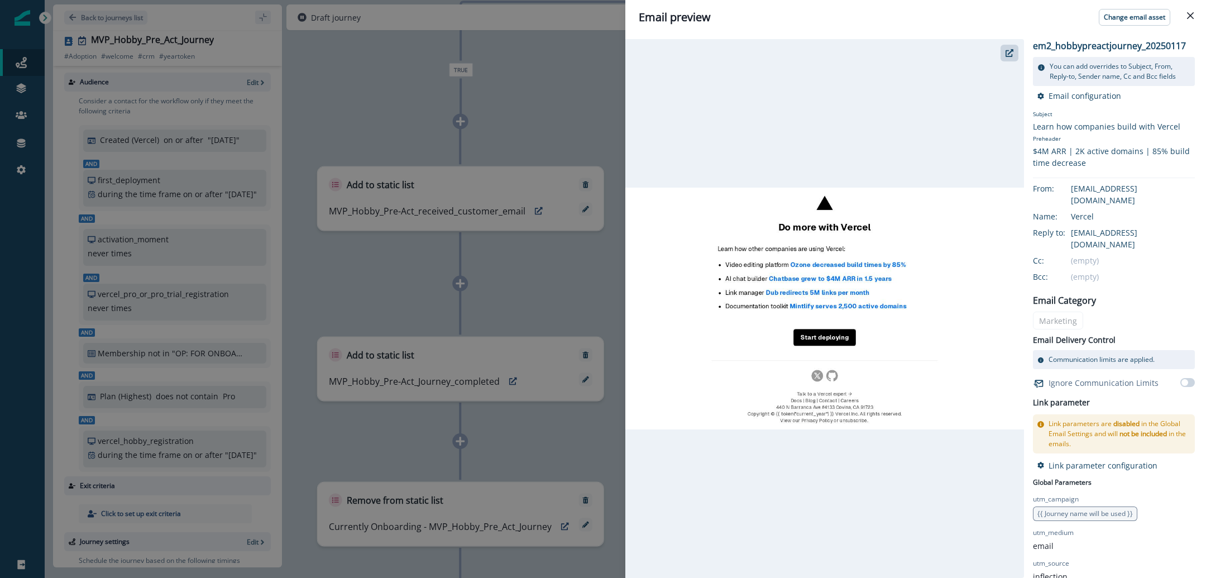
click at [570, 130] on div "Email preview Change email asset em2_hobbypreactjourney_20250117 You can add ov…" at bounding box center [603, 289] width 1206 height 578
